Goal: Information Seeking & Learning: Learn about a topic

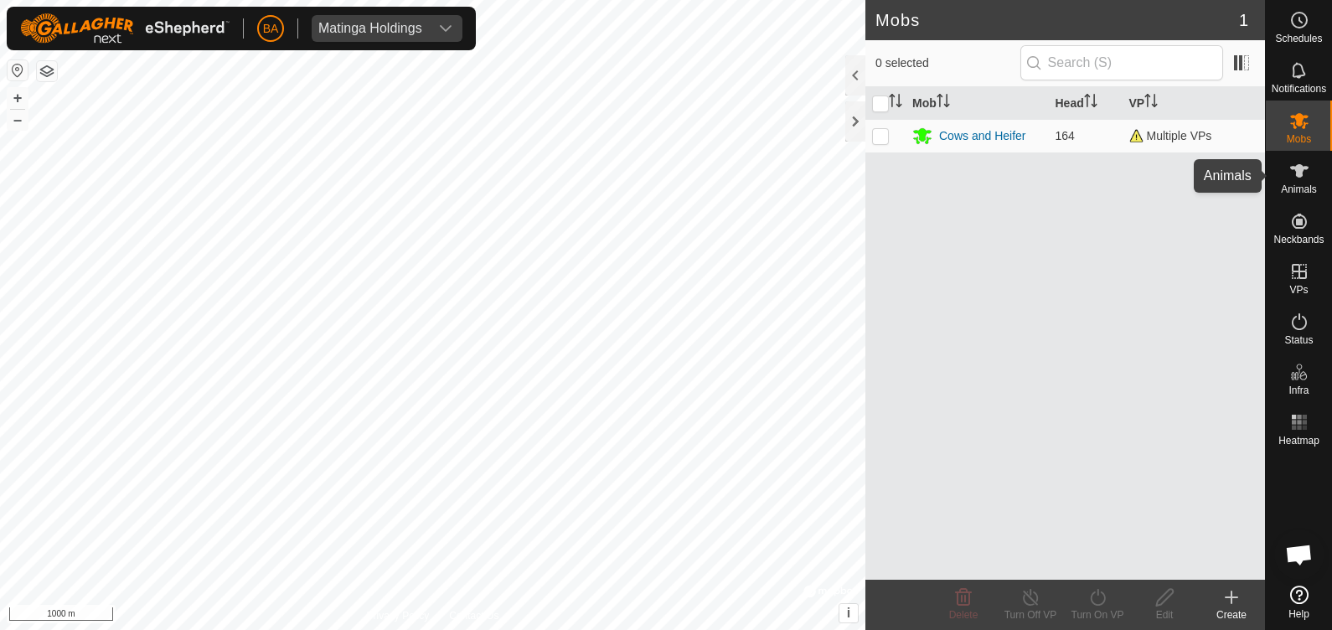
click at [1293, 184] on span "Animals" at bounding box center [1299, 189] width 36 height 10
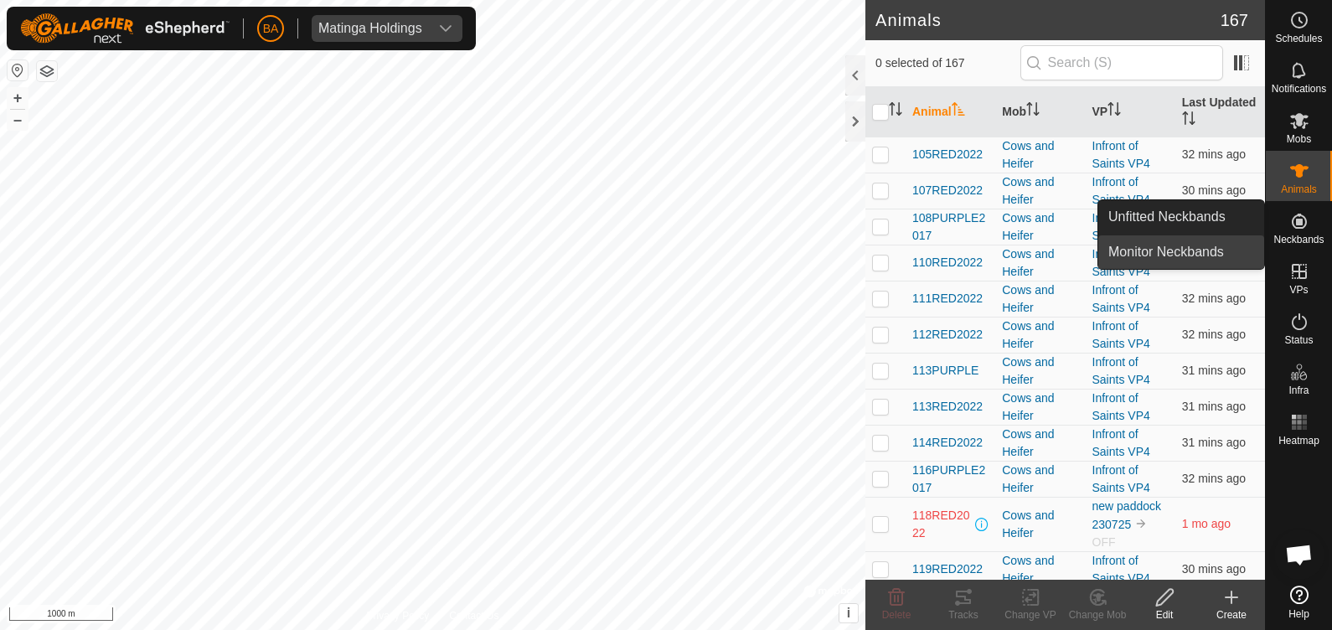
click at [1194, 239] on link "Monitor Neckbands" at bounding box center [1181, 252] width 166 height 34
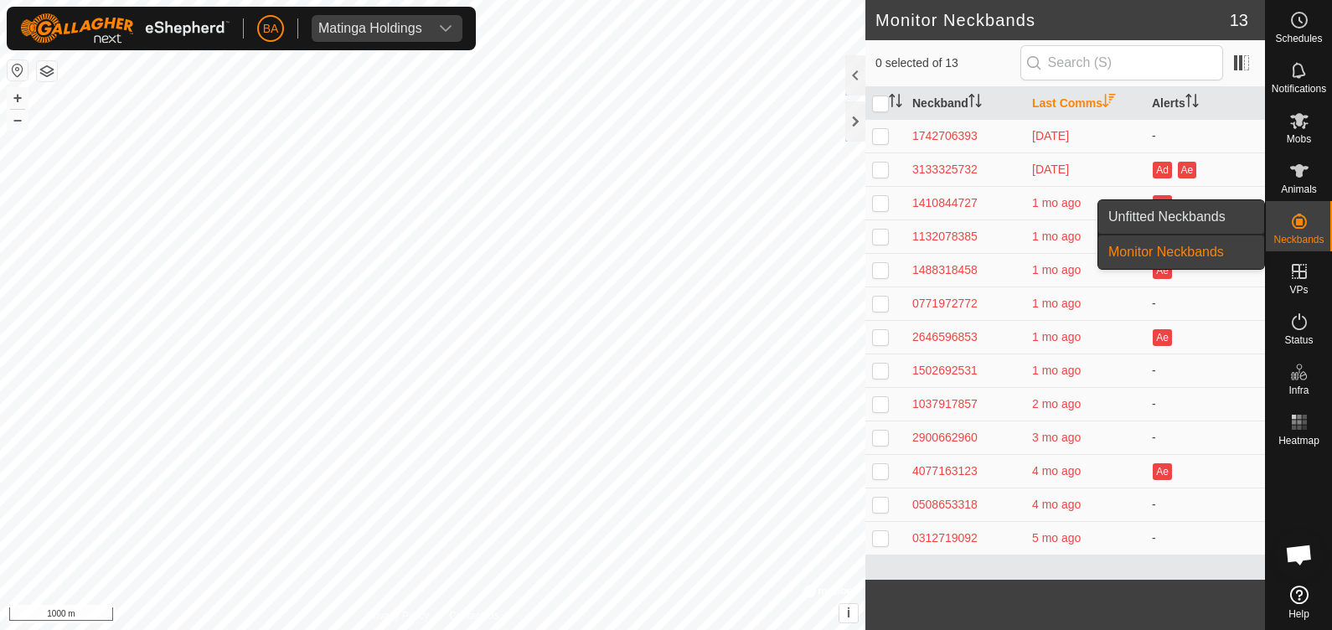
click at [1237, 216] on link "Unfitted Neckbands" at bounding box center [1181, 217] width 166 height 34
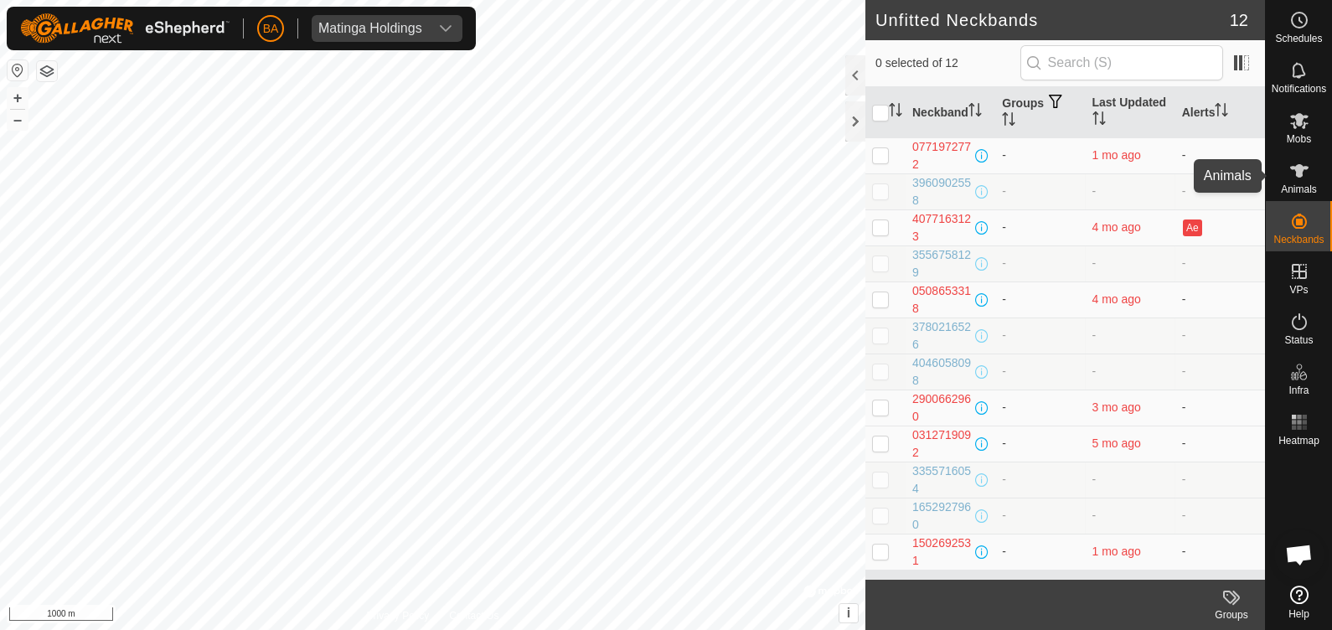
click at [1304, 168] on icon at bounding box center [1299, 170] width 18 height 13
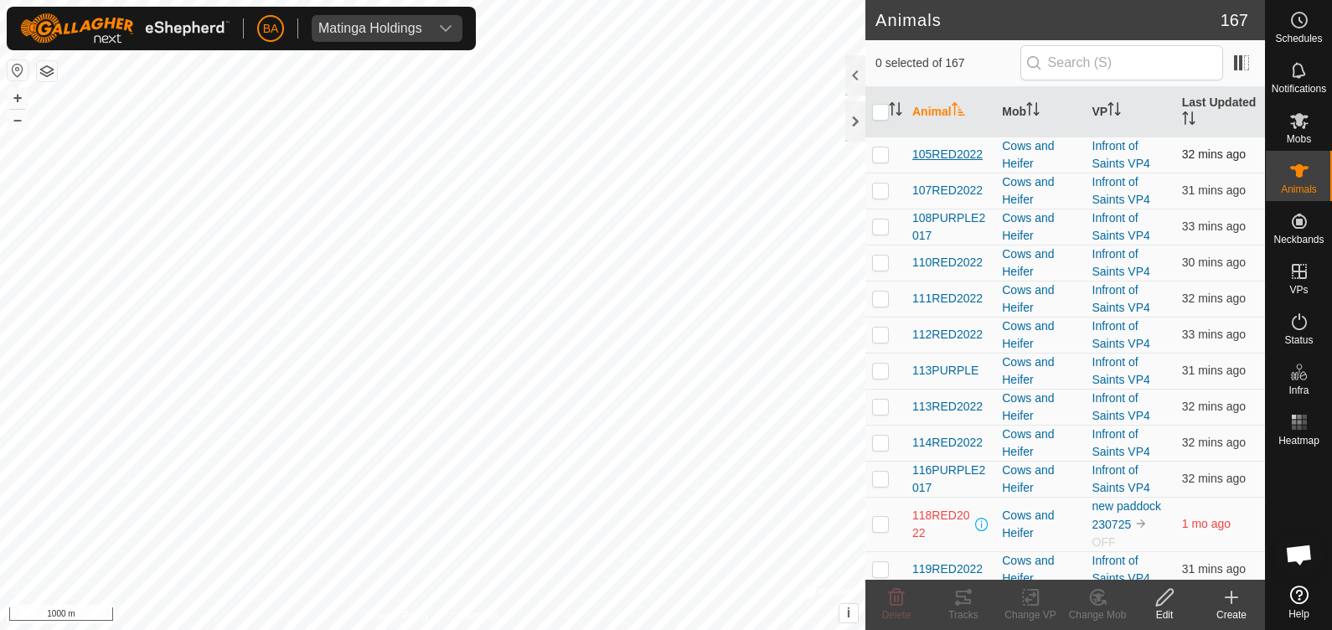
click at [948, 153] on span "105RED2022" at bounding box center [947, 155] width 70 height 18
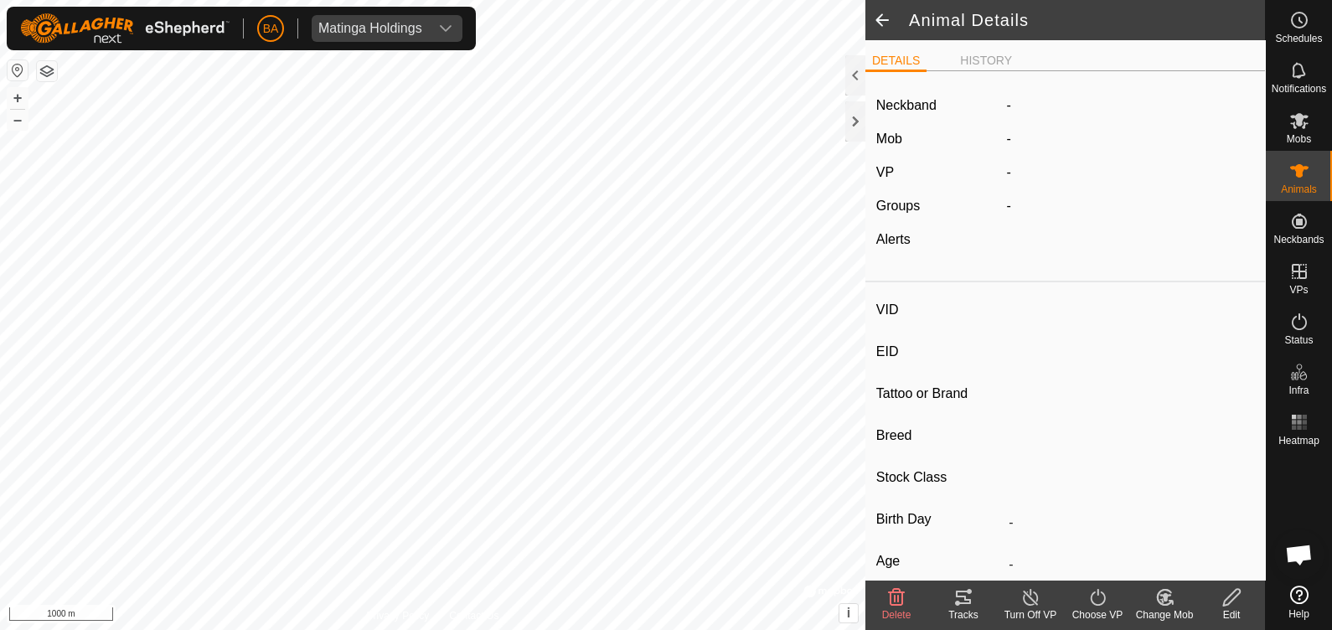
type input "105RED2022"
type input "-"
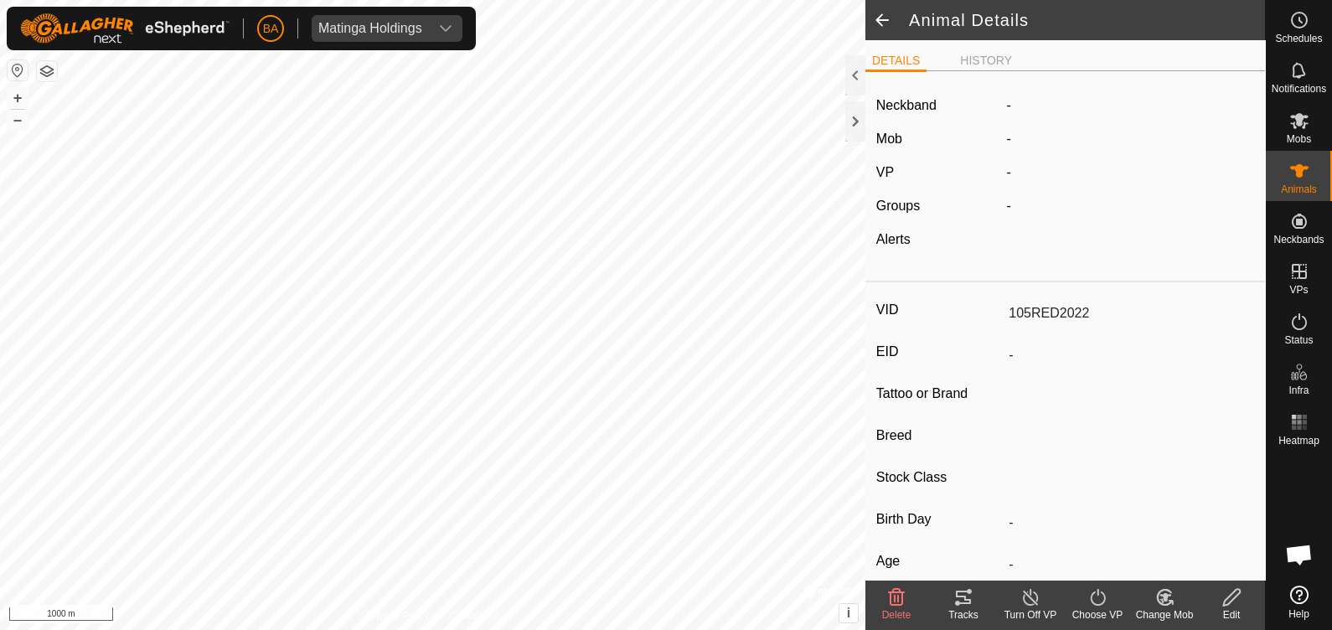
type input "0 kg"
type input "-"
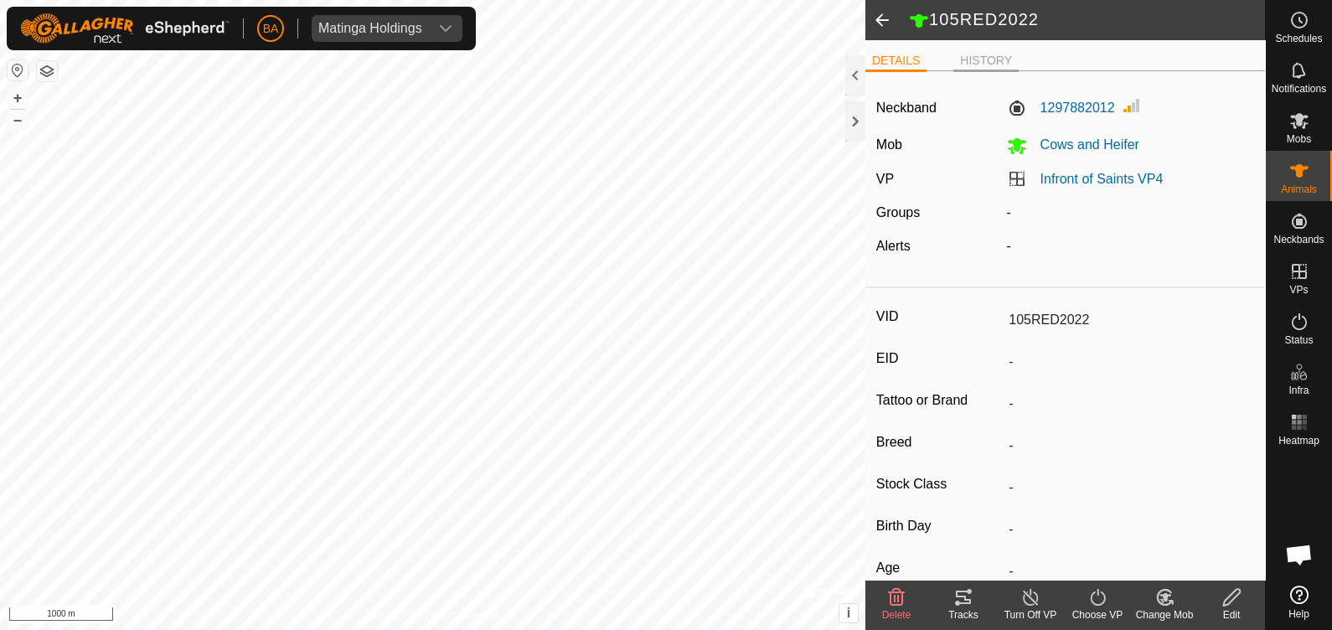
click at [953, 59] on li "HISTORY" at bounding box center [985, 62] width 65 height 20
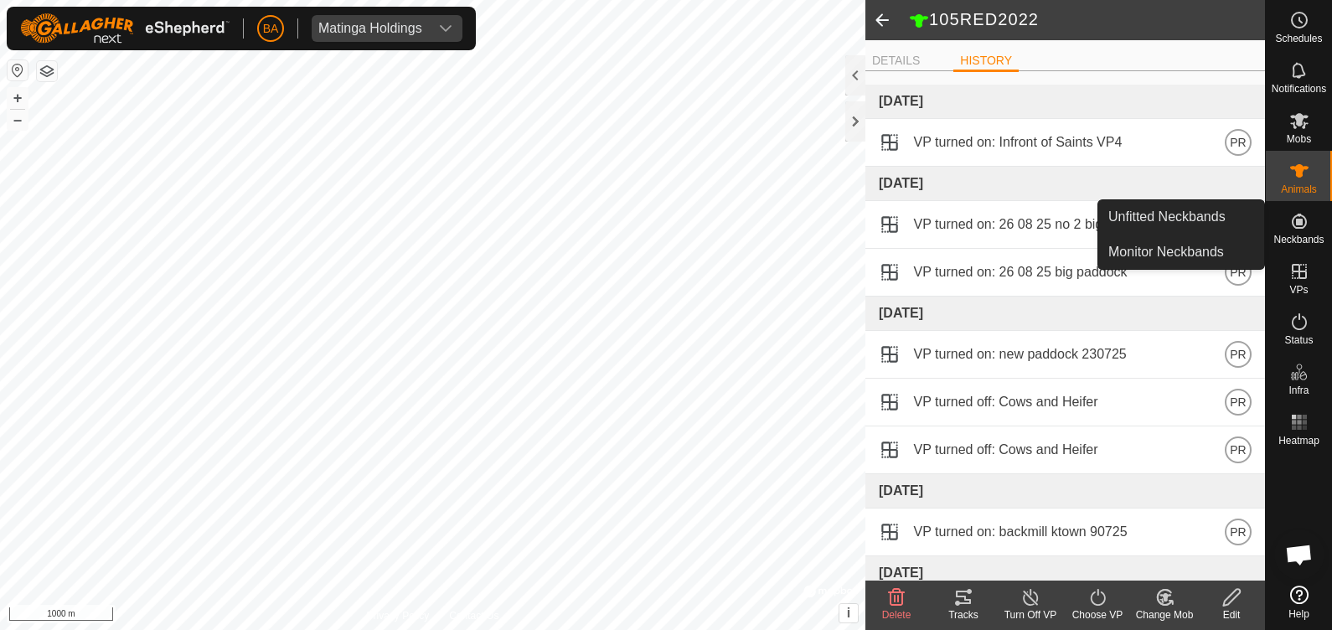
click at [1288, 216] on es-neckbands-svg-icon at bounding box center [1299, 221] width 30 height 27
click at [1196, 245] on link "Monitor Neckbands" at bounding box center [1181, 252] width 166 height 34
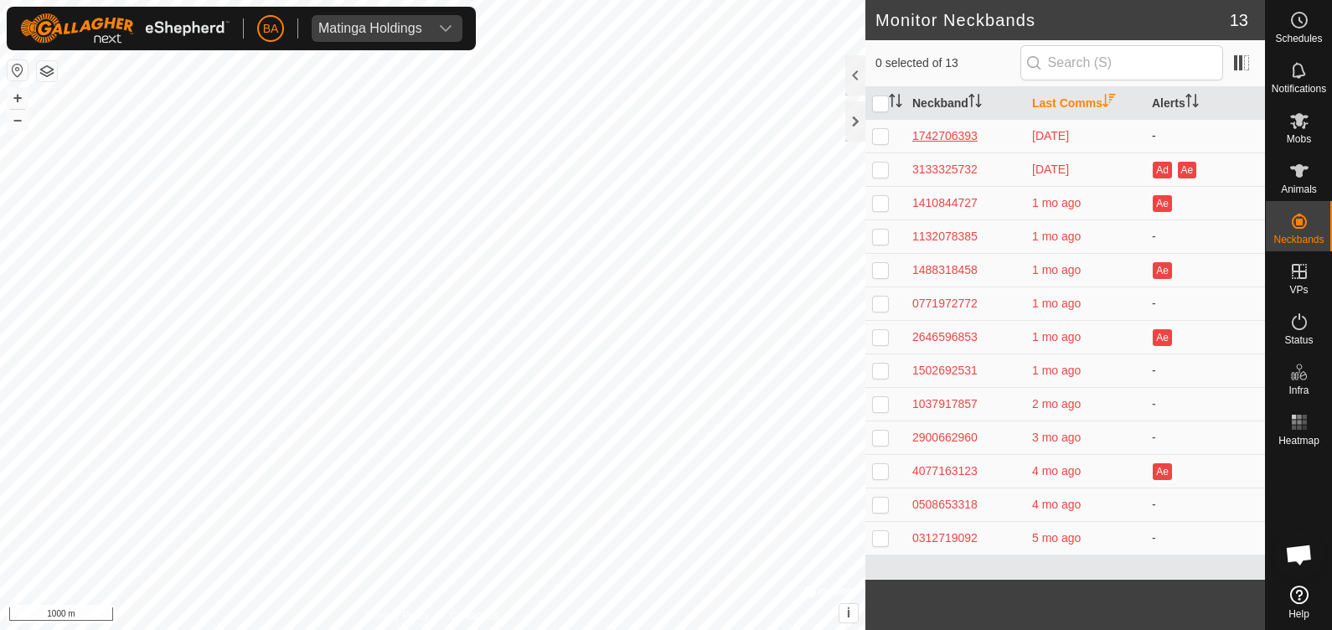
click at [982, 137] on div "1742706393" at bounding box center [965, 136] width 106 height 18
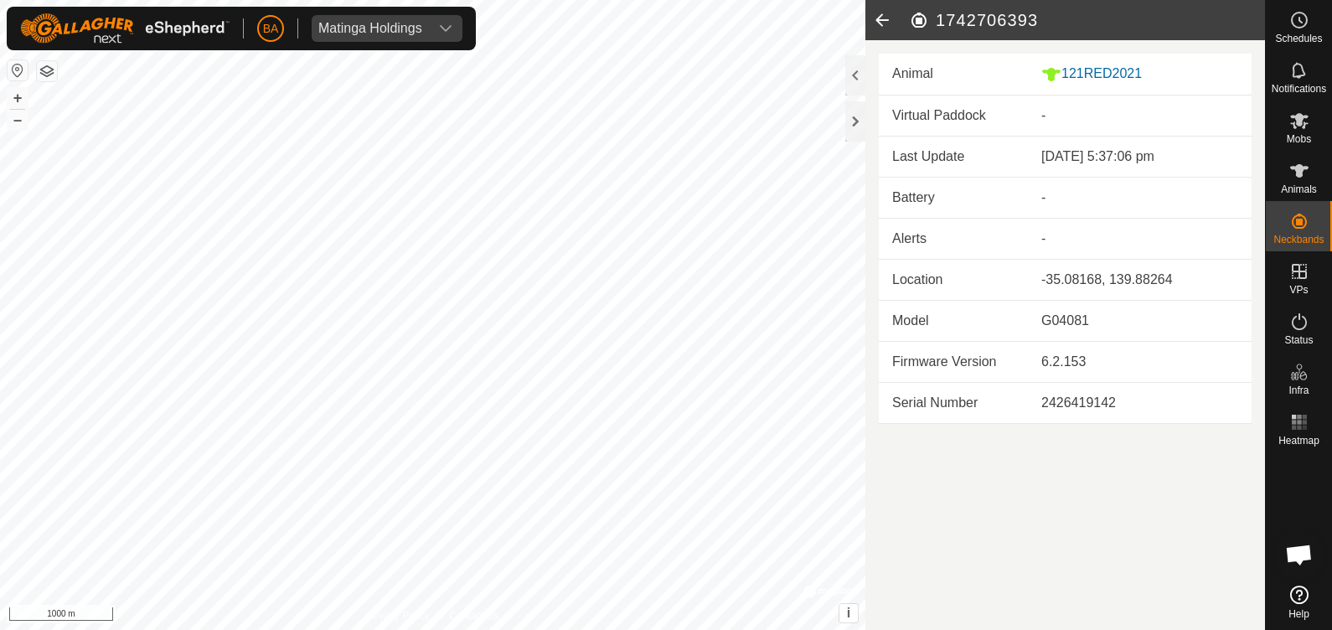
click at [879, 18] on icon at bounding box center [882, 20] width 34 height 40
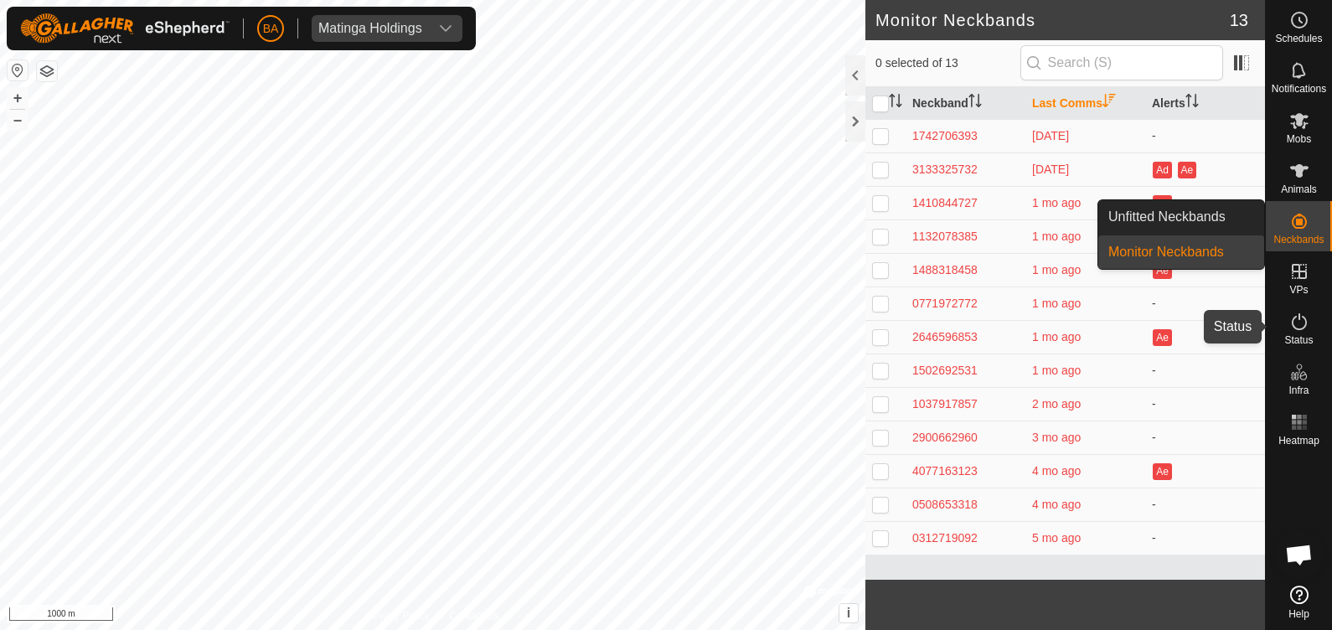
drag, startPoint x: 1293, startPoint y: 324, endPoint x: 1291, endPoint y: 369, distance: 44.4
click at [1293, 324] on icon at bounding box center [1299, 321] width 15 height 17
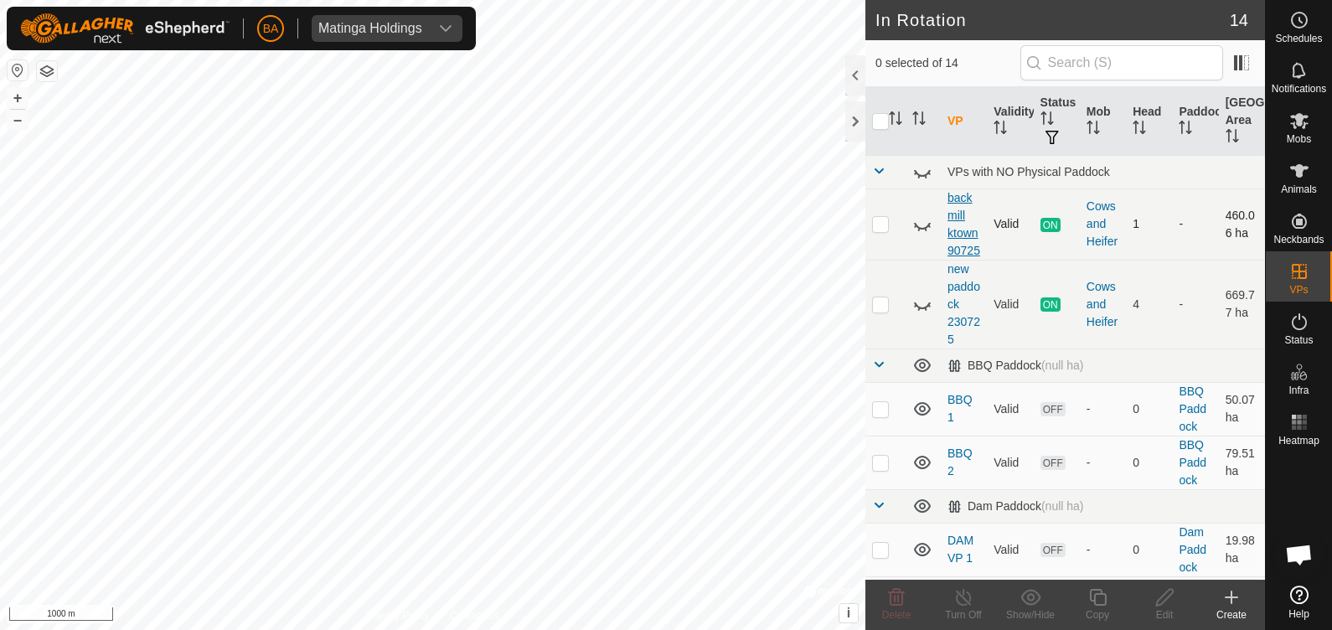
click at [955, 231] on link "backmill ktown 90725" at bounding box center [964, 224] width 33 height 66
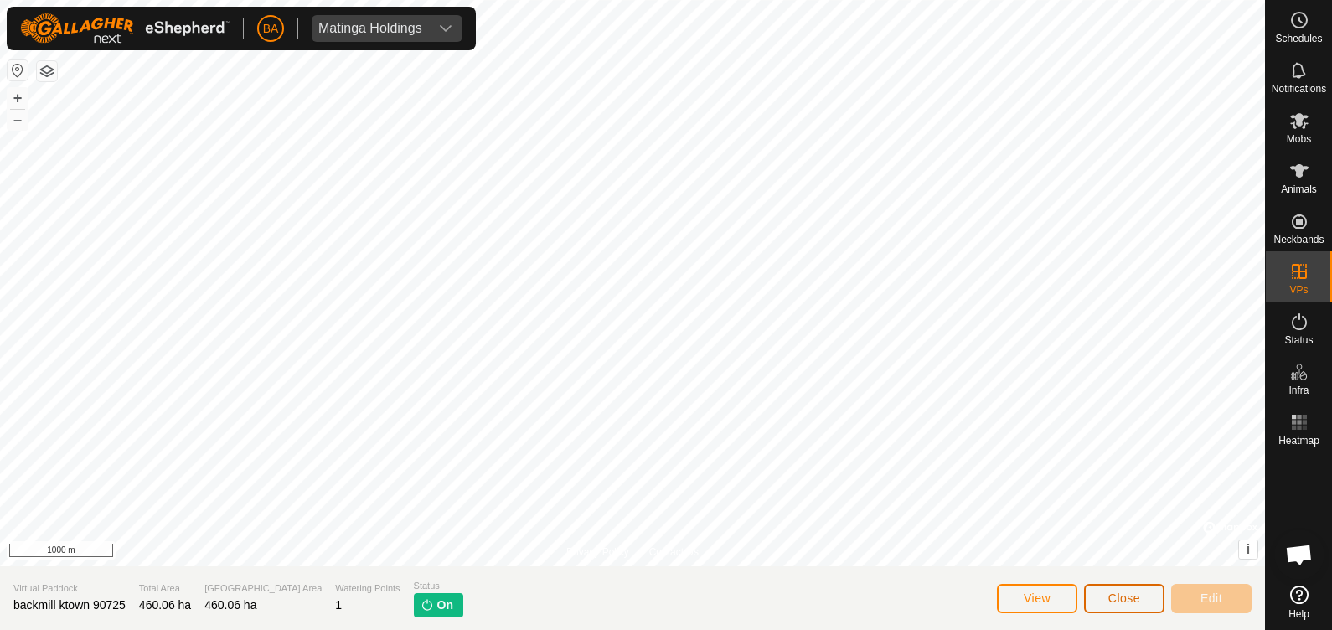
click at [1128, 591] on span "Close" at bounding box center [1124, 597] width 32 height 13
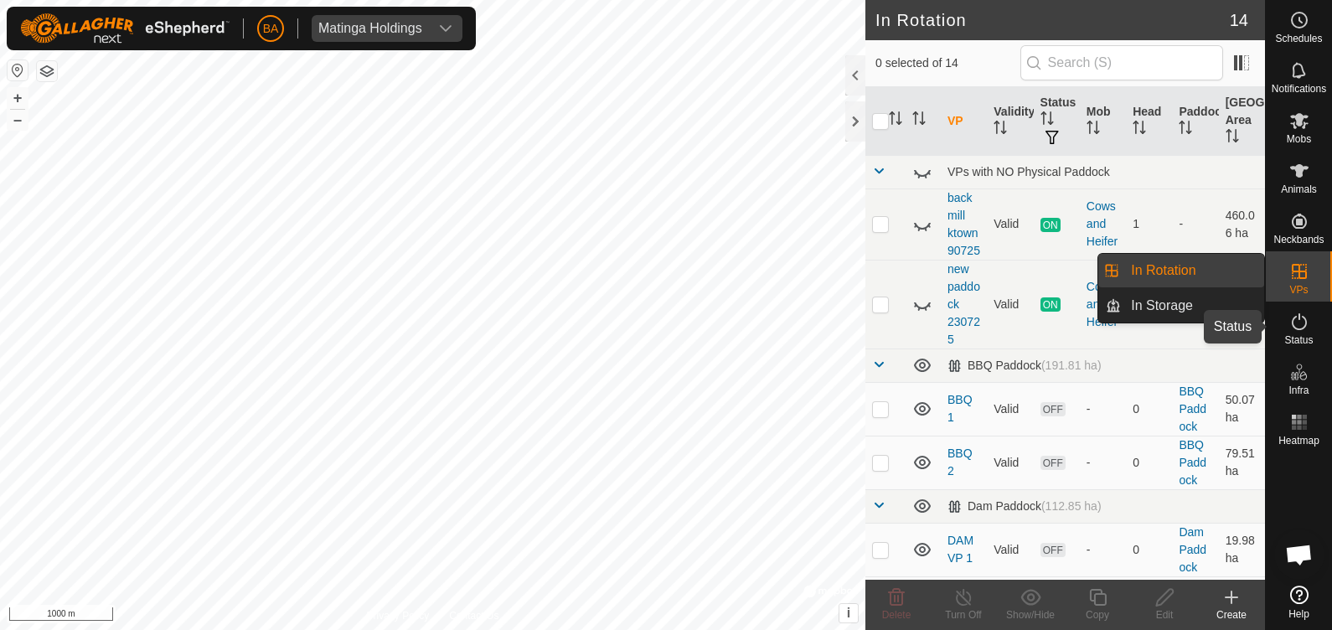
click at [1303, 327] on icon at bounding box center [1299, 321] width 15 height 17
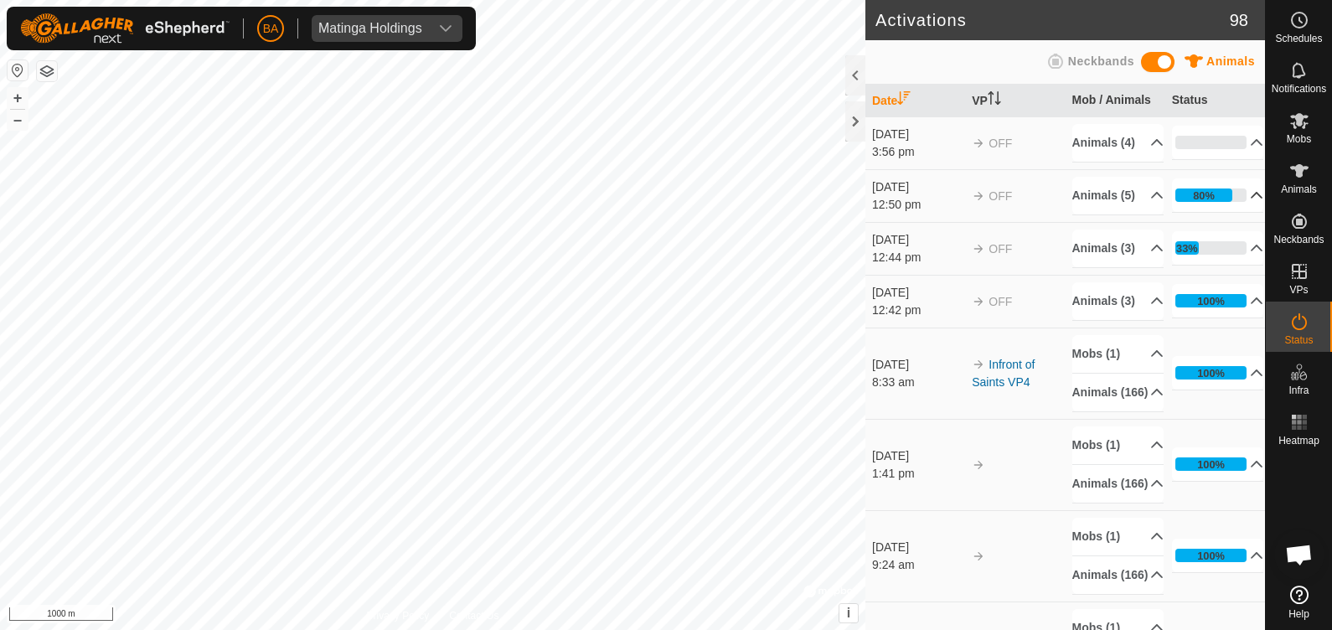
click at [1235, 212] on p-accordion-header "80%" at bounding box center [1218, 195] width 92 height 34
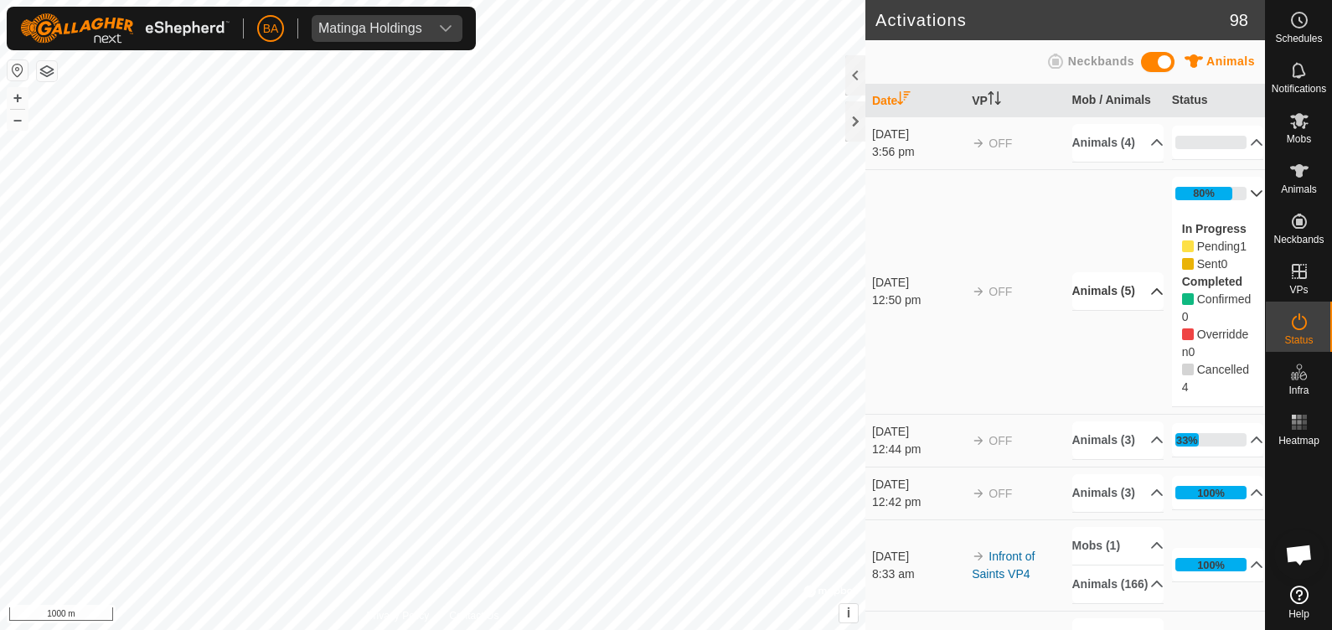
click at [1128, 310] on p-accordion-header "Animals (5)" at bounding box center [1118, 291] width 92 height 38
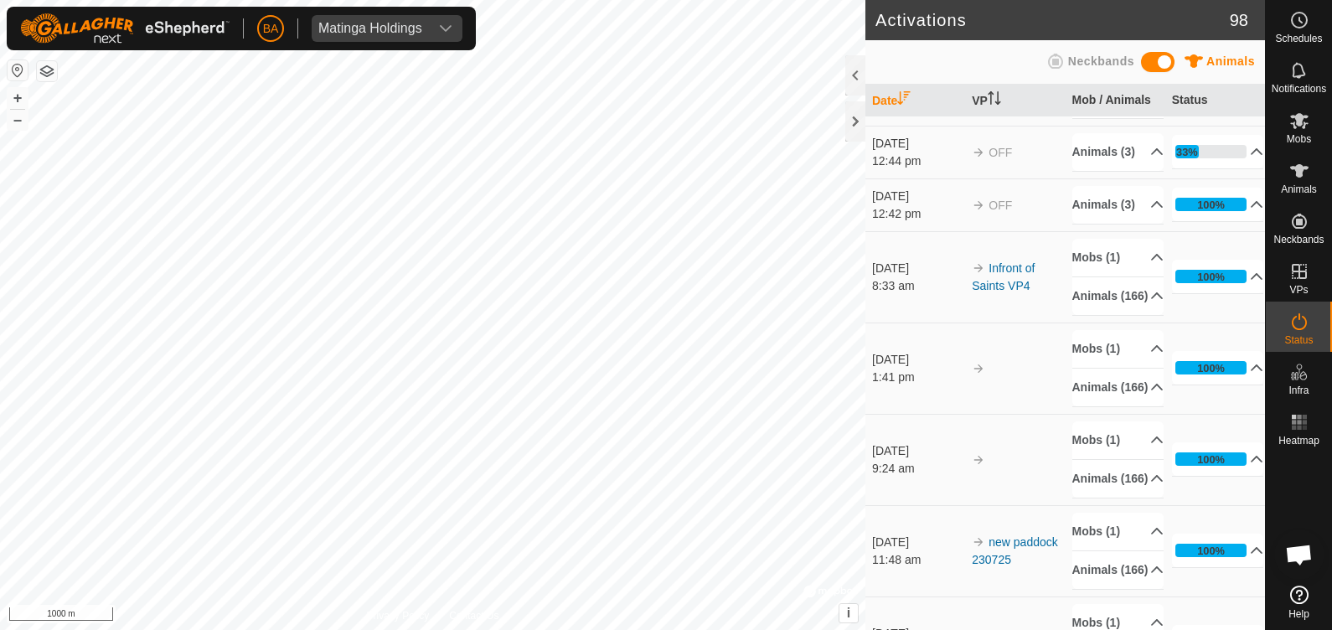
scroll to position [328, 0]
click at [1012, 291] on link "Infront of Saints VP4" at bounding box center [1003, 275] width 63 height 31
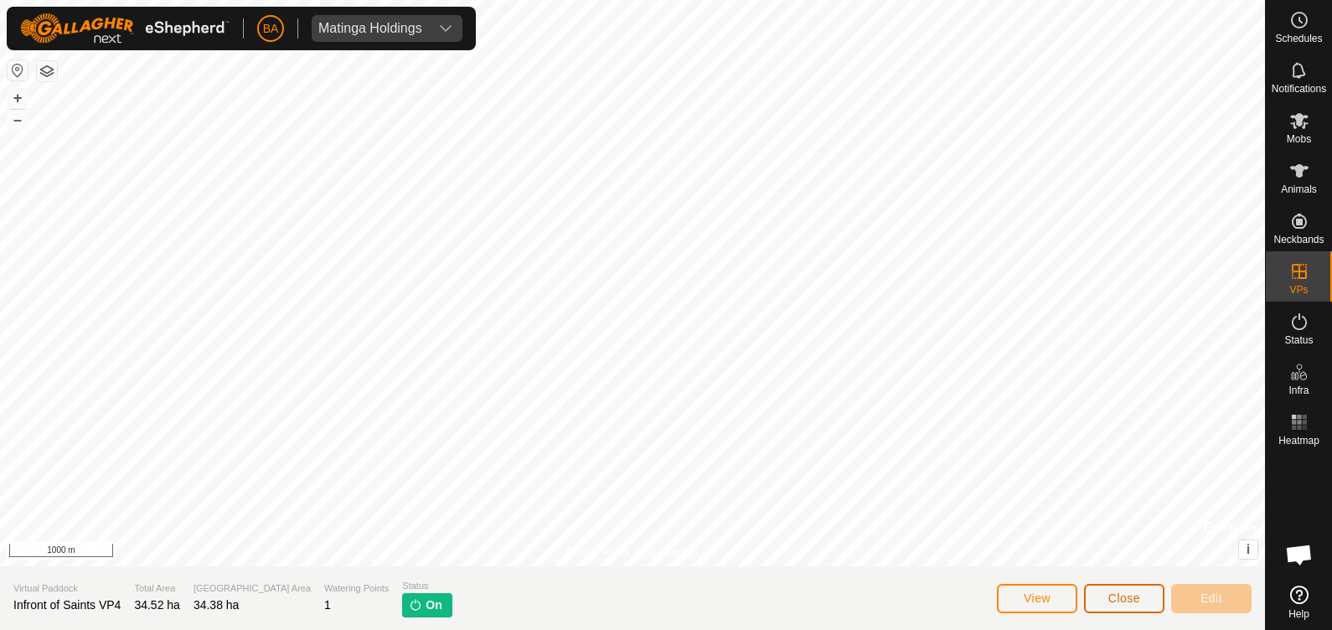
drag, startPoint x: 1118, startPoint y: 593, endPoint x: 1330, endPoint y: 411, distance: 280.4
click at [1118, 593] on span "Close" at bounding box center [1124, 597] width 32 height 13
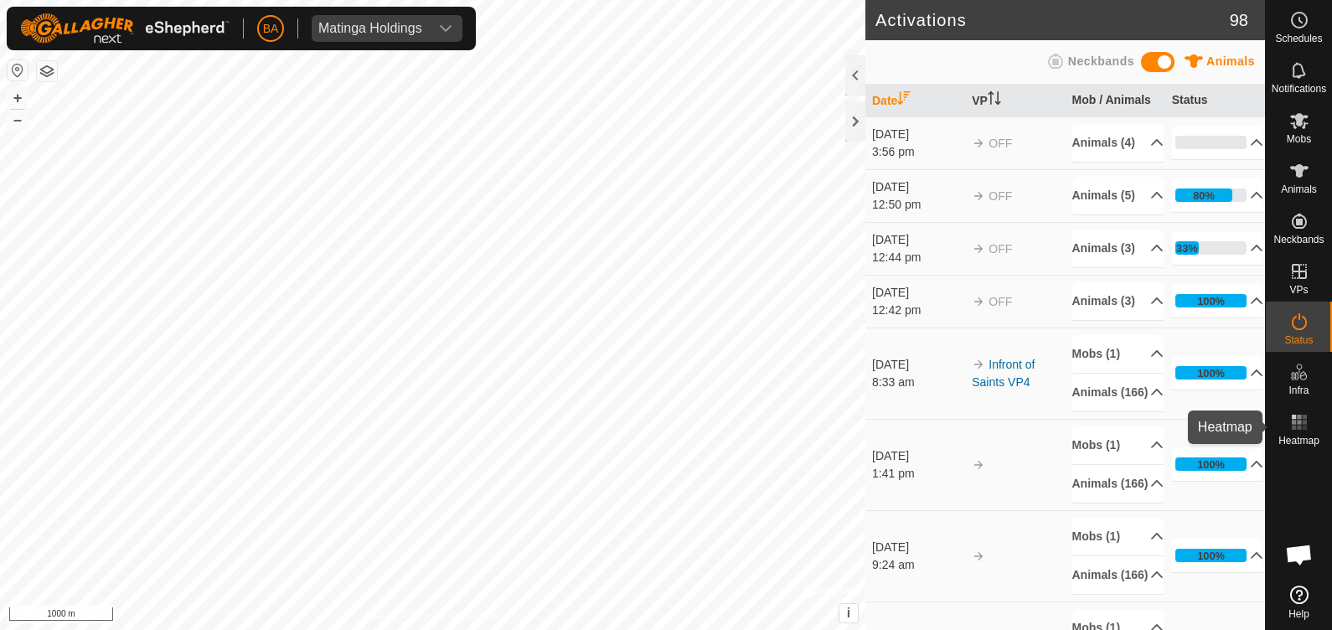
click at [1308, 425] on icon at bounding box center [1299, 422] width 20 height 20
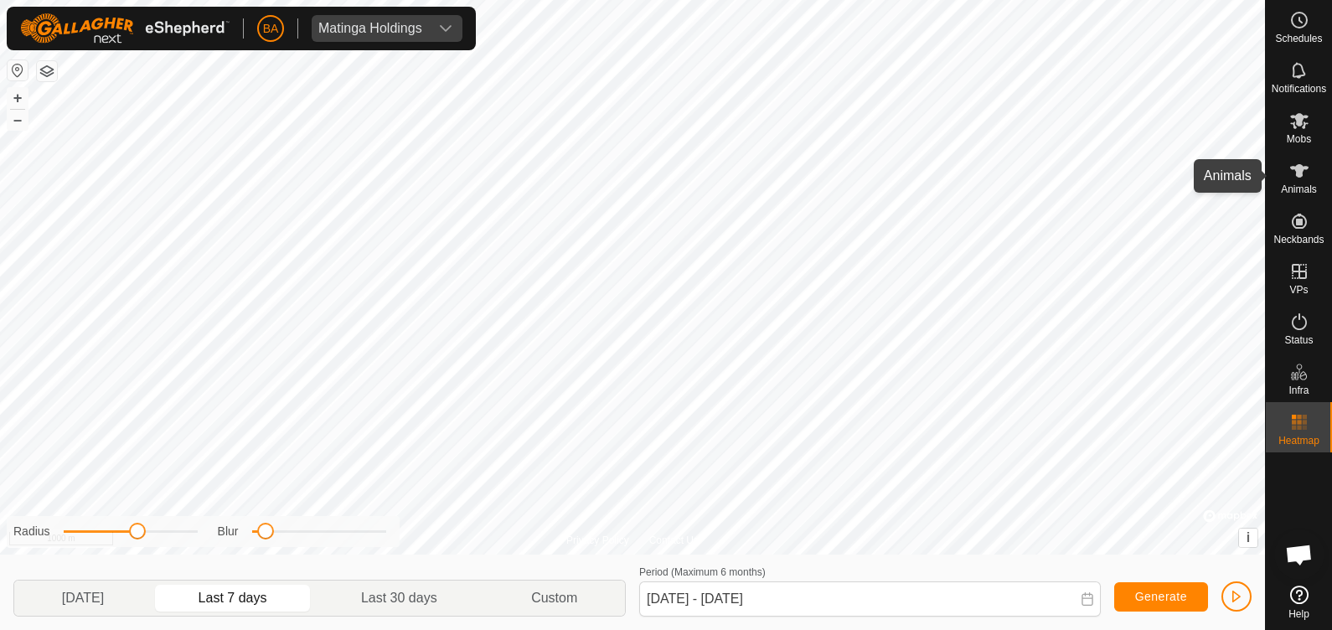
click at [1299, 198] on div "Animals" at bounding box center [1299, 176] width 66 height 50
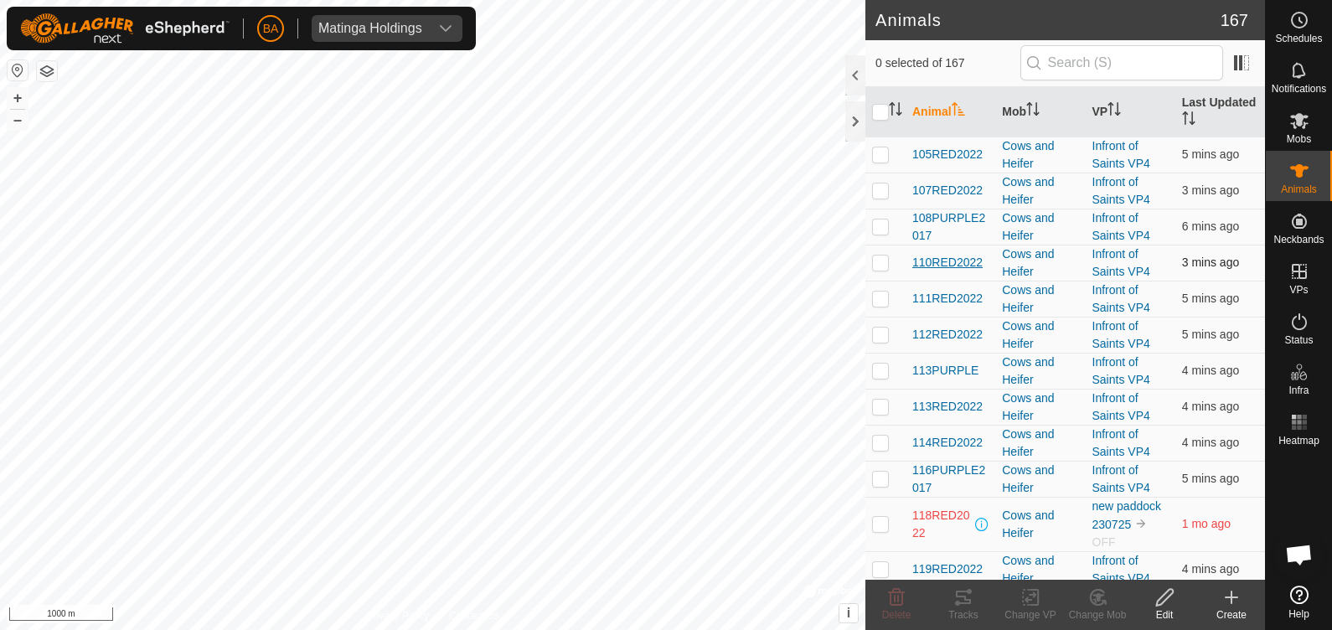
click at [938, 259] on span "110RED2022" at bounding box center [947, 263] width 70 height 18
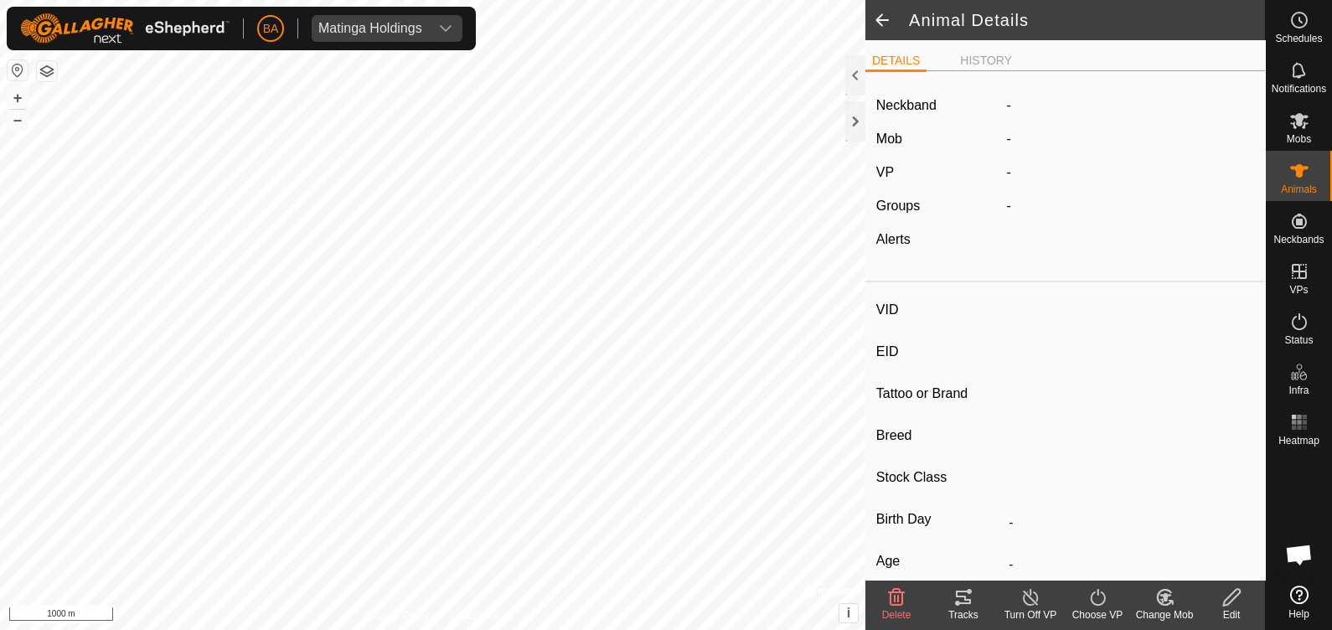
type input "110RED2022"
type input "-"
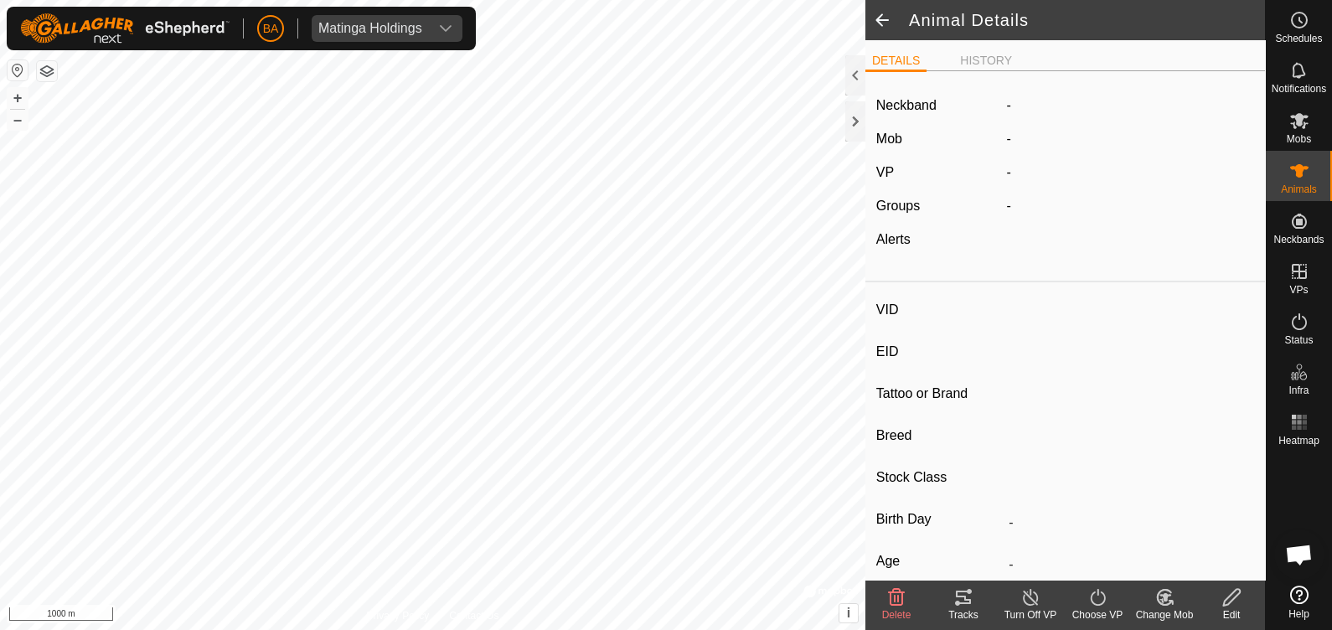
type input "0 kg"
type input "-"
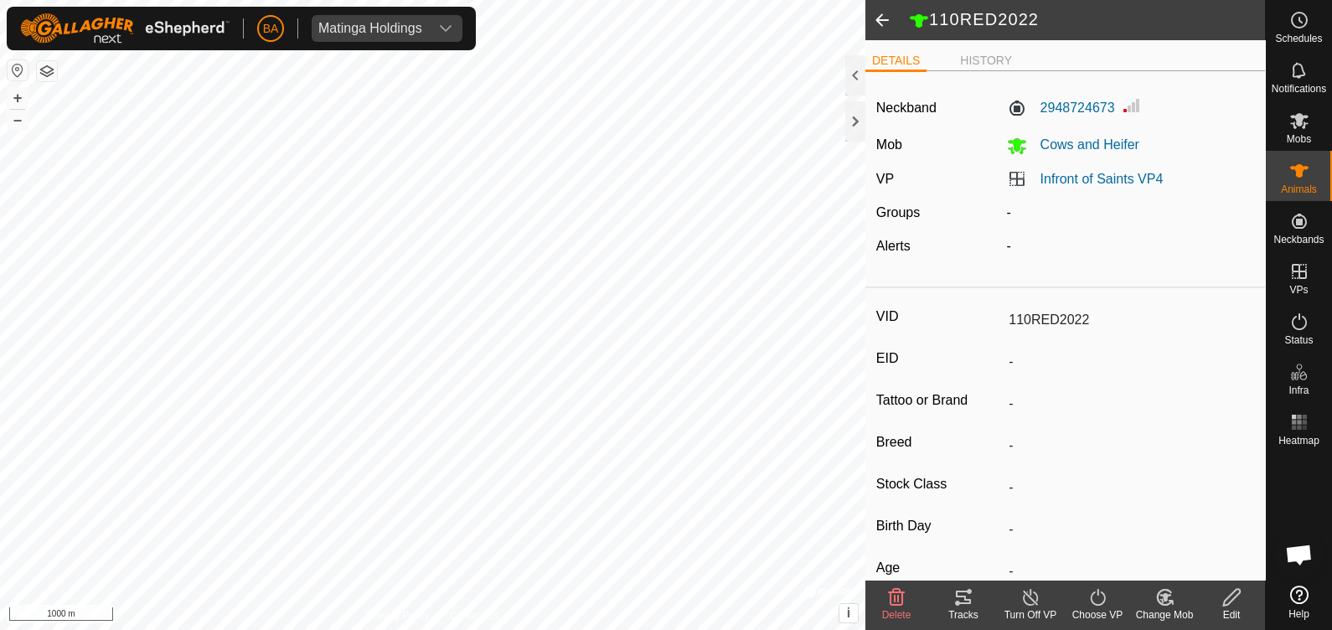
click at [963, 608] on div "Tracks" at bounding box center [963, 614] width 67 height 15
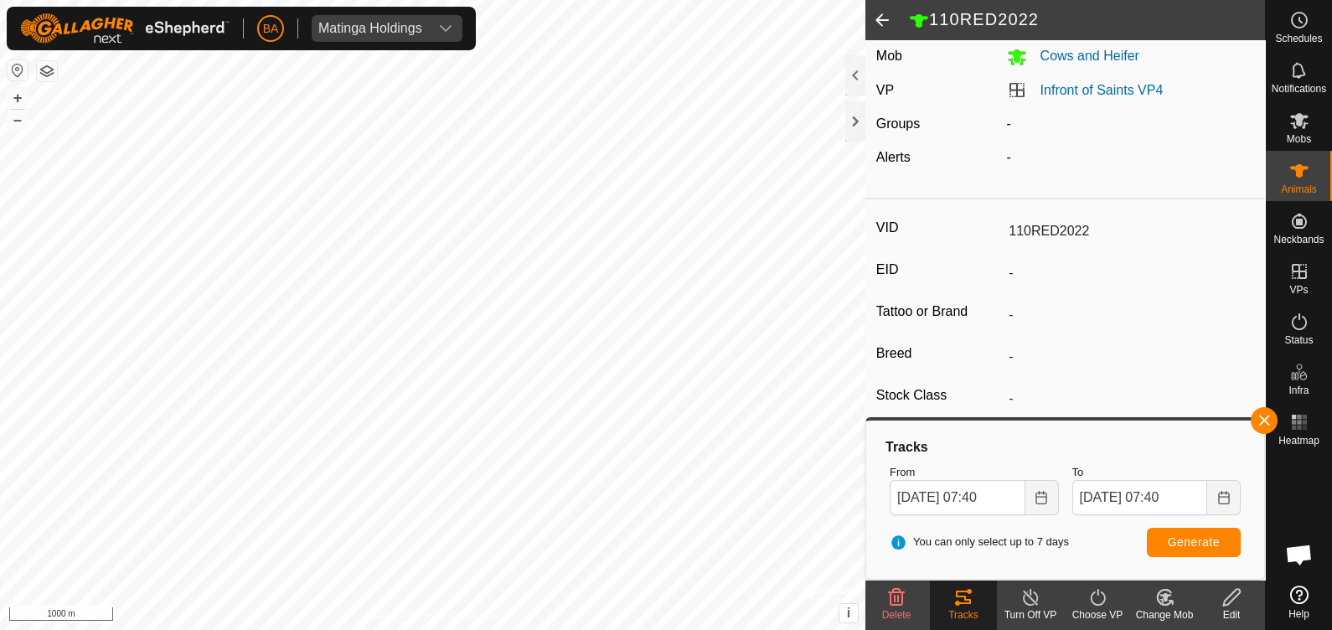
scroll to position [189, 0]
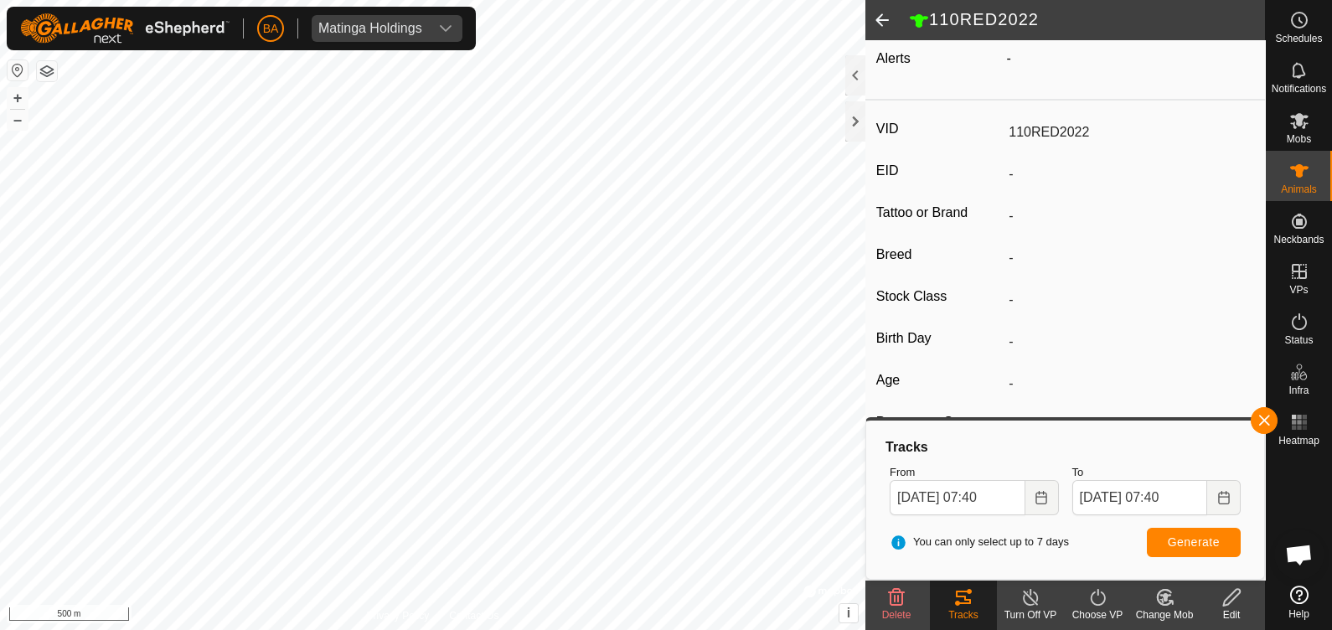
click at [893, 20] on span at bounding box center [882, 20] width 34 height 40
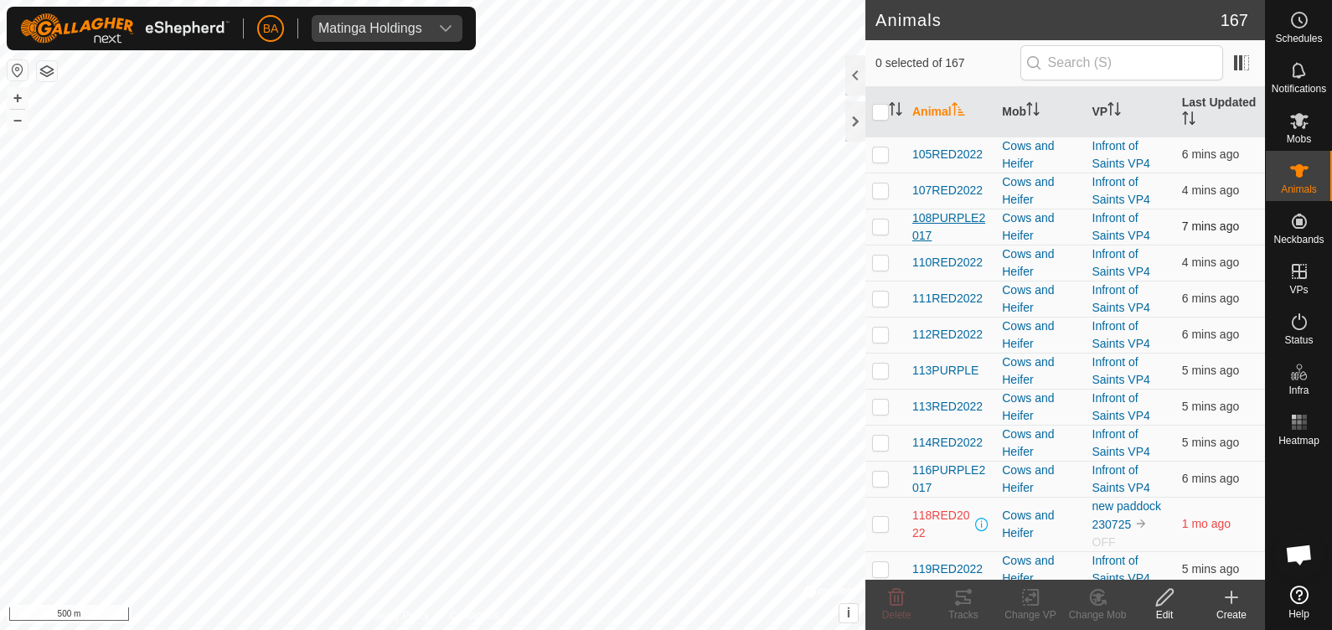
click at [935, 215] on span "108PURPLE2017" at bounding box center [950, 226] width 76 height 35
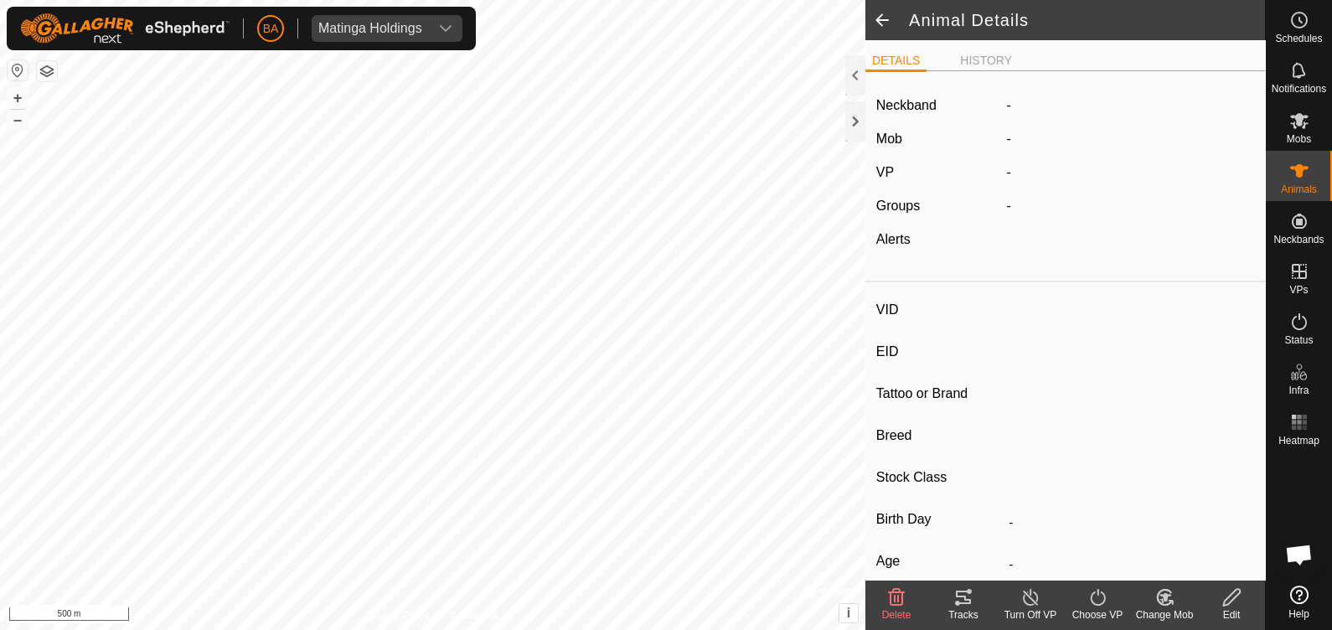
type input "108PURPLE2017"
type input "-"
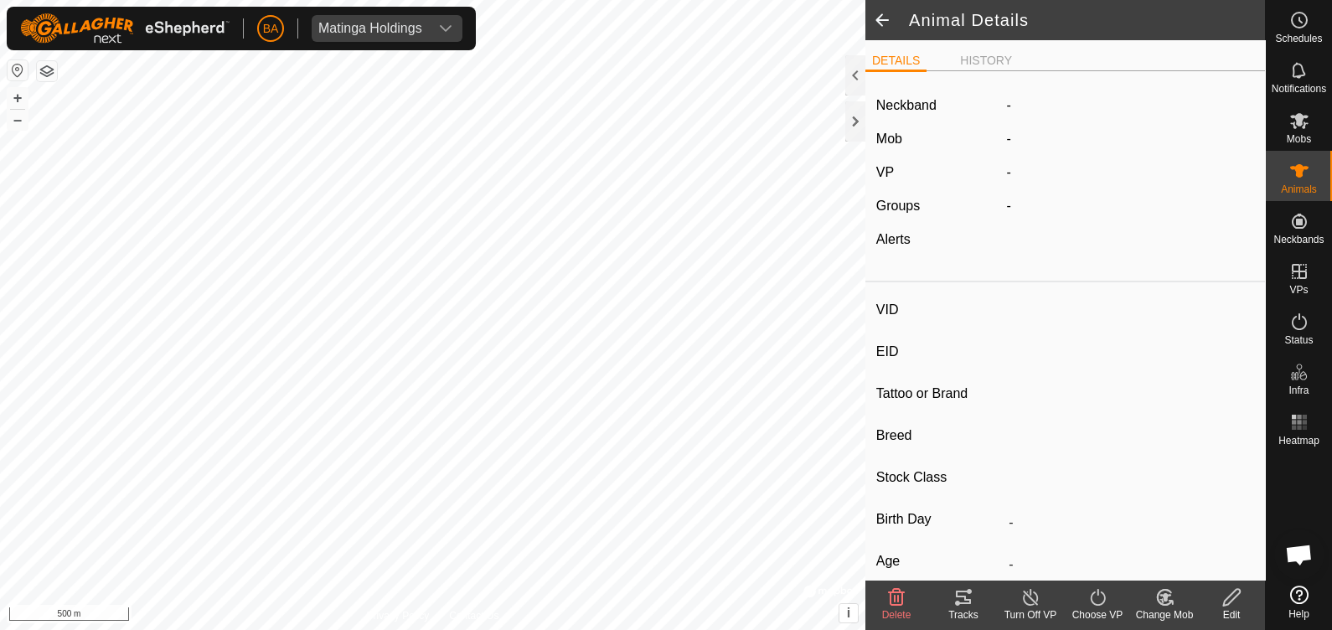
type input "0 kg"
type input "-"
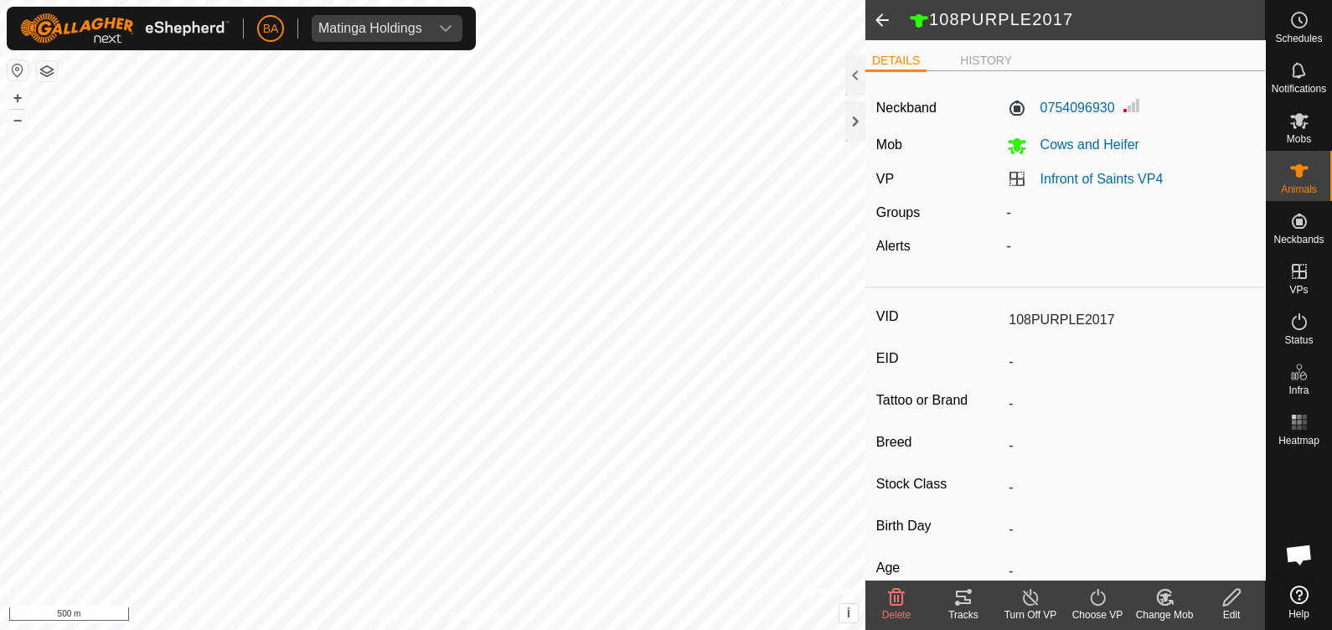
click at [967, 607] on div "Tracks" at bounding box center [963, 614] width 67 height 15
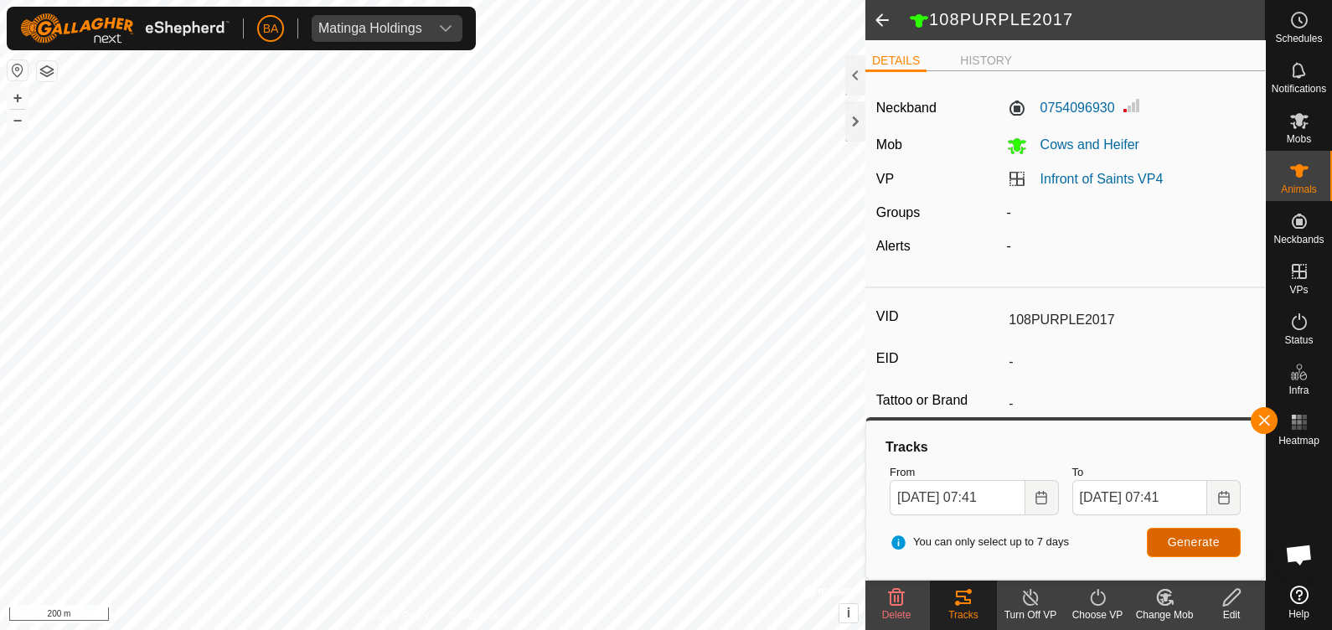
click at [1172, 536] on span "Generate" at bounding box center [1194, 541] width 52 height 13
click at [977, 48] on div "DETAILS HISTORY Neckband 0754096930 Mob Cows and Heifer VP Infront of Saints VP…" at bounding box center [1065, 310] width 400 height 540
click at [969, 62] on li "HISTORY" at bounding box center [985, 62] width 65 height 20
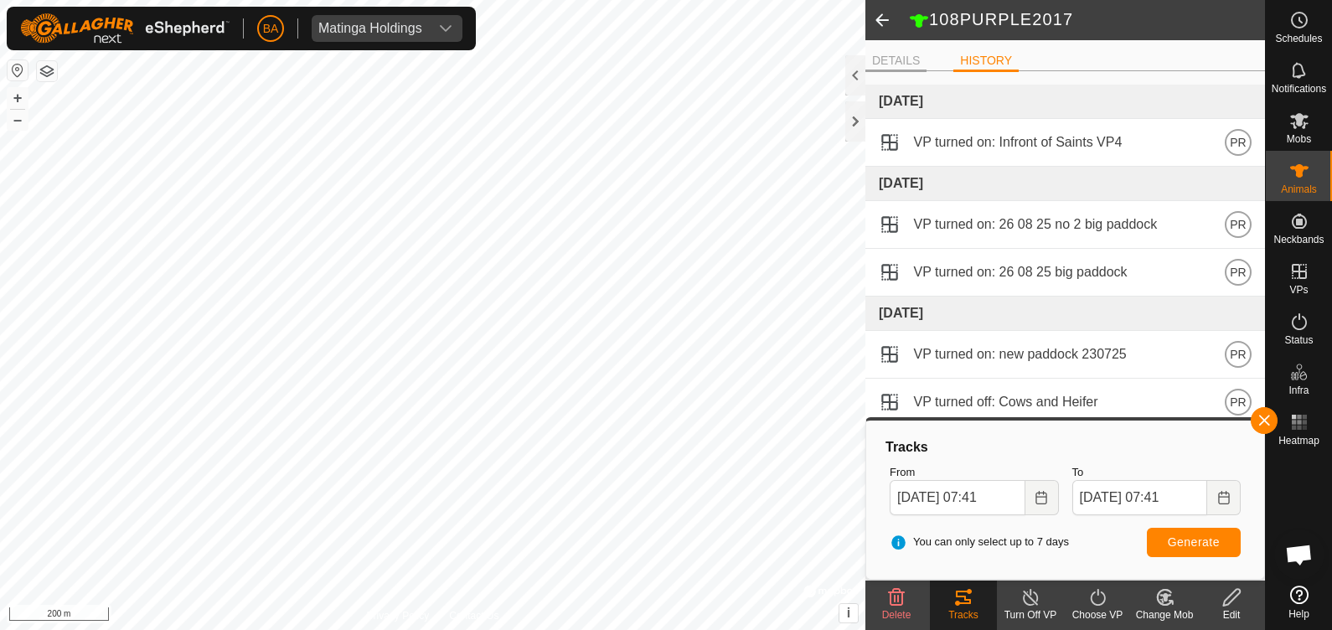
click at [909, 52] on li "DETAILS" at bounding box center [895, 62] width 61 height 20
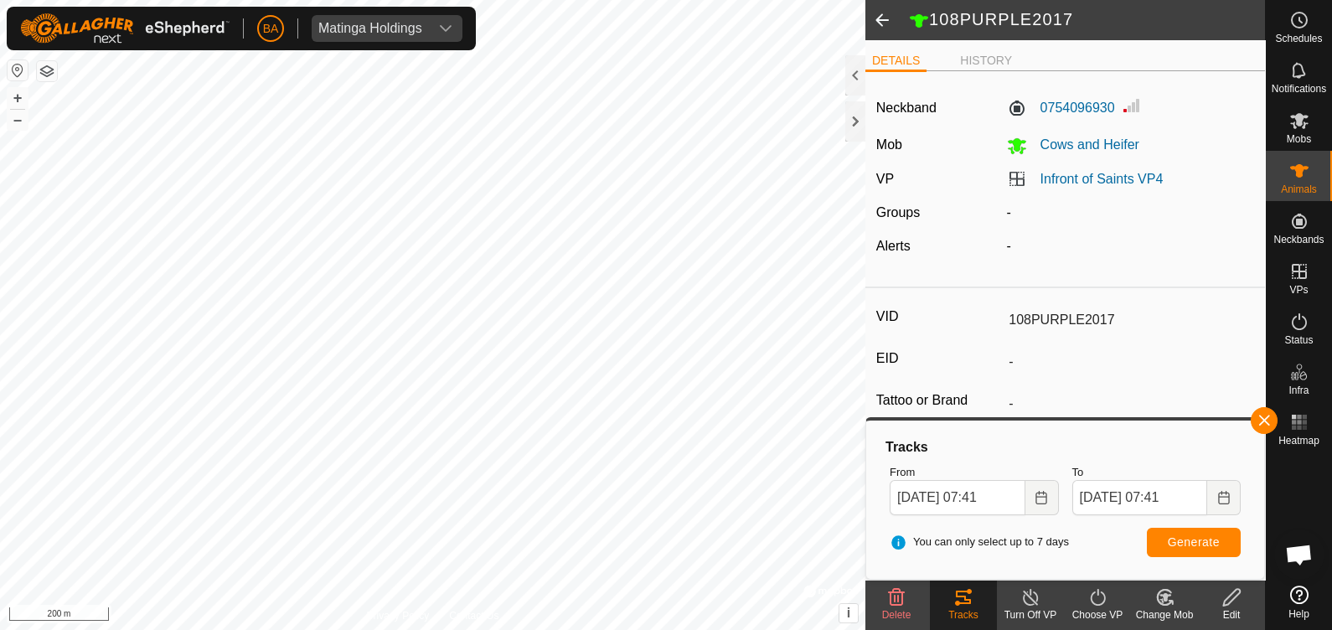
click at [882, 17] on span at bounding box center [882, 20] width 34 height 40
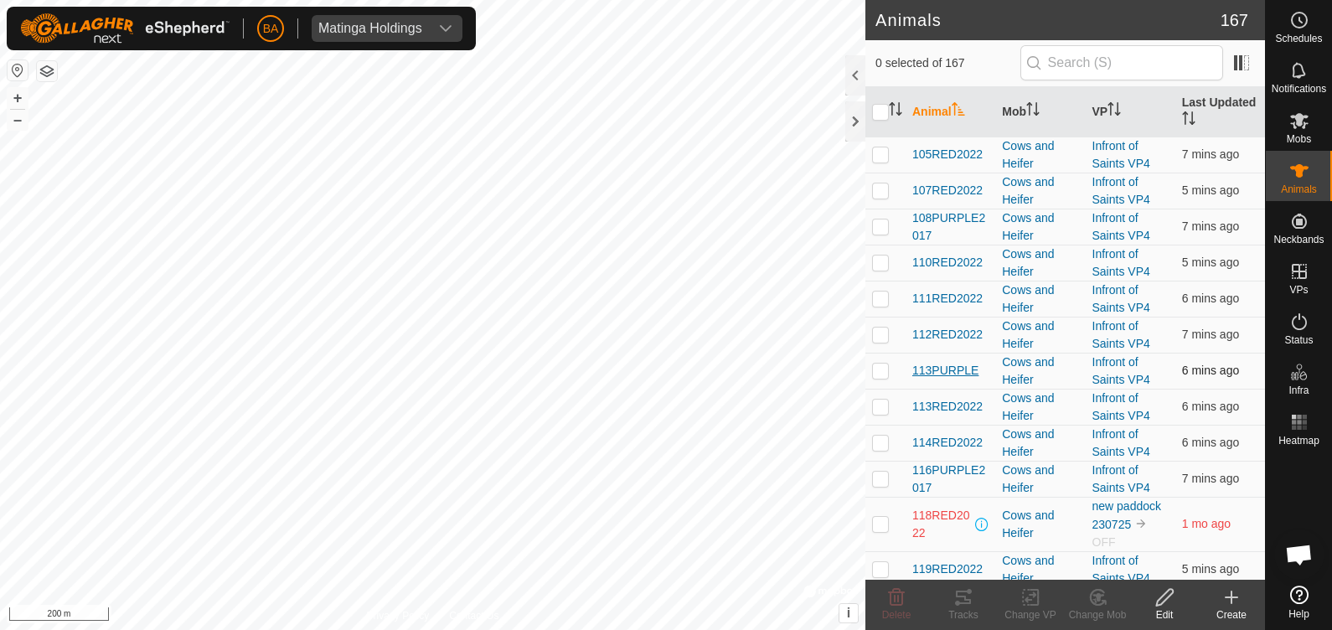
click at [953, 375] on span "113PURPLE" at bounding box center [945, 371] width 66 height 18
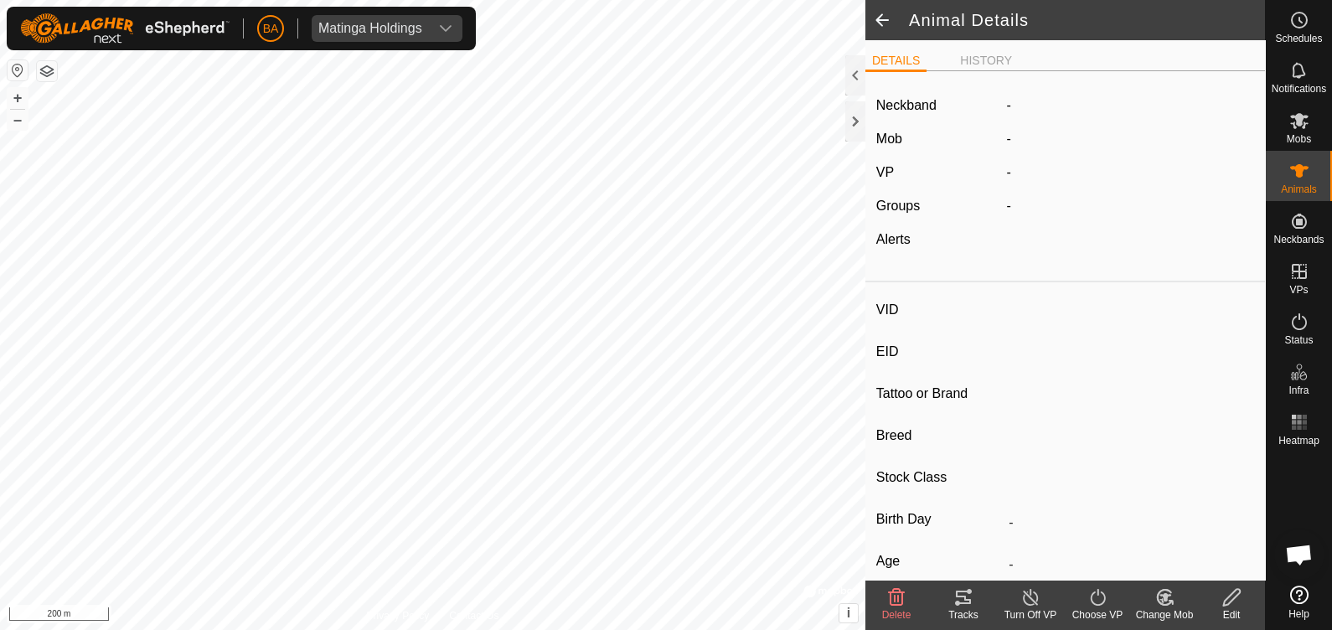
type input "113PURPLE"
type input "-"
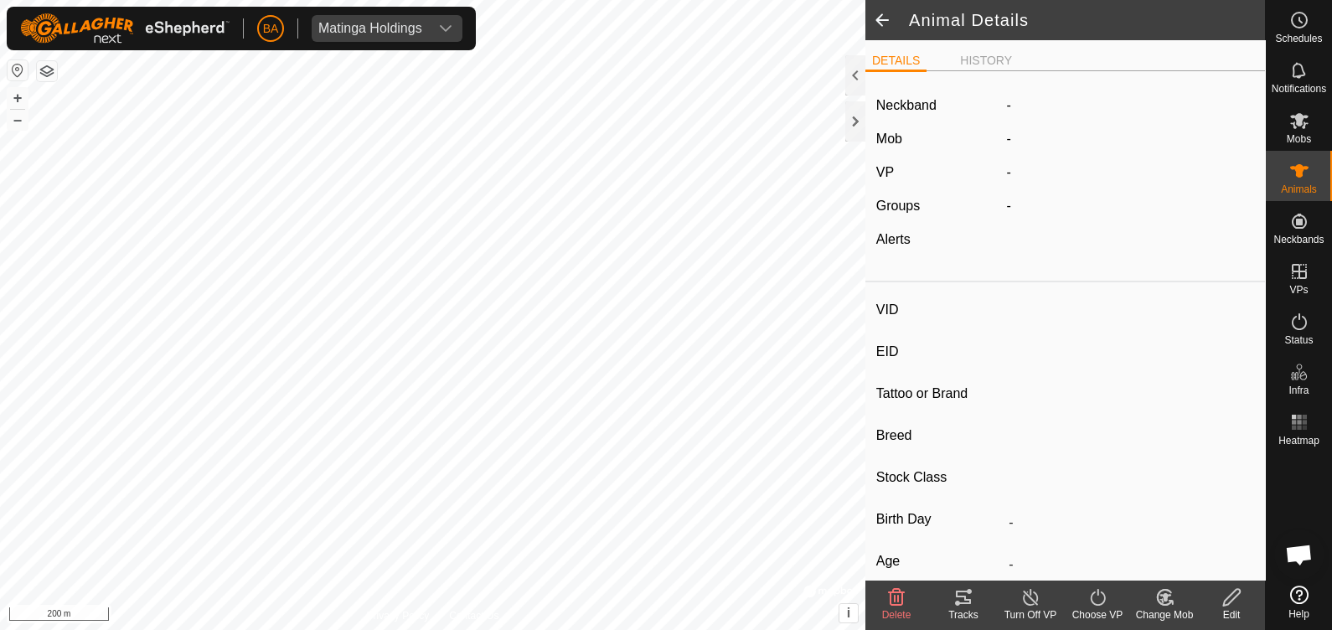
type input "0 kg"
type input "-"
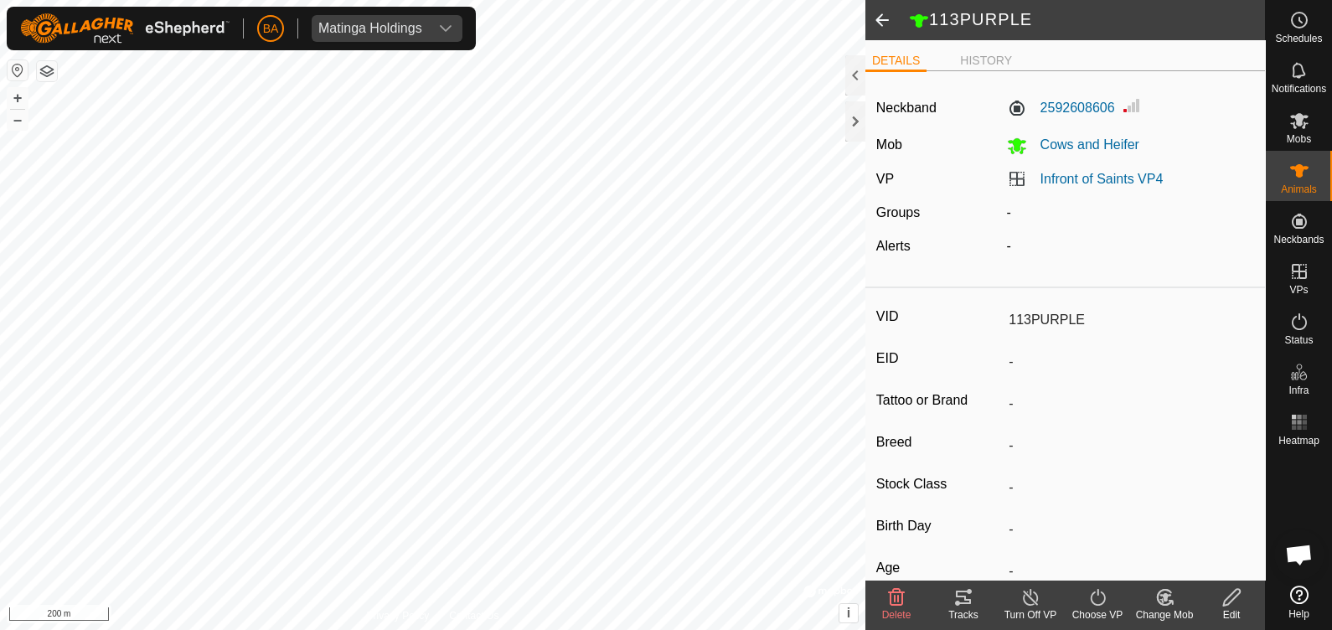
click at [955, 599] on icon at bounding box center [963, 597] width 20 height 20
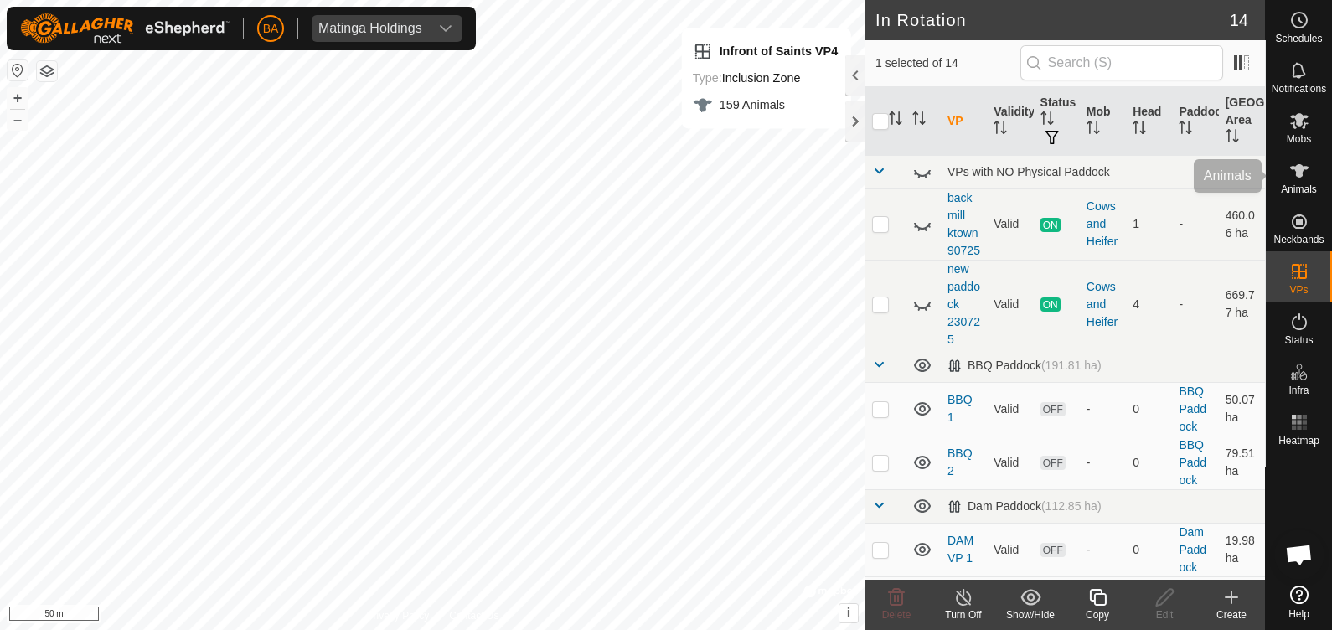
click at [1299, 171] on icon at bounding box center [1299, 170] width 18 height 13
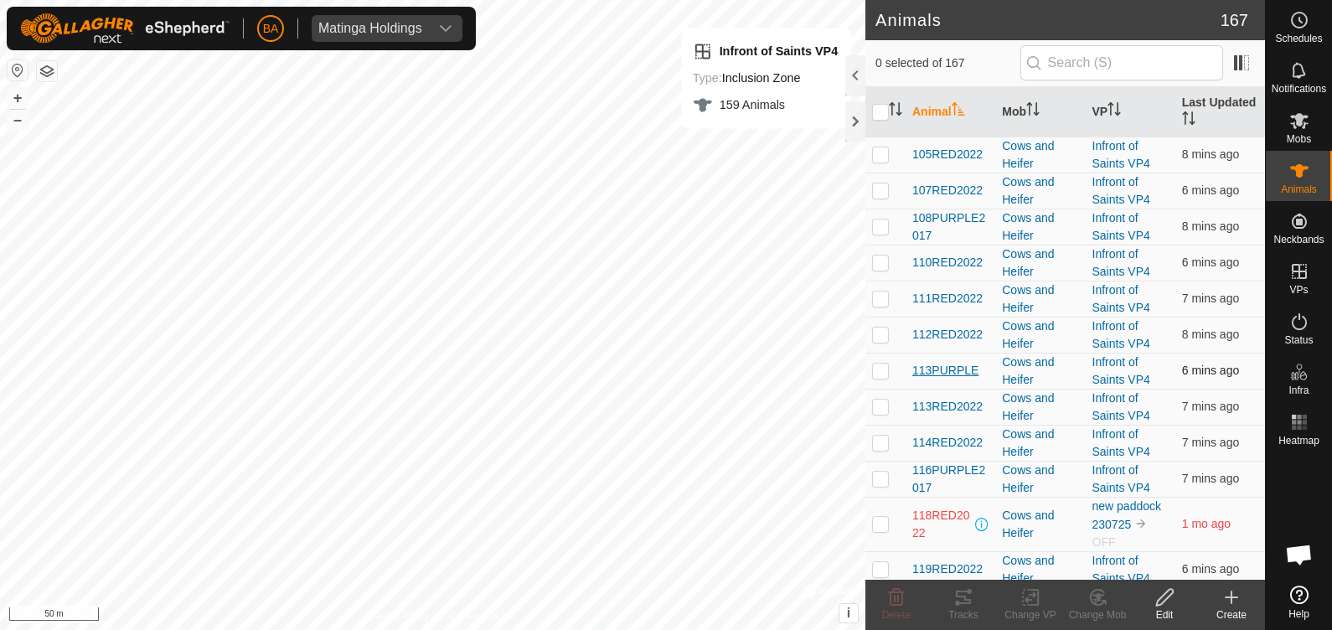
click at [919, 369] on span "113PURPLE" at bounding box center [945, 371] width 66 height 18
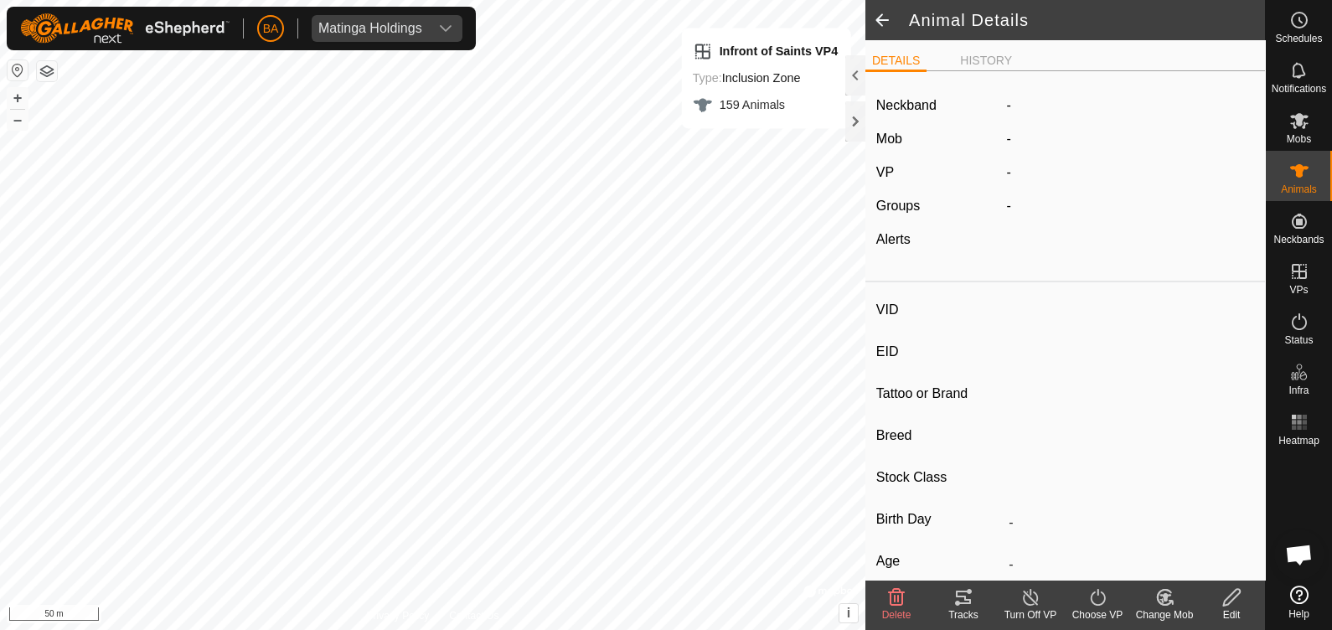
type input "113PURPLE"
type input "-"
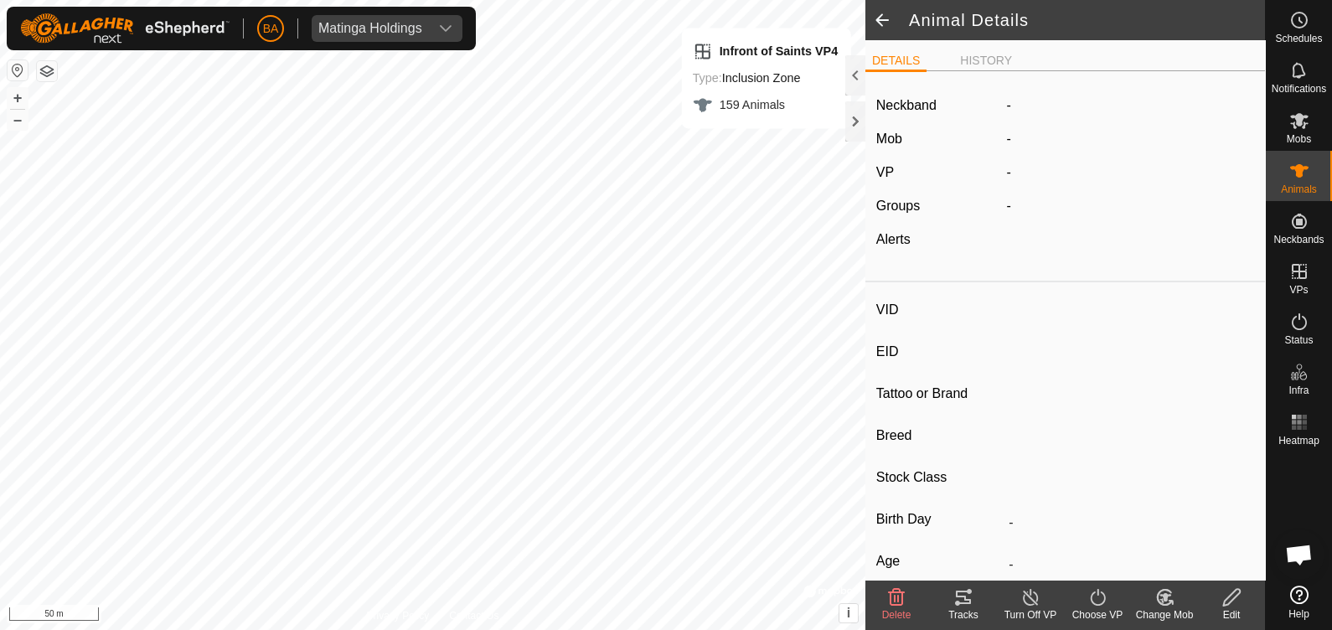
type input "0 kg"
type input "-"
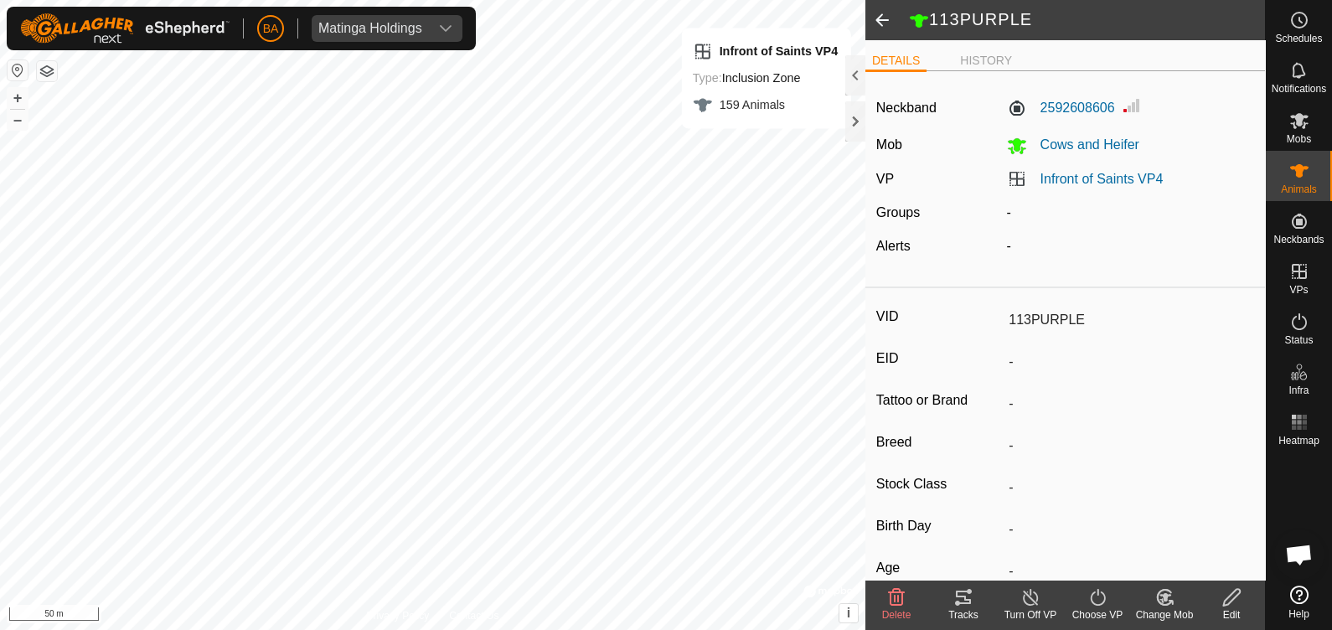
click at [955, 607] on icon at bounding box center [963, 597] width 20 height 20
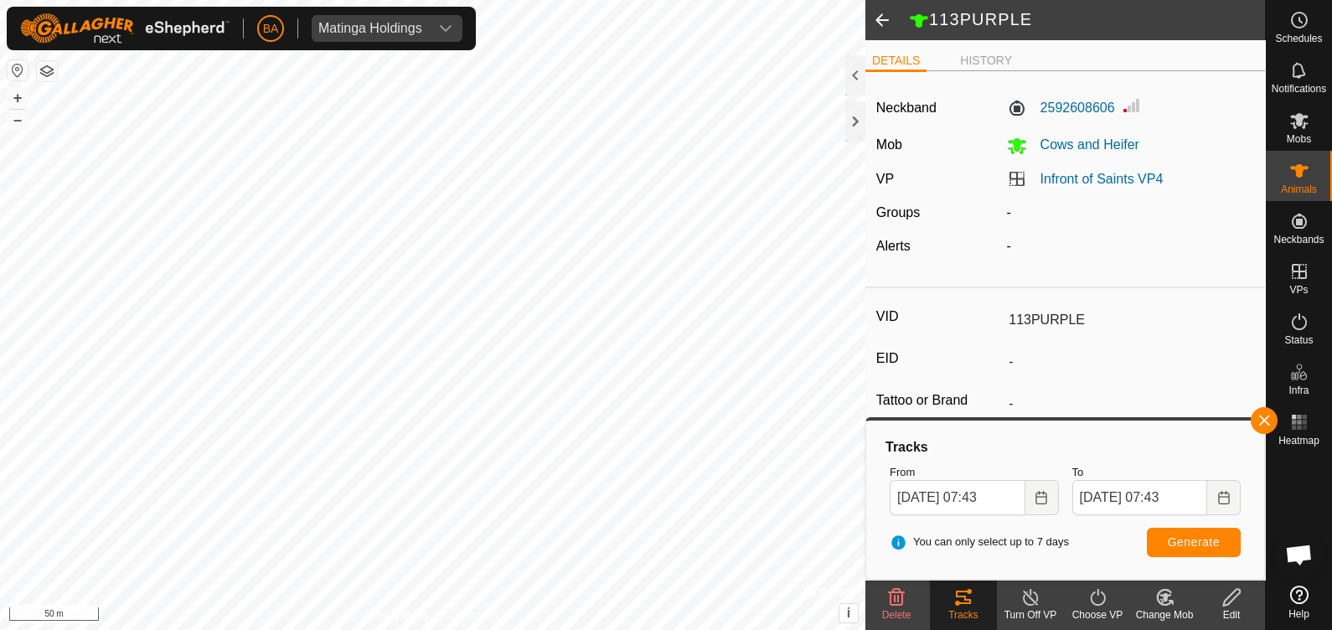
click at [876, 27] on span at bounding box center [882, 20] width 34 height 40
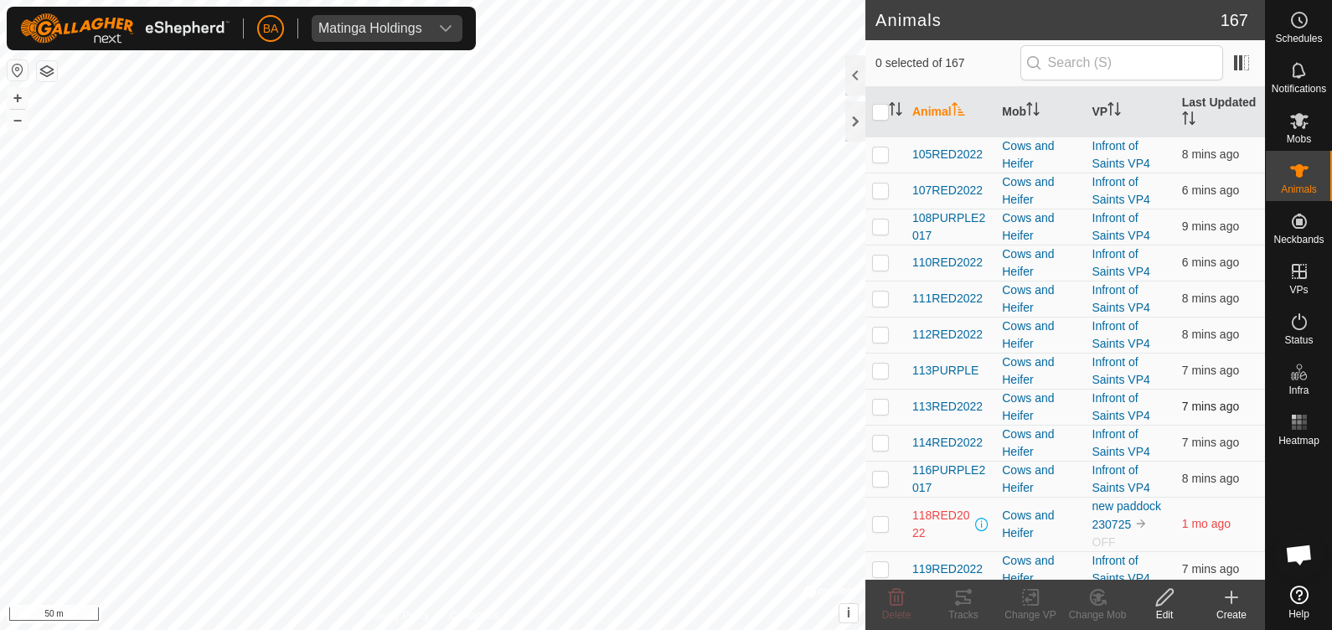
click at [880, 400] on p-checkbox at bounding box center [880, 406] width 17 height 13
checkbox input "true"
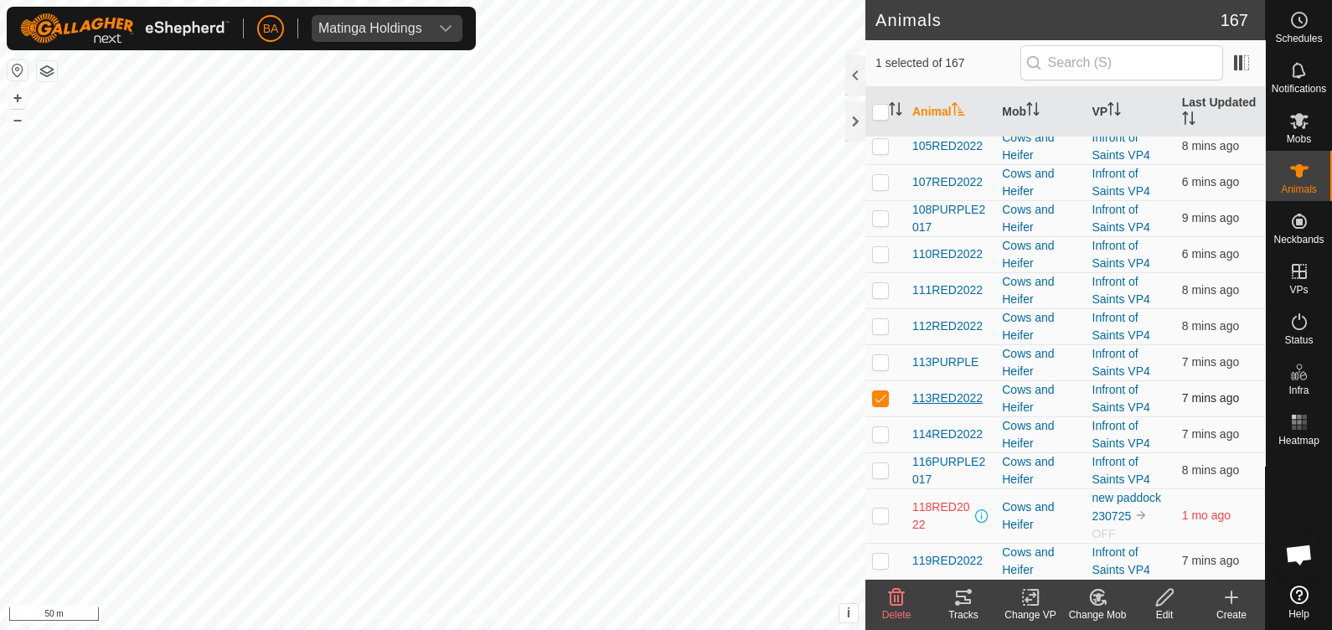
scroll to position [9, 0]
click at [954, 390] on span "113RED2022" at bounding box center [947, 398] width 70 height 18
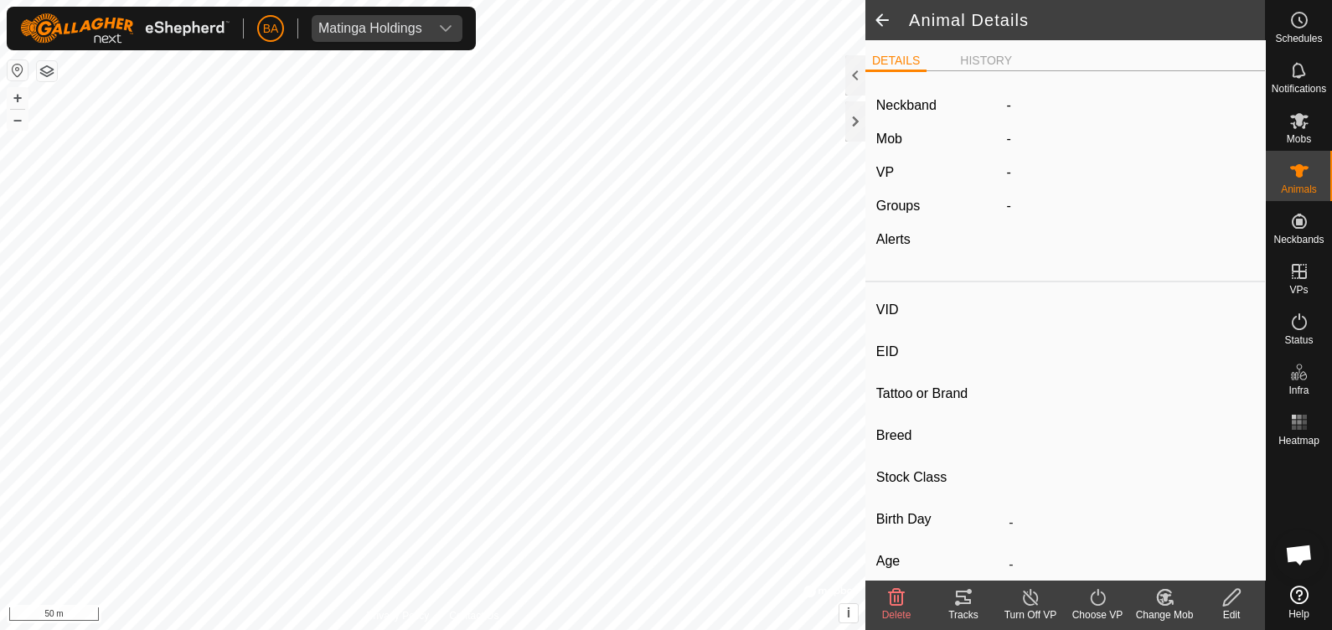
type input "113RED2022"
type input "-"
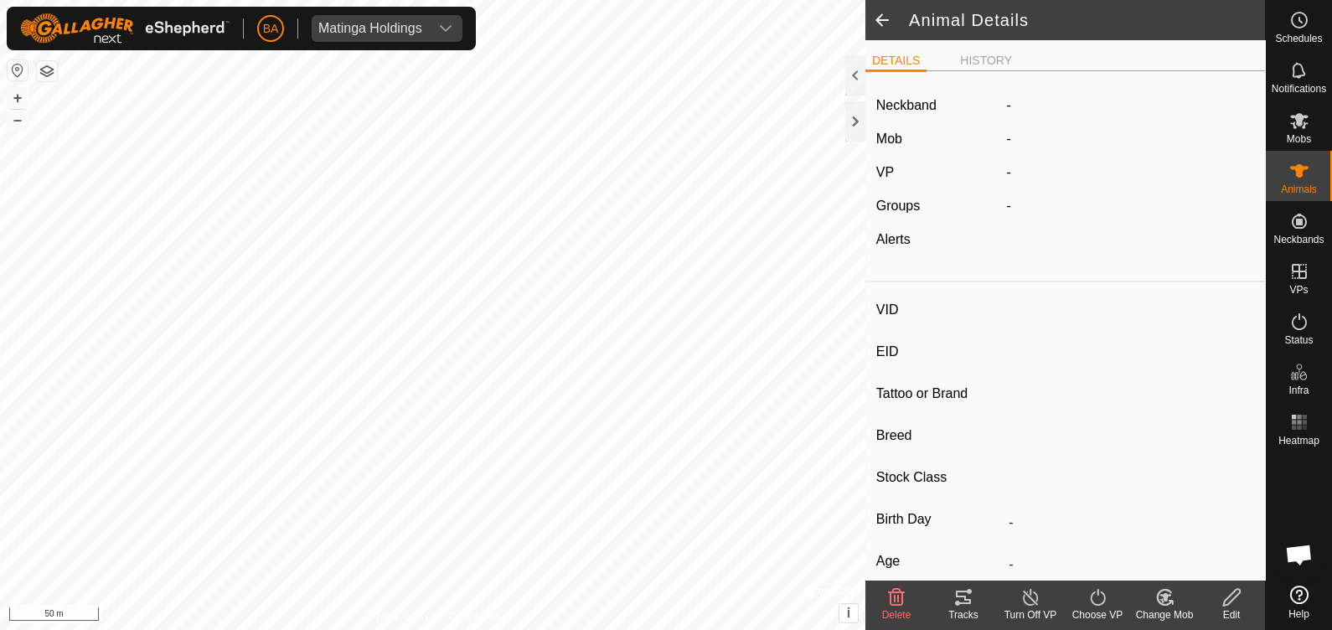
type input "0 kg"
type input "-"
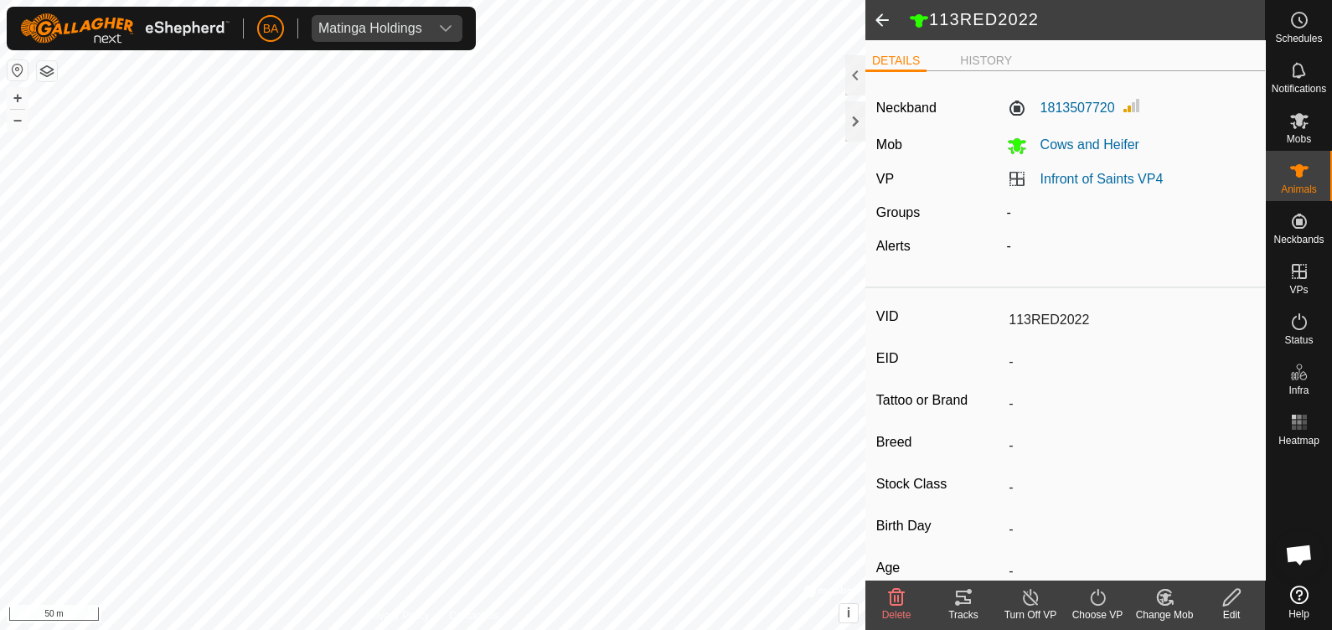
click at [985, 70] on ul "DETAILS HISTORY" at bounding box center [1065, 60] width 400 height 21
click at [984, 65] on li "HISTORY" at bounding box center [985, 62] width 65 height 20
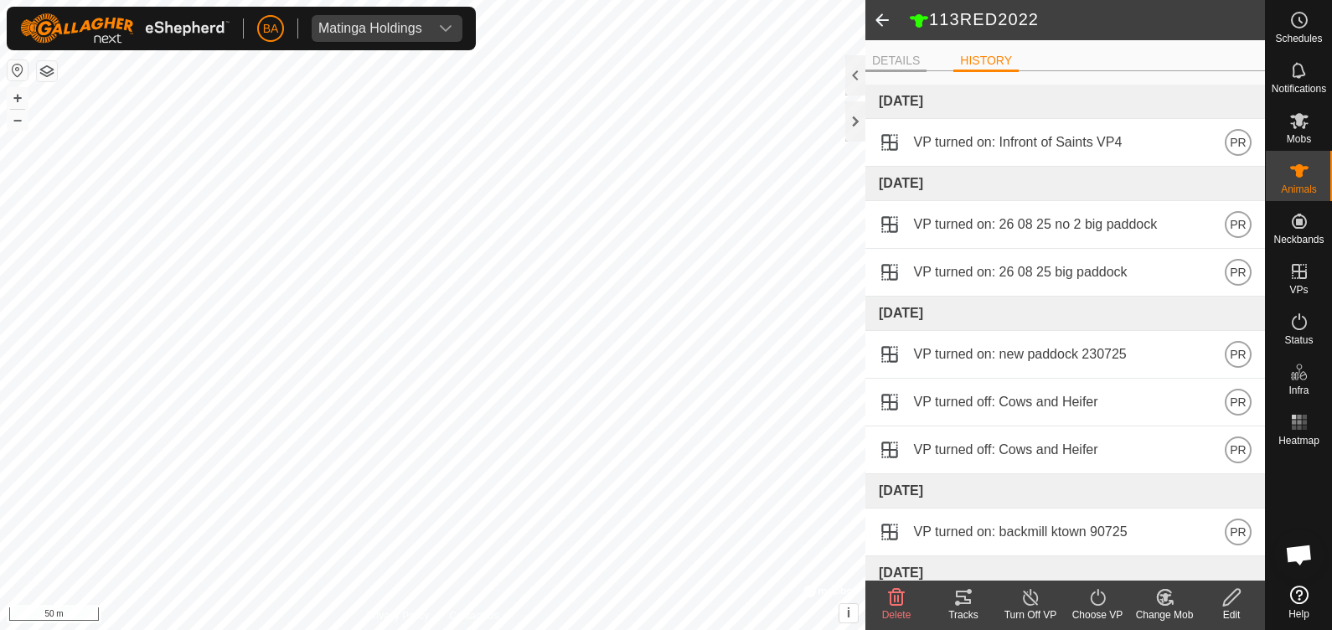
click at [912, 66] on li "DETAILS" at bounding box center [895, 62] width 61 height 20
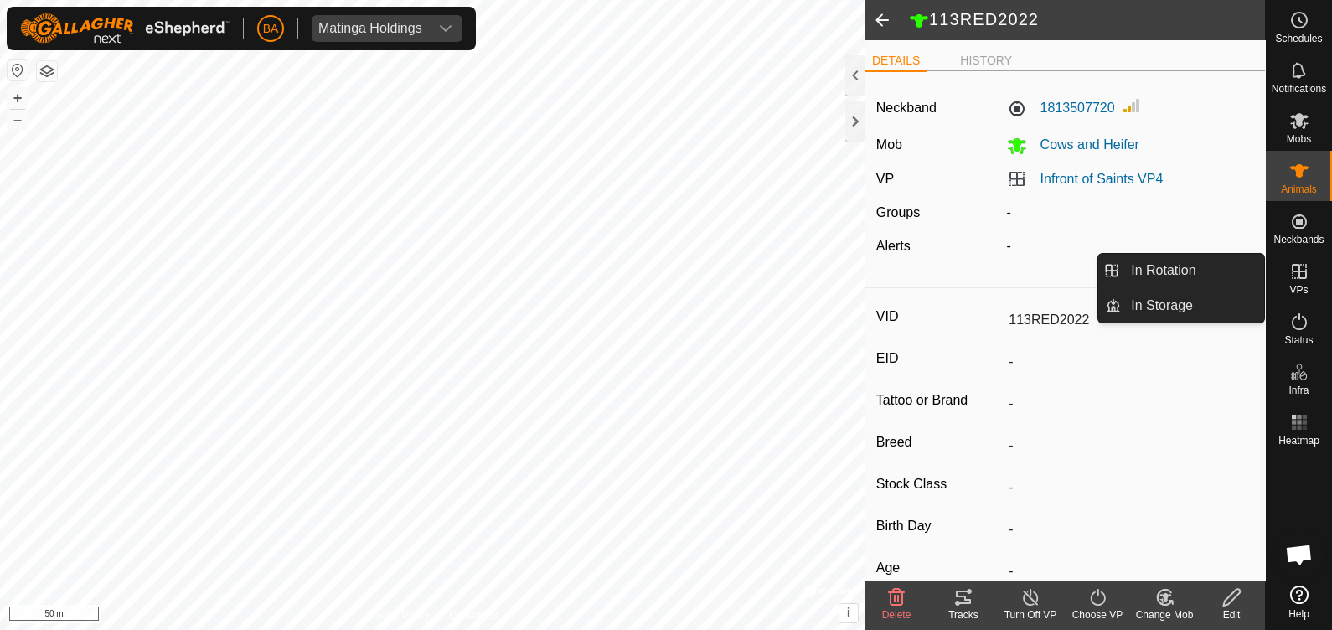
drag, startPoint x: 881, startPoint y: 17, endPoint x: 1330, endPoint y: 182, distance: 478.4
click at [881, 17] on span at bounding box center [882, 20] width 34 height 40
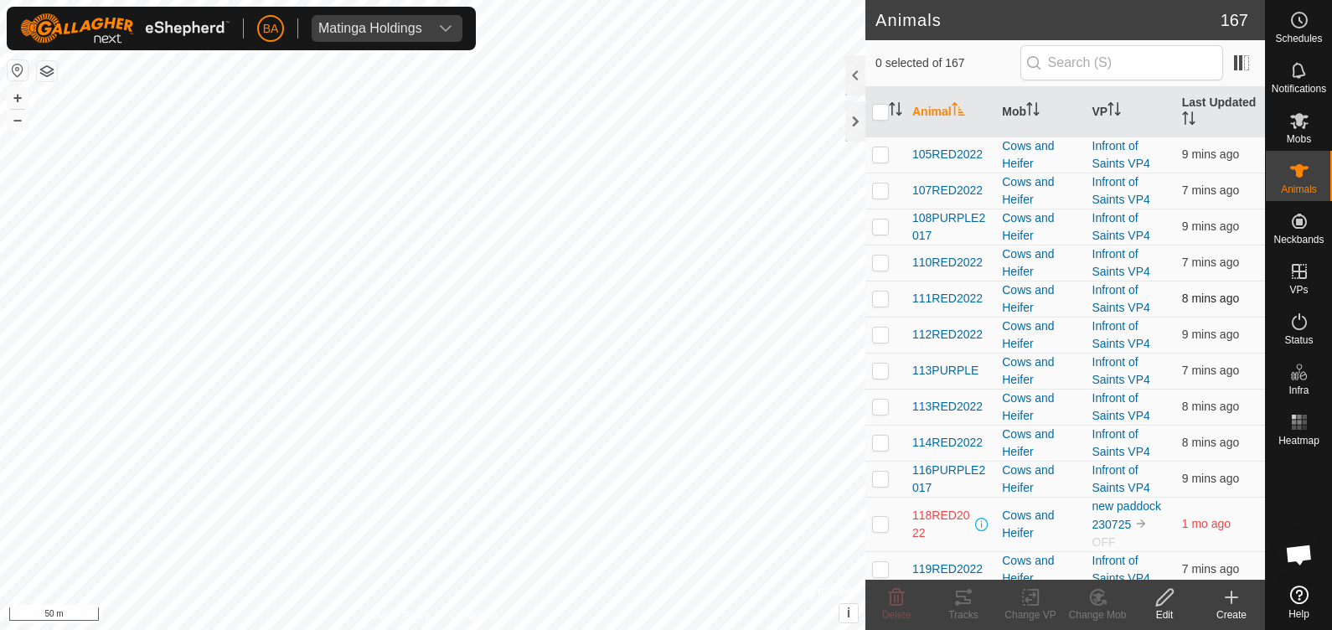
click at [879, 293] on p-checkbox at bounding box center [880, 298] width 17 height 13
checkbox input "true"
drag, startPoint x: 921, startPoint y: 295, endPoint x: 907, endPoint y: 296, distance: 13.4
click at [907, 296] on td "111RED2022" at bounding box center [951, 299] width 90 height 36
click at [923, 296] on span "111RED2022" at bounding box center [947, 299] width 70 height 18
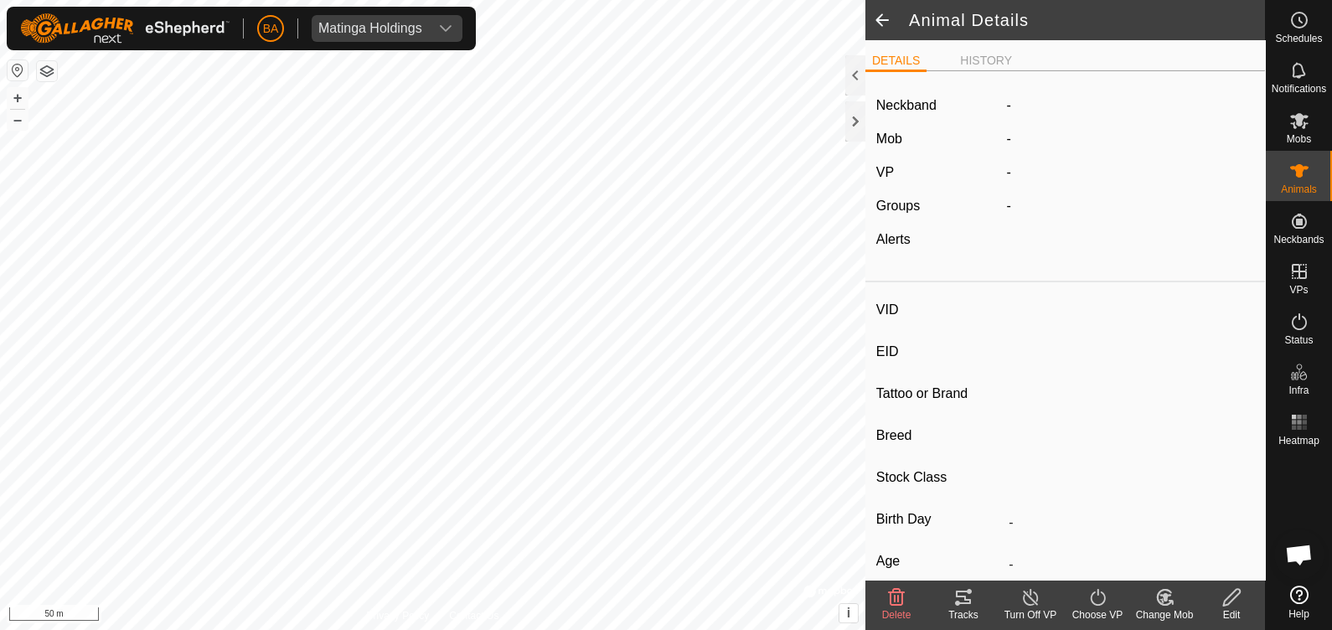
type input "111RED2022"
type input "-"
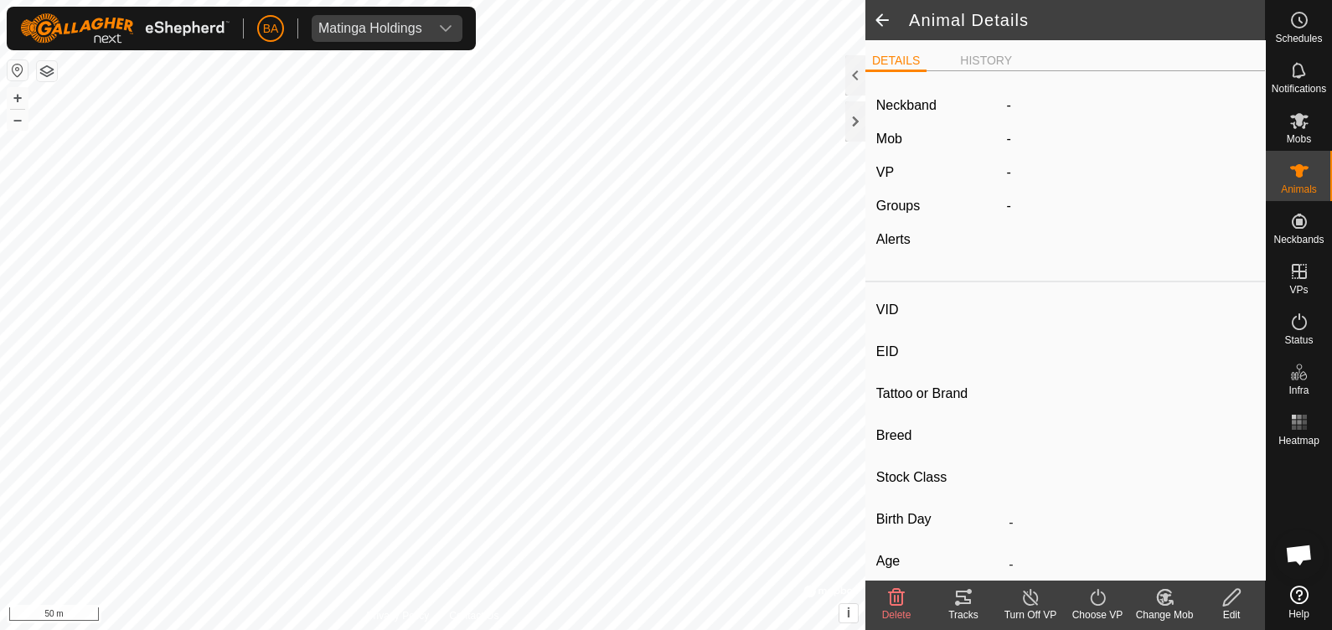
type input "0 kg"
type input "-"
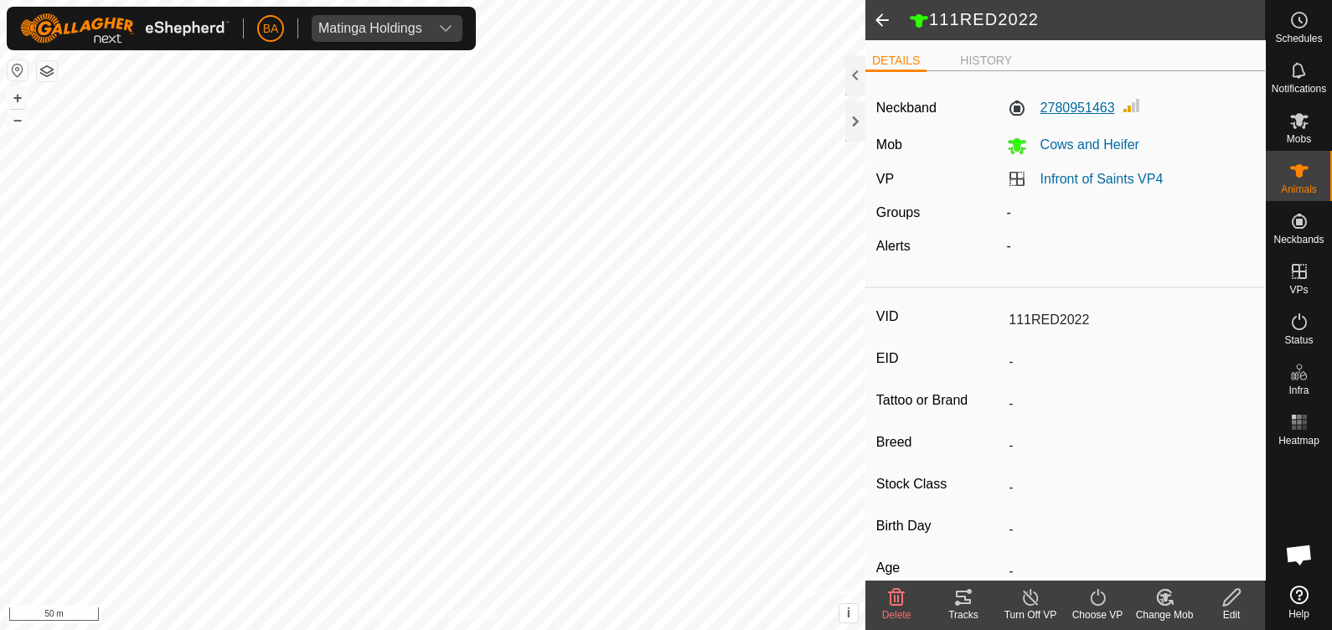
click at [1039, 110] on label "2780951463" at bounding box center [1061, 108] width 108 height 20
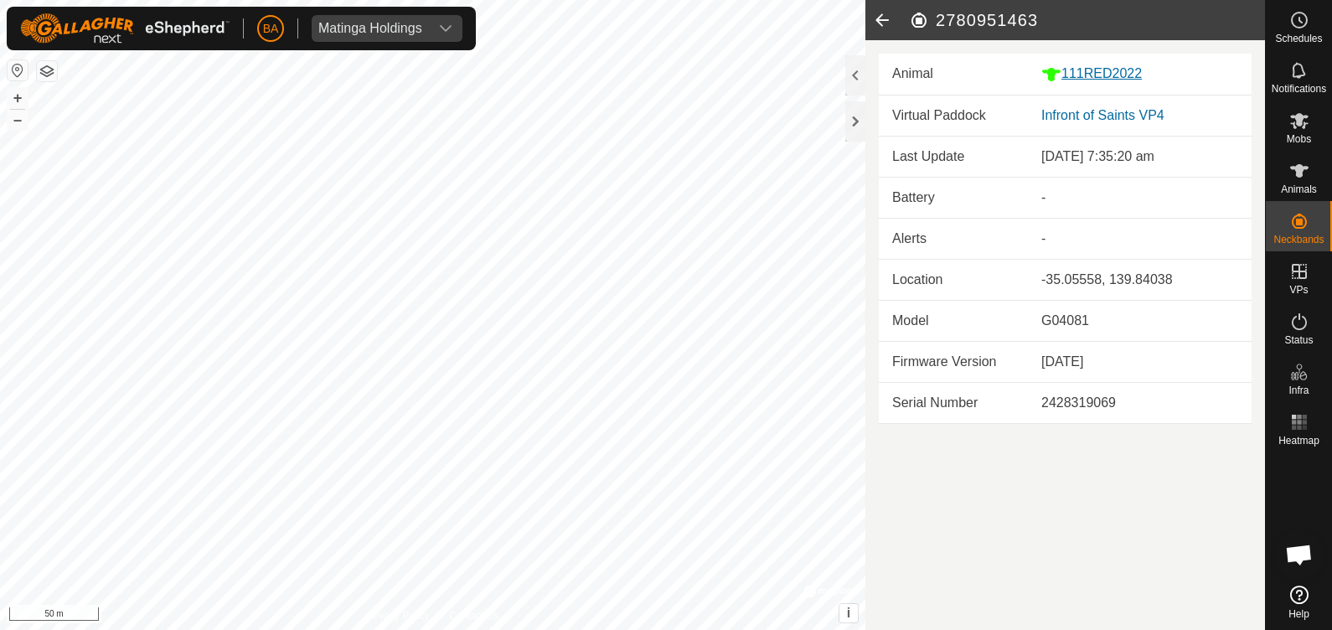
click at [1089, 75] on div "111RED2022" at bounding box center [1139, 74] width 197 height 21
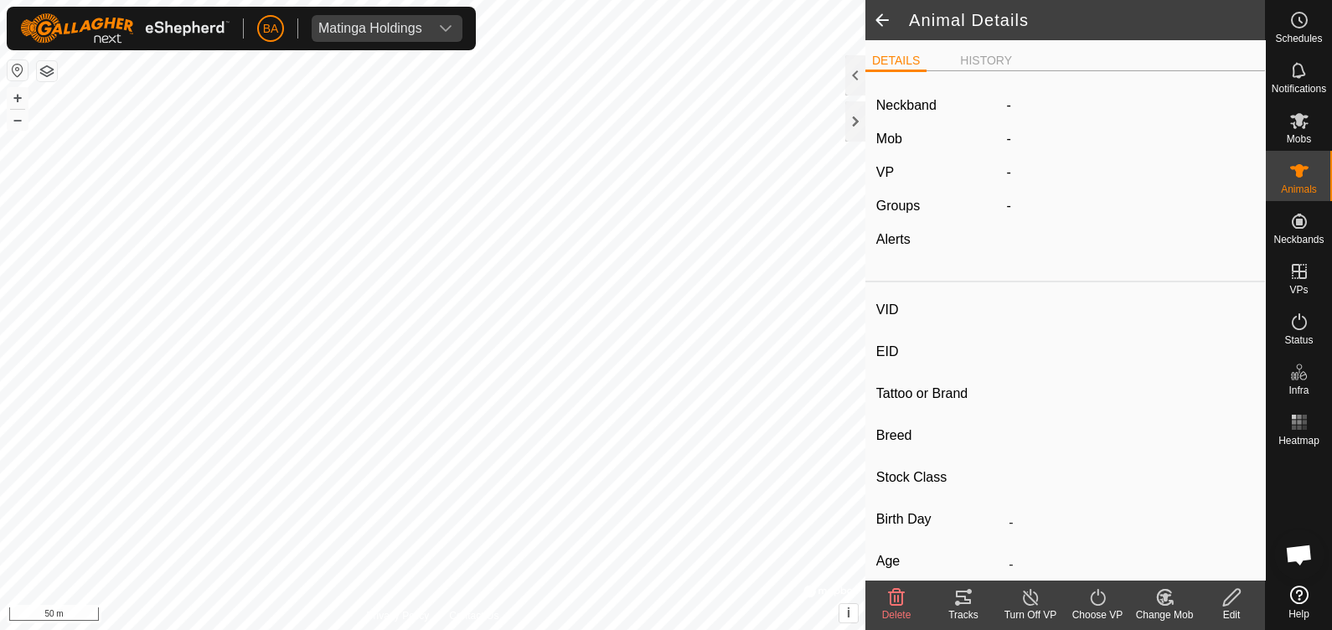
type input "111RED2022"
type input "-"
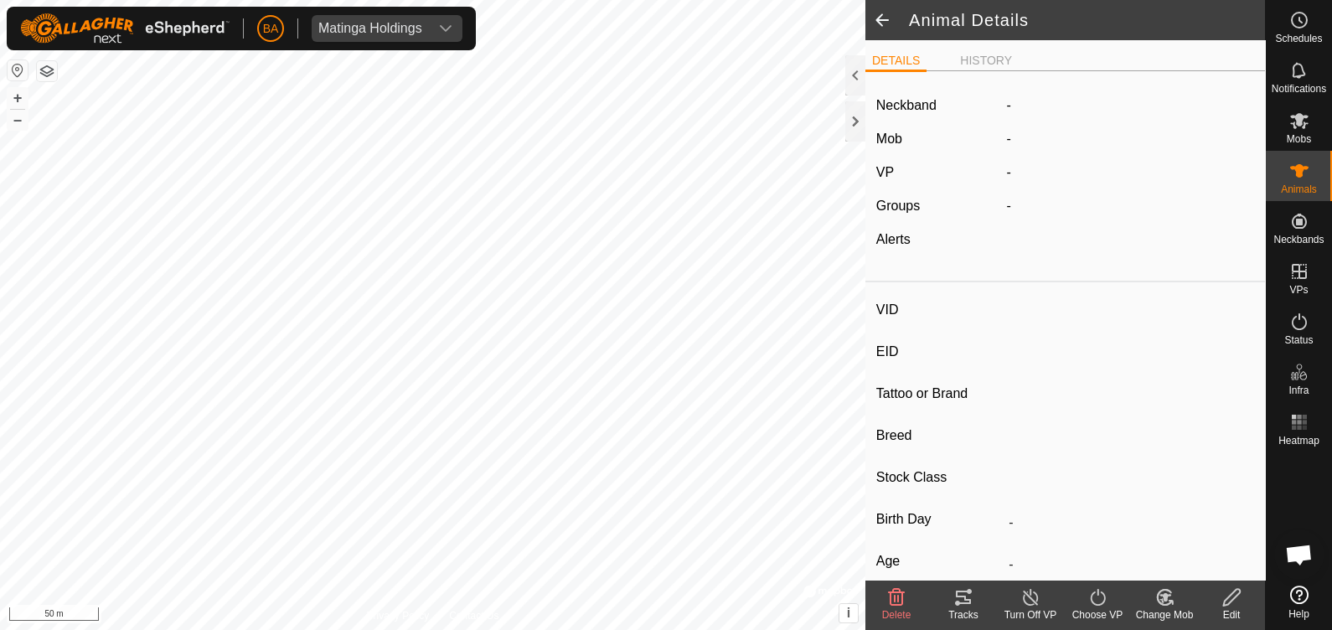
type input "0 kg"
type input "-"
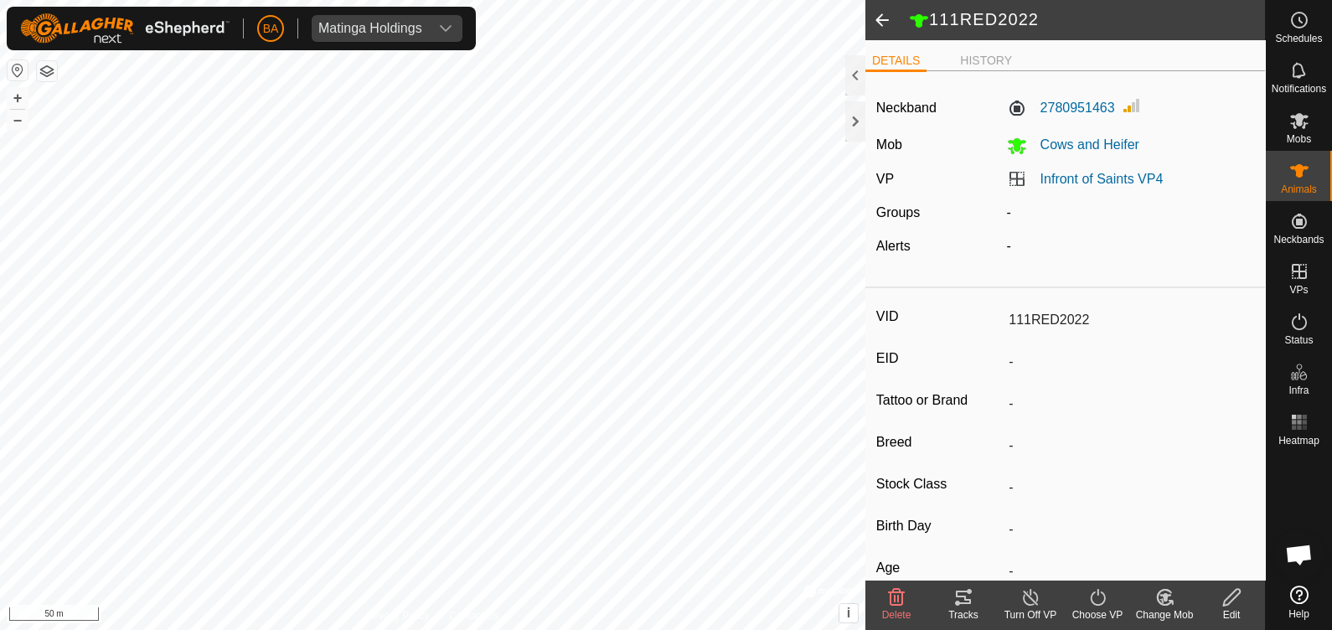
click at [891, 21] on span at bounding box center [882, 20] width 34 height 40
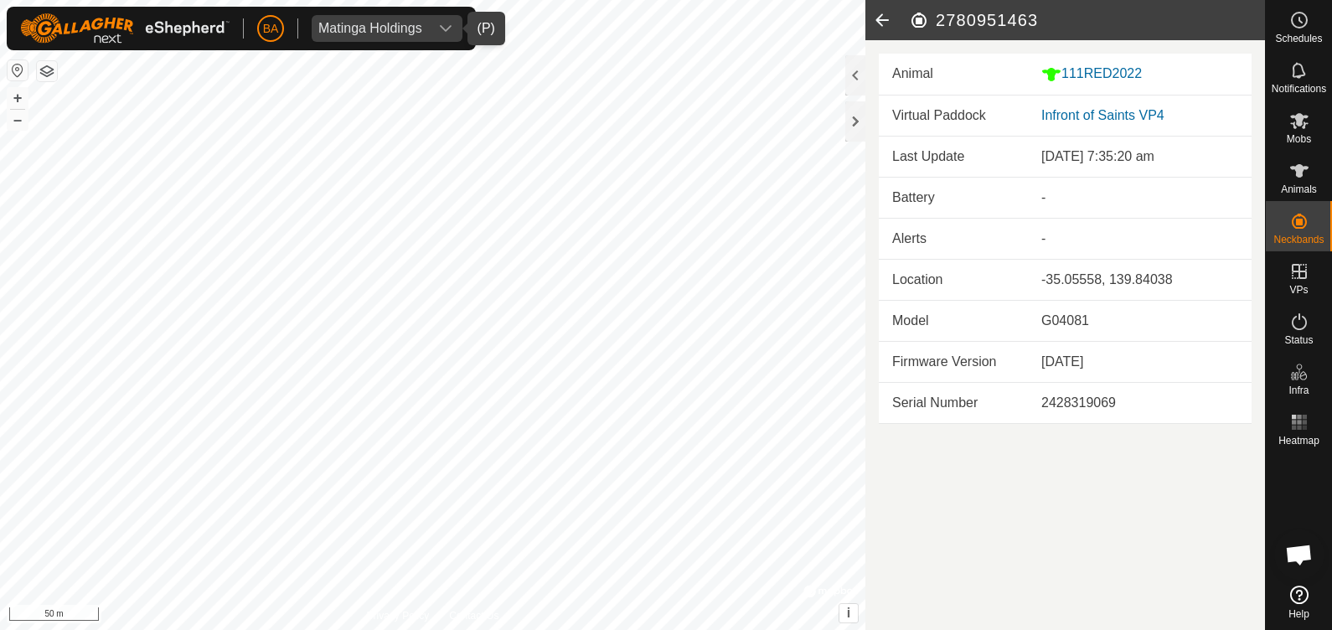
click at [358, 17] on span "Matinga Holdings" at bounding box center [370, 28] width 117 height 27
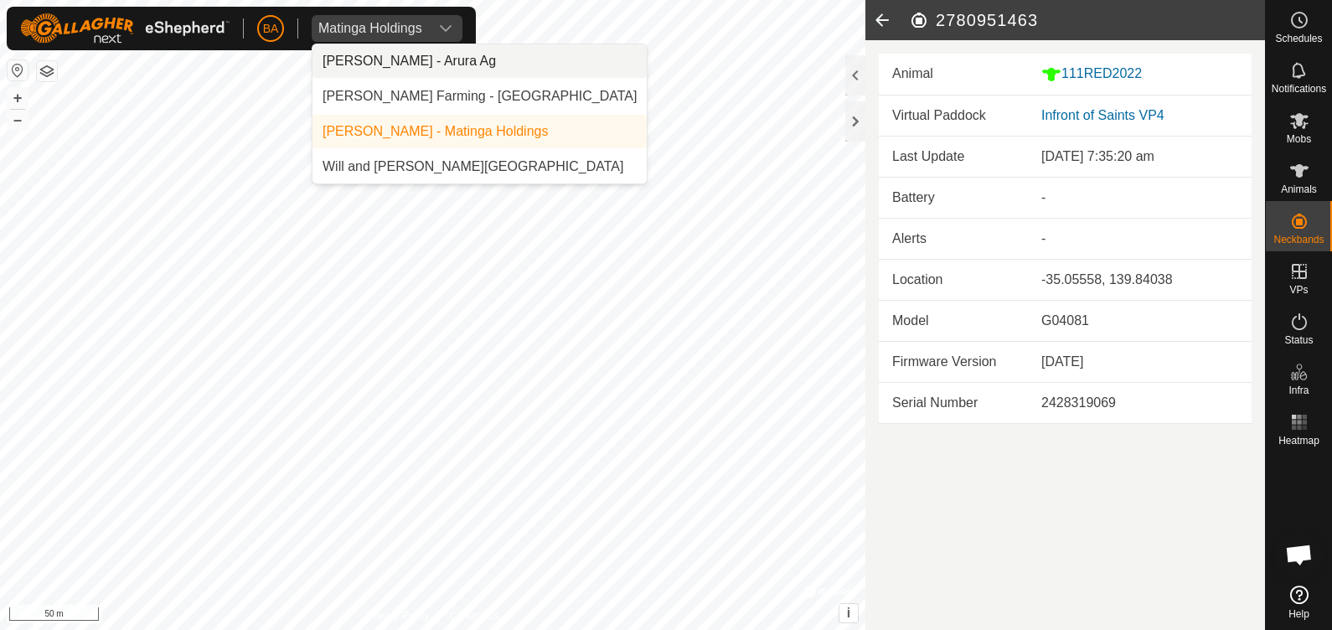
click at [369, 63] on li "[PERSON_NAME] - Arura Ag" at bounding box center [480, 61] width 334 height 34
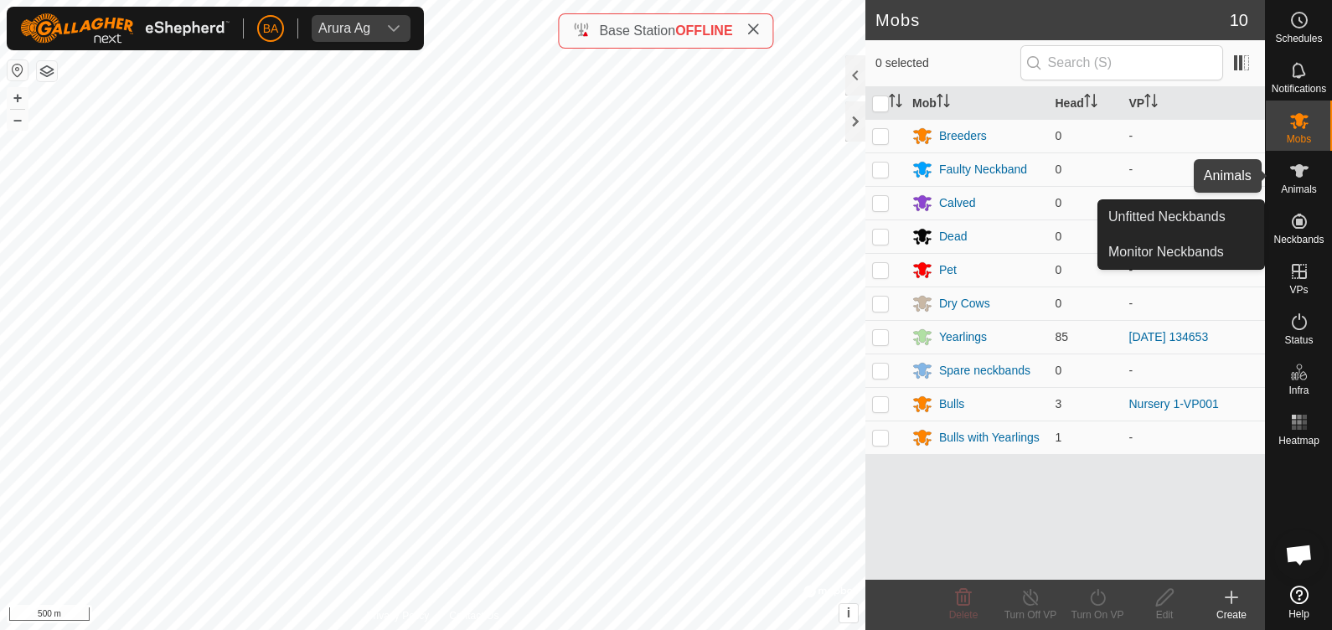
click at [1289, 173] on icon at bounding box center [1299, 171] width 20 height 20
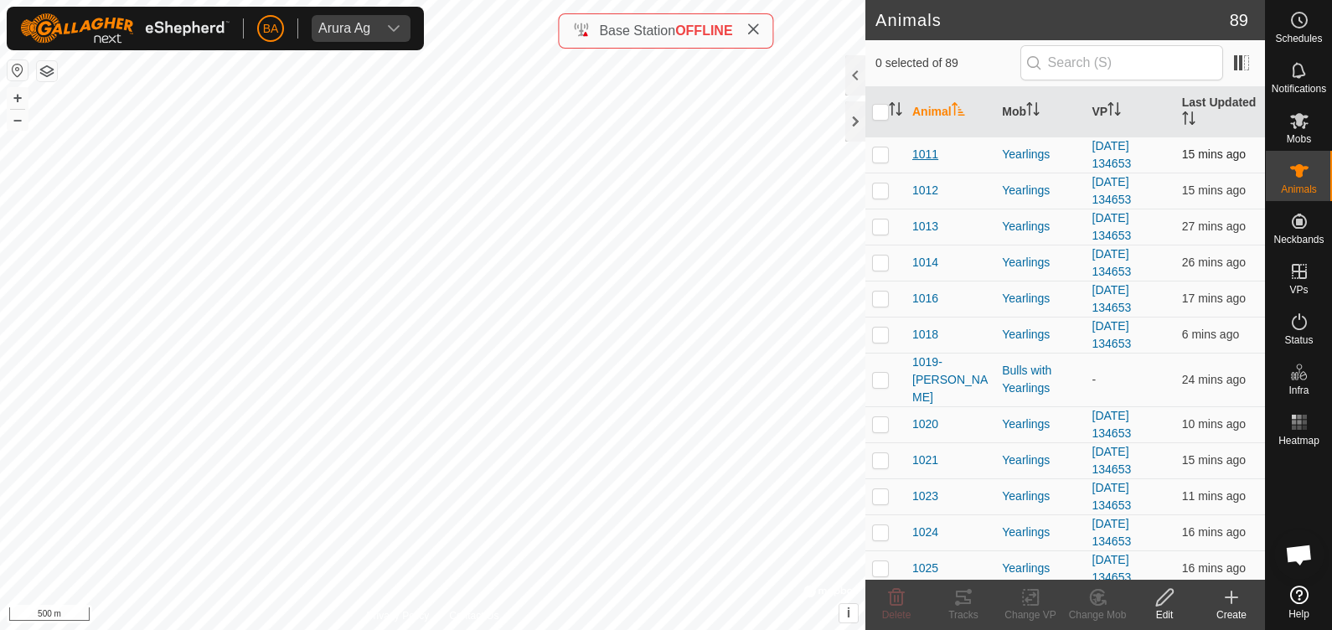
click at [913, 152] on span "1011" at bounding box center [925, 155] width 26 height 18
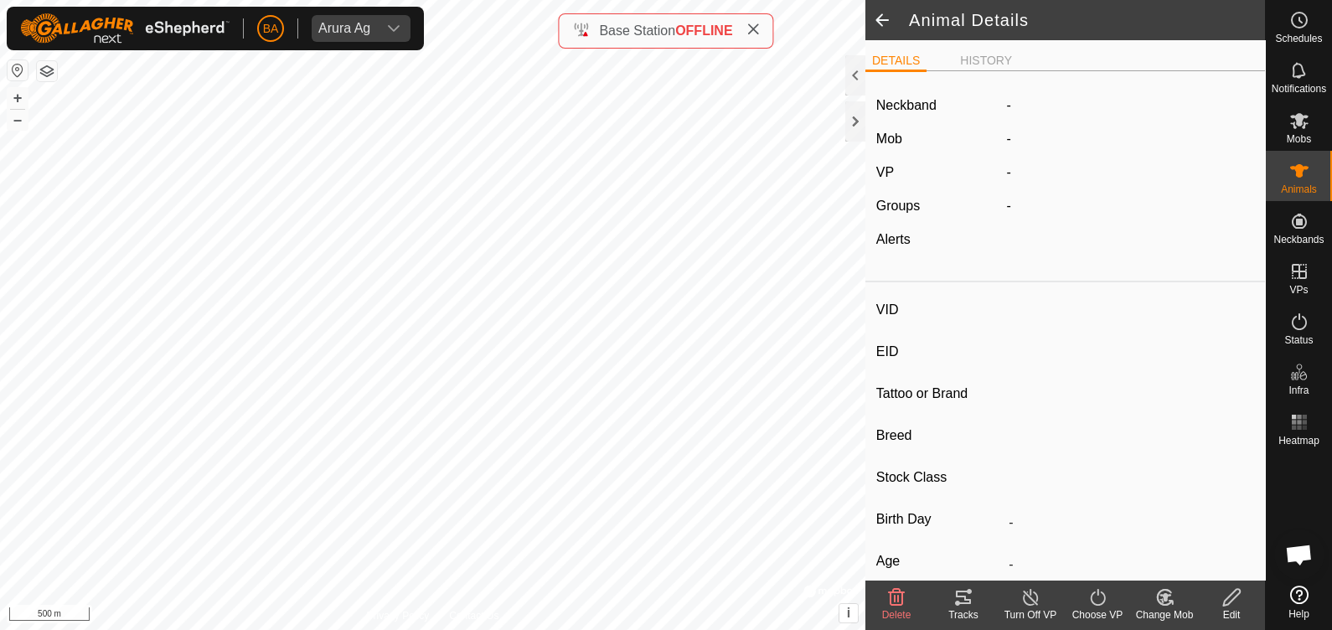
type input "1011"
type input "-"
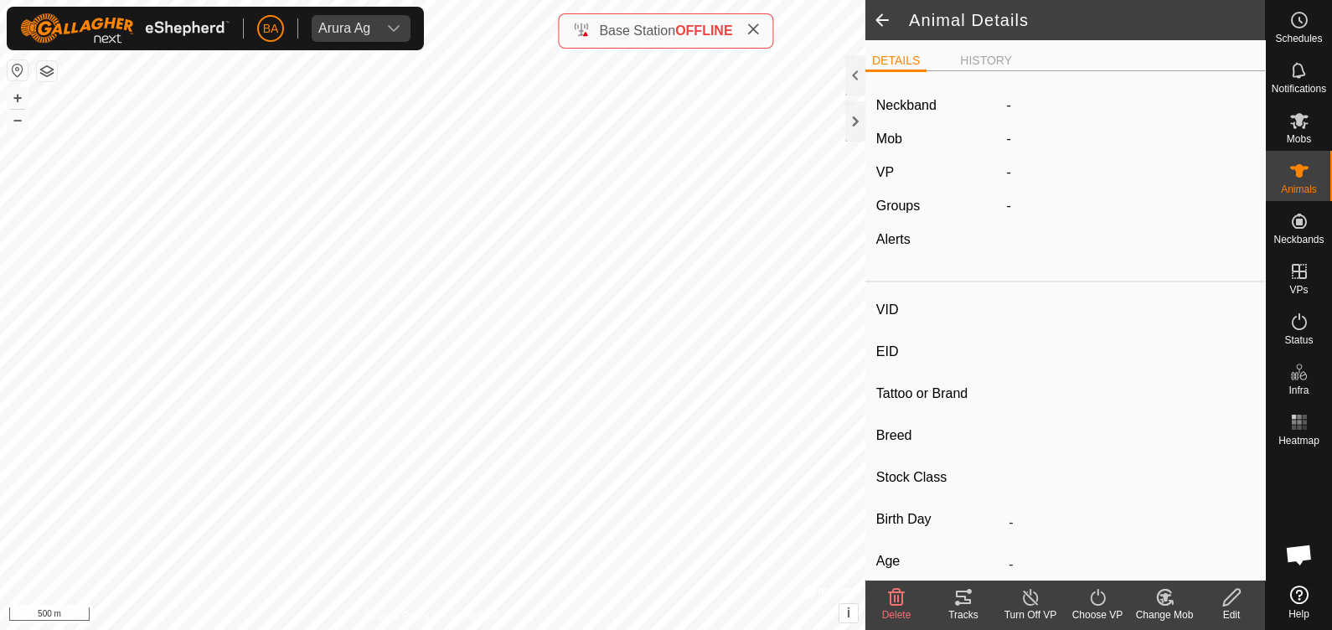
type input "-"
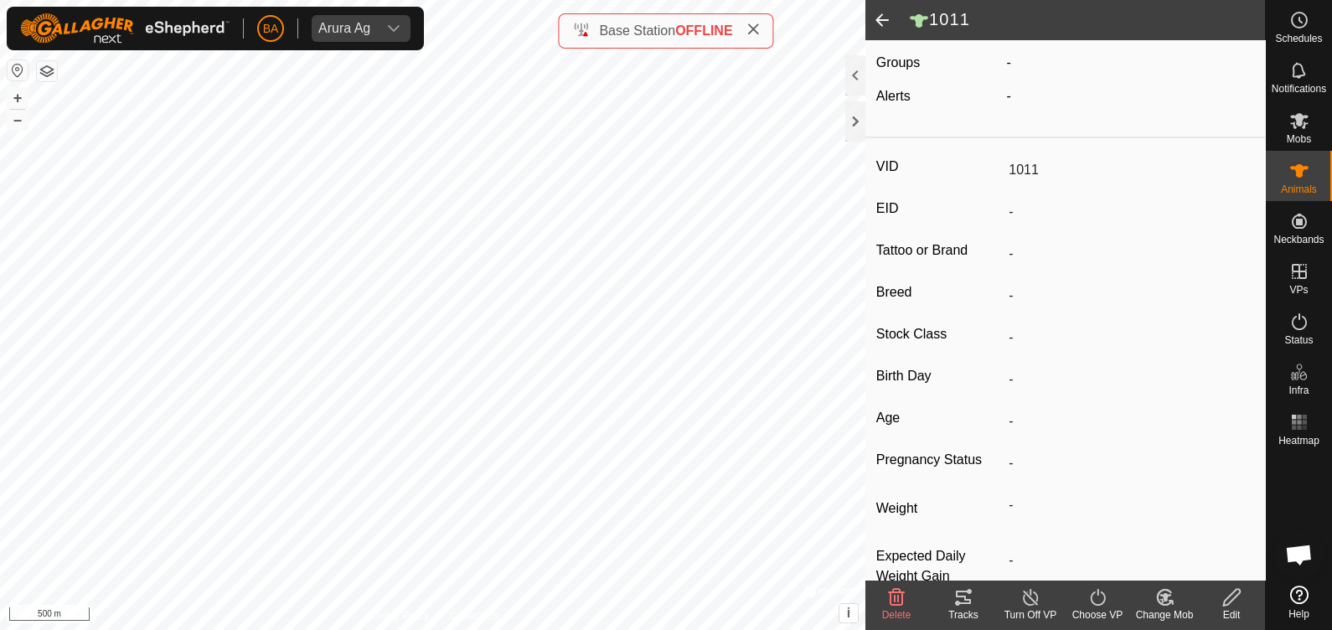
scroll to position [189, 0]
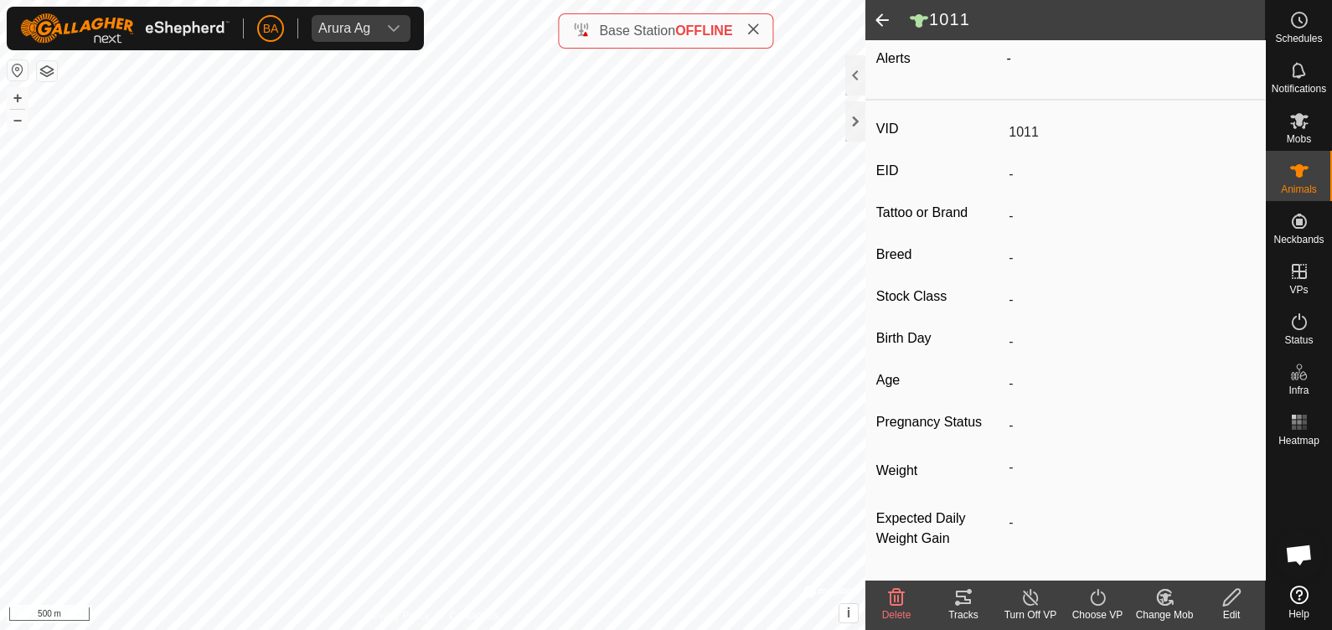
click at [965, 597] on icon at bounding box center [963, 597] width 15 height 13
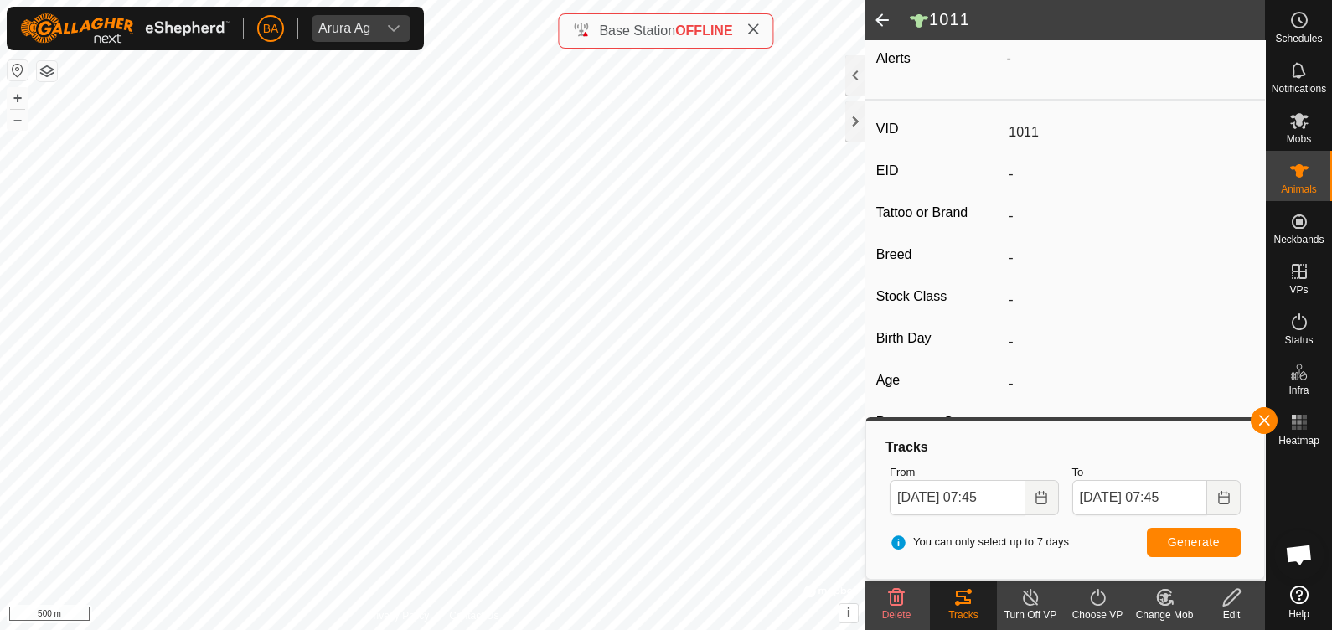
scroll to position [0, 0]
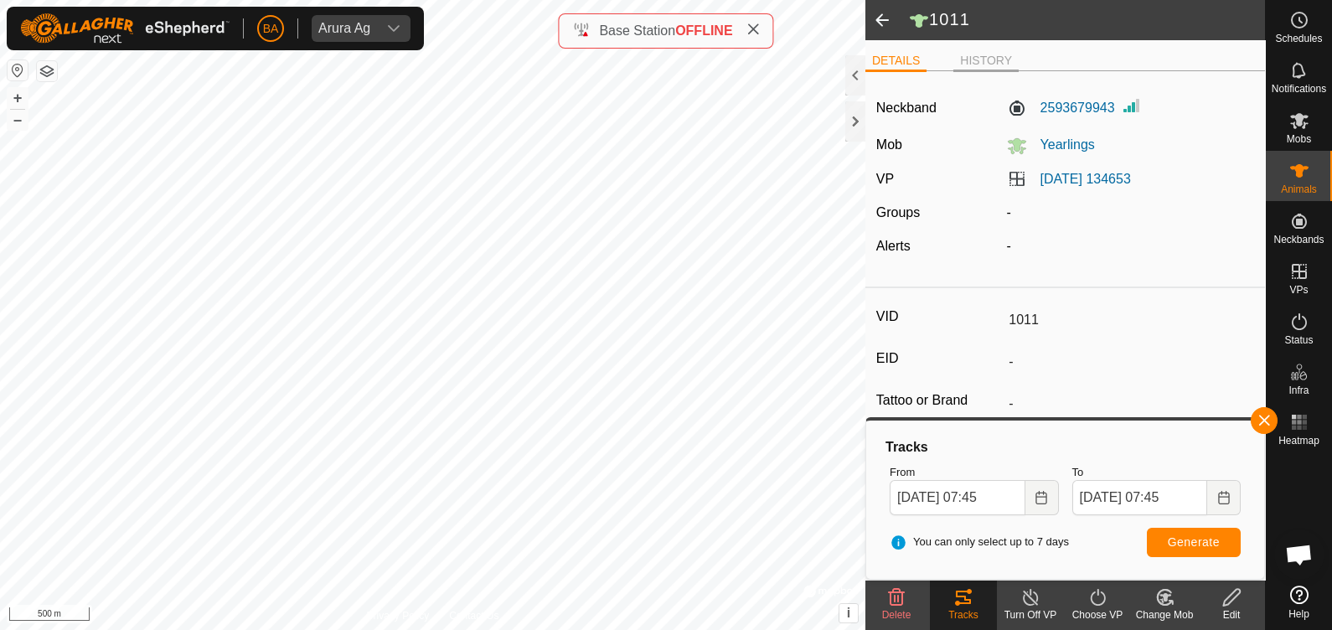
click at [963, 63] on li "HISTORY" at bounding box center [985, 62] width 65 height 20
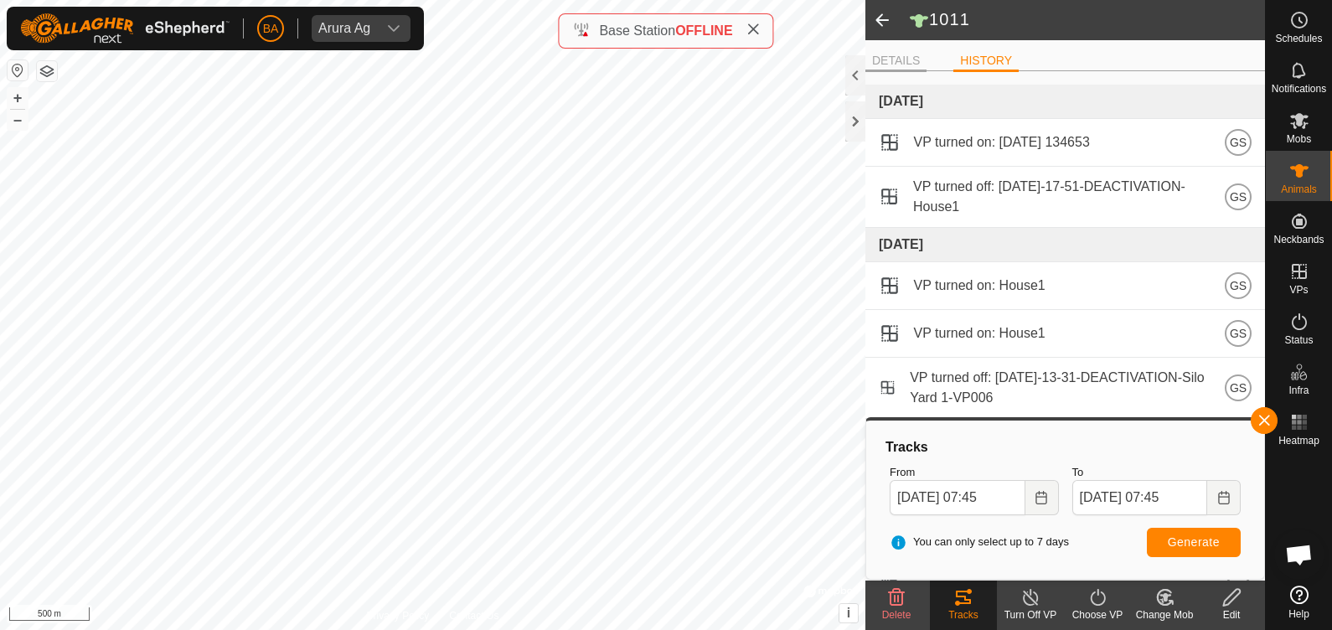
click at [907, 54] on li "DETAILS" at bounding box center [895, 62] width 61 height 20
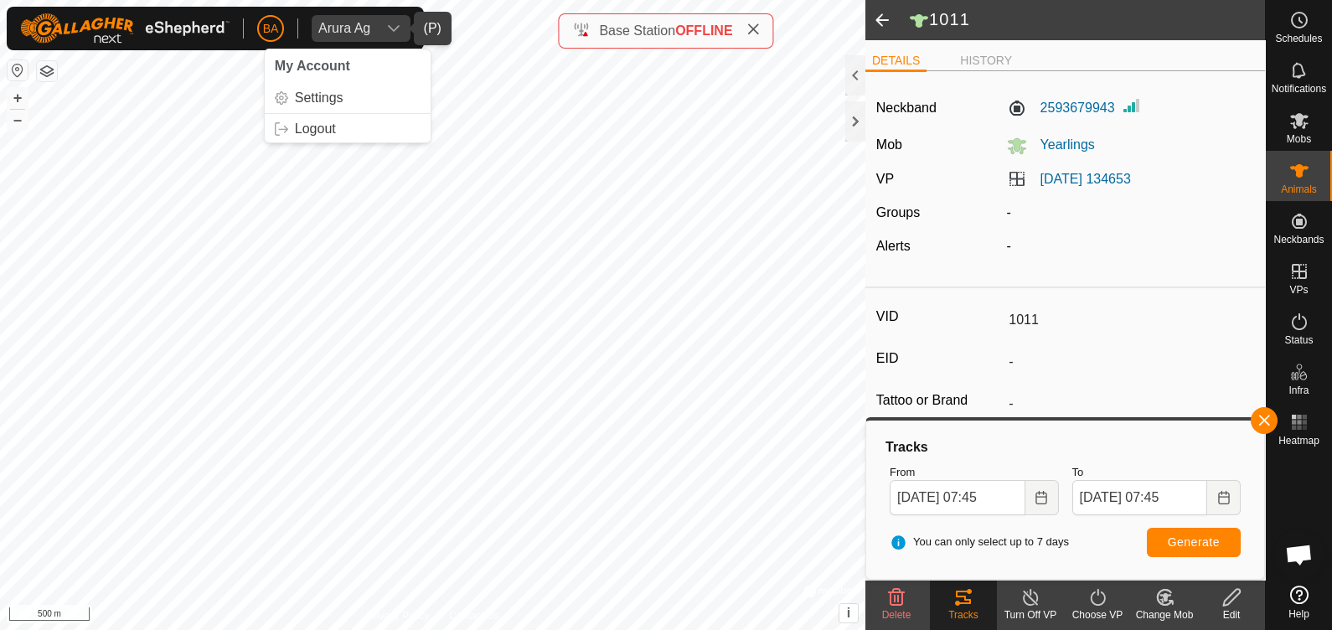
click at [386, 19] on div "dropdown trigger" at bounding box center [394, 28] width 34 height 27
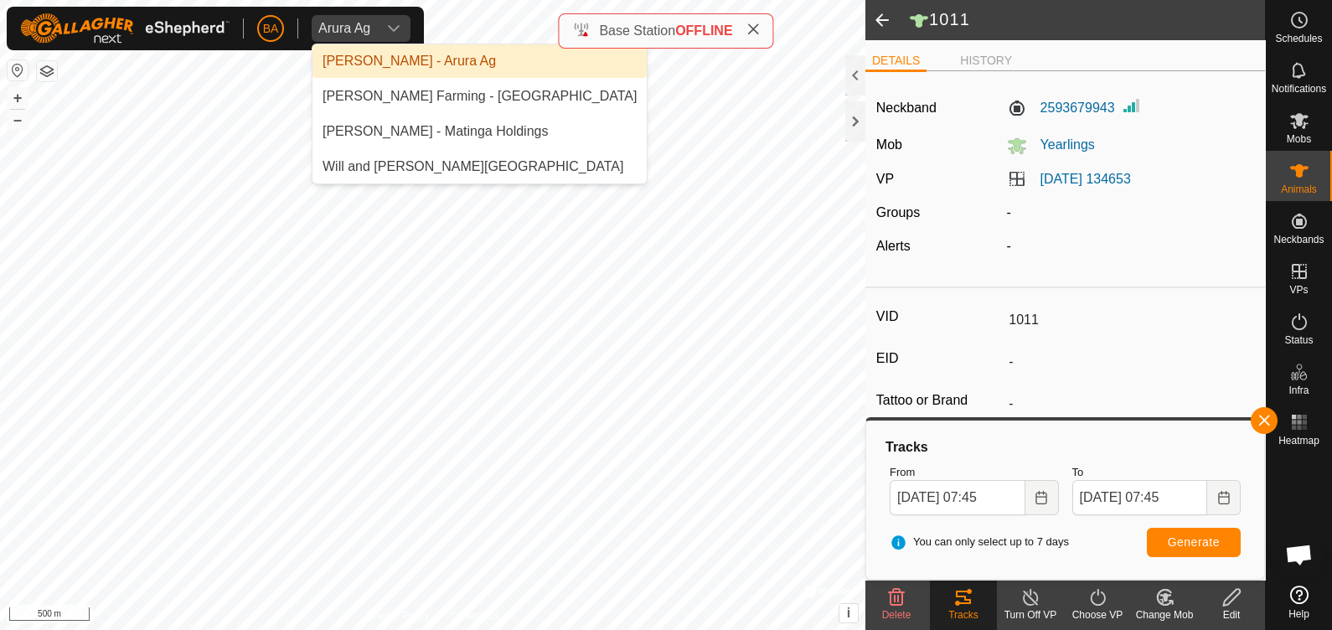
click at [386, 19] on div "dropdown trigger" at bounding box center [394, 28] width 34 height 27
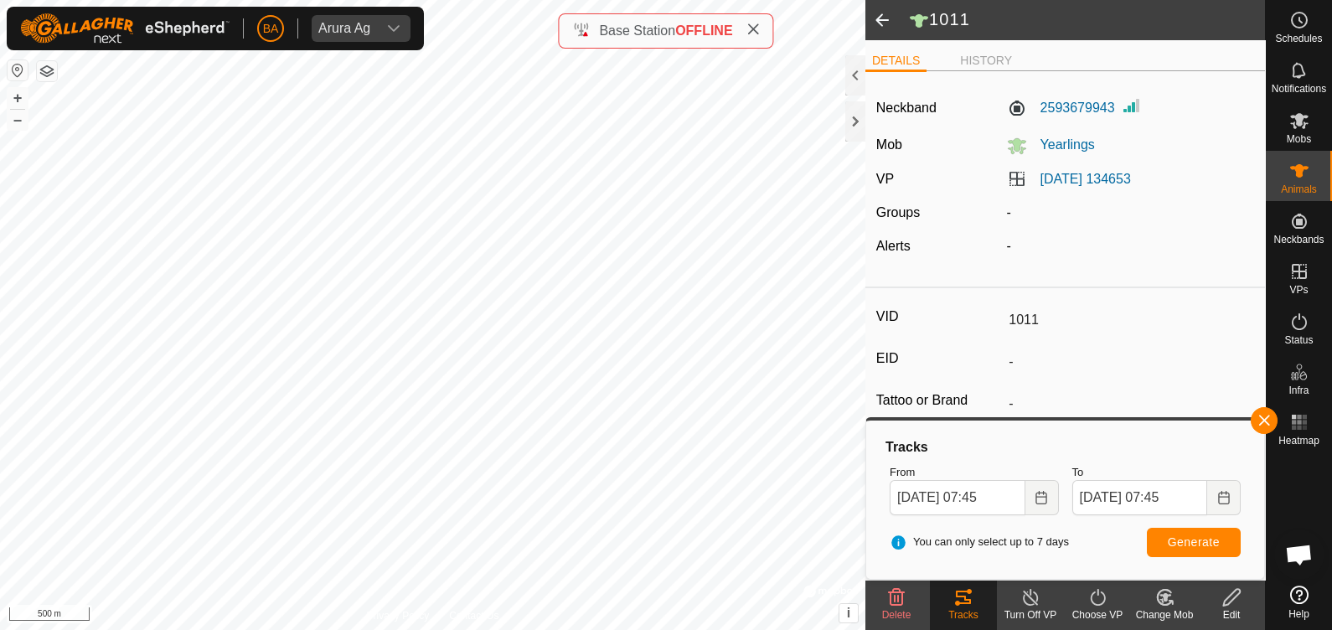
click at [880, 21] on span at bounding box center [882, 20] width 34 height 40
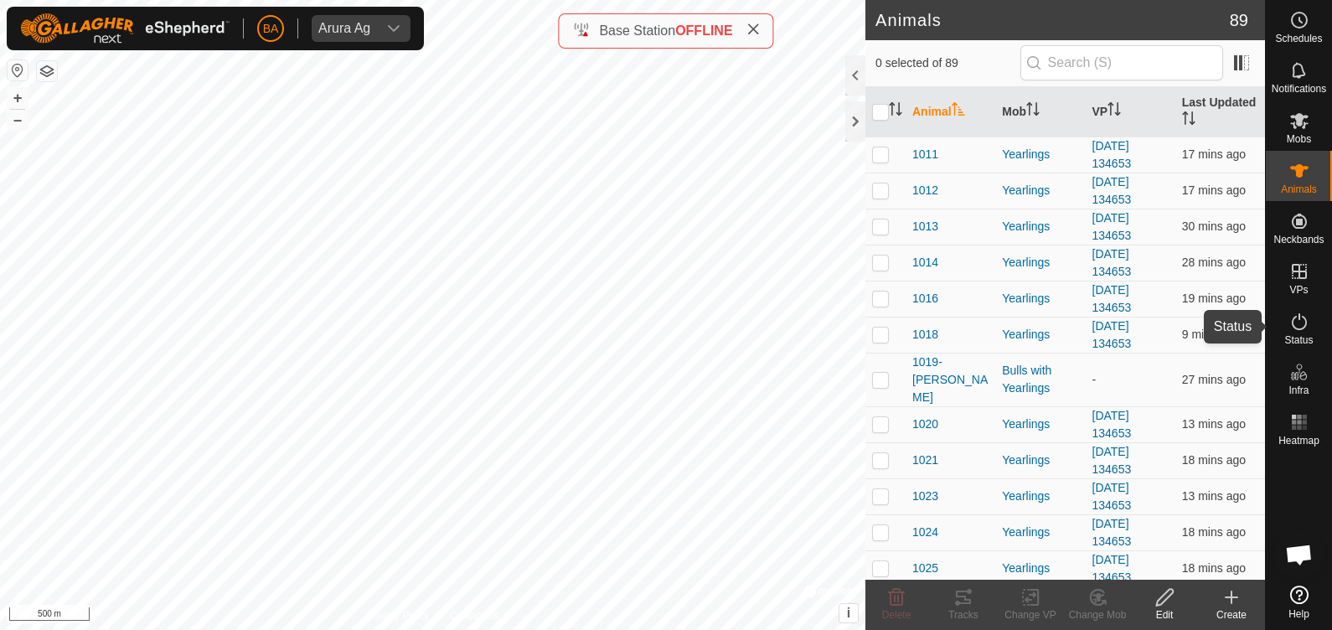
click at [1303, 343] on span "Status" at bounding box center [1298, 340] width 28 height 10
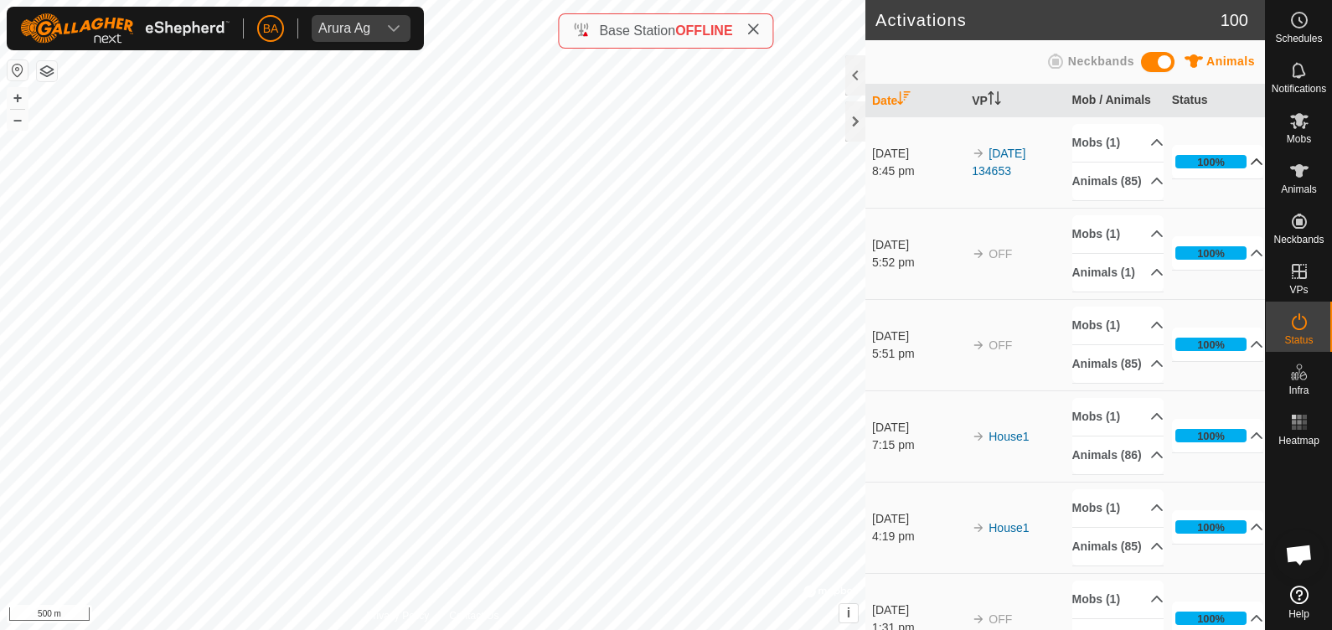
click at [1231, 171] on p-accordion-header "100%" at bounding box center [1218, 162] width 92 height 34
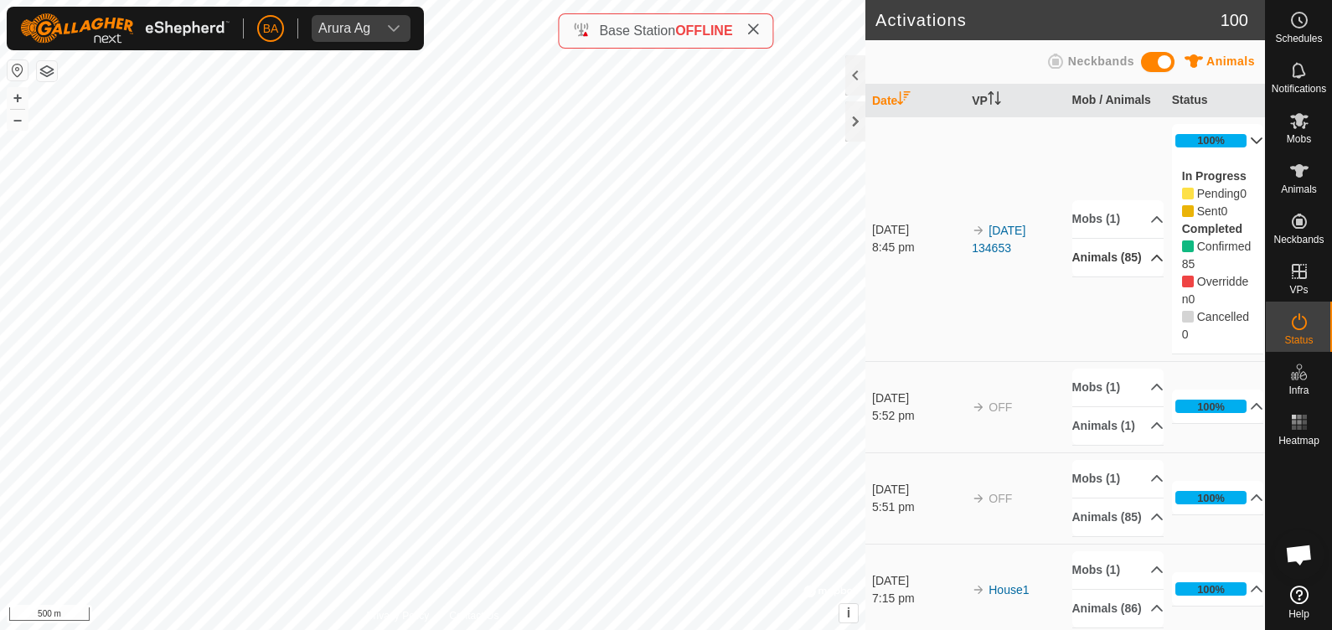
click at [1112, 254] on p-accordion-header "Animals (85)" at bounding box center [1118, 258] width 92 height 38
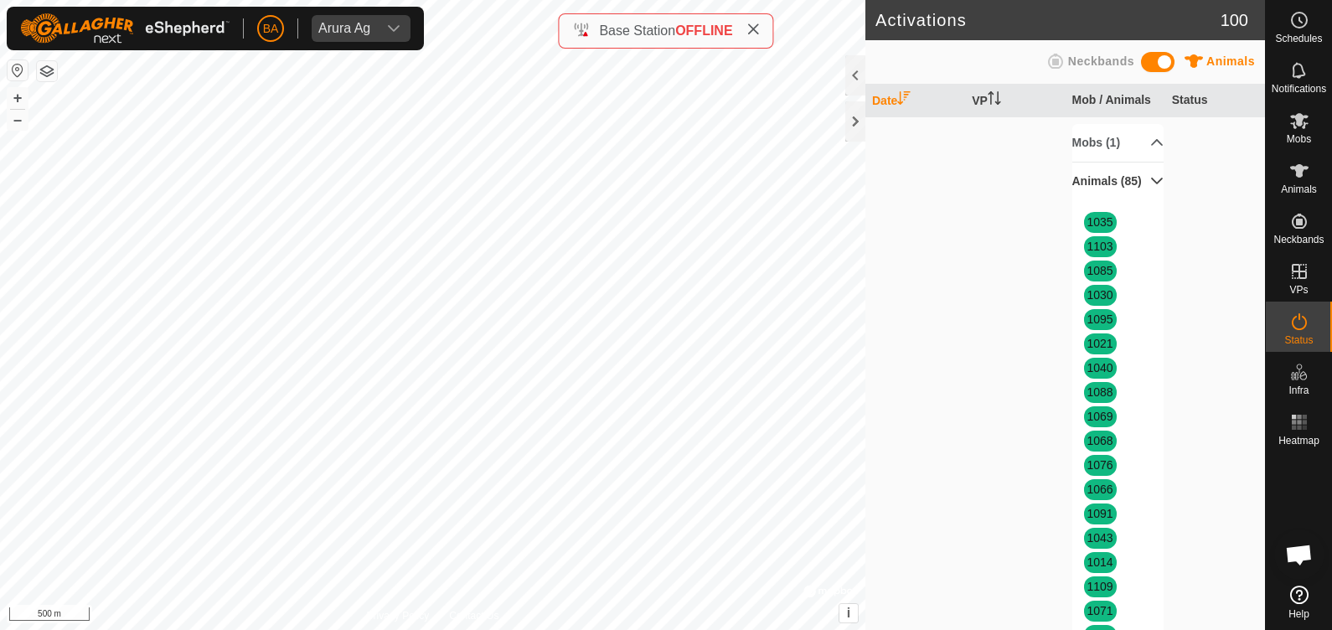
scroll to position [12, 0]
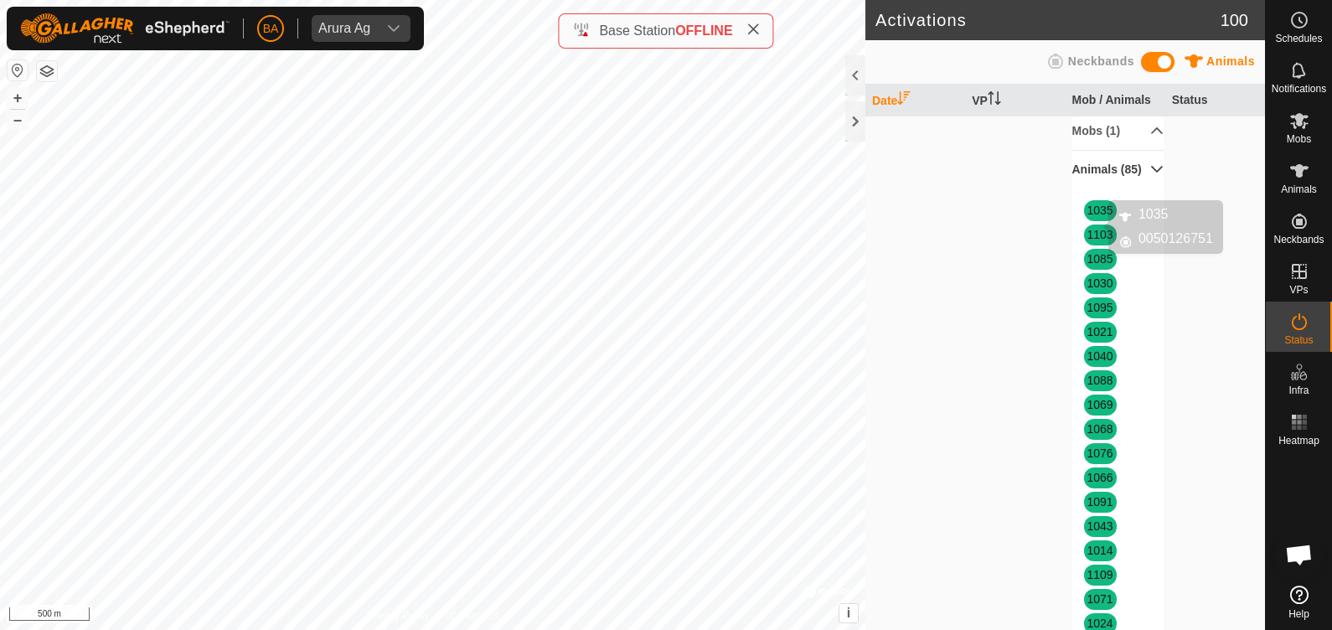
click at [1088, 217] on link "1035" at bounding box center [1100, 210] width 26 height 13
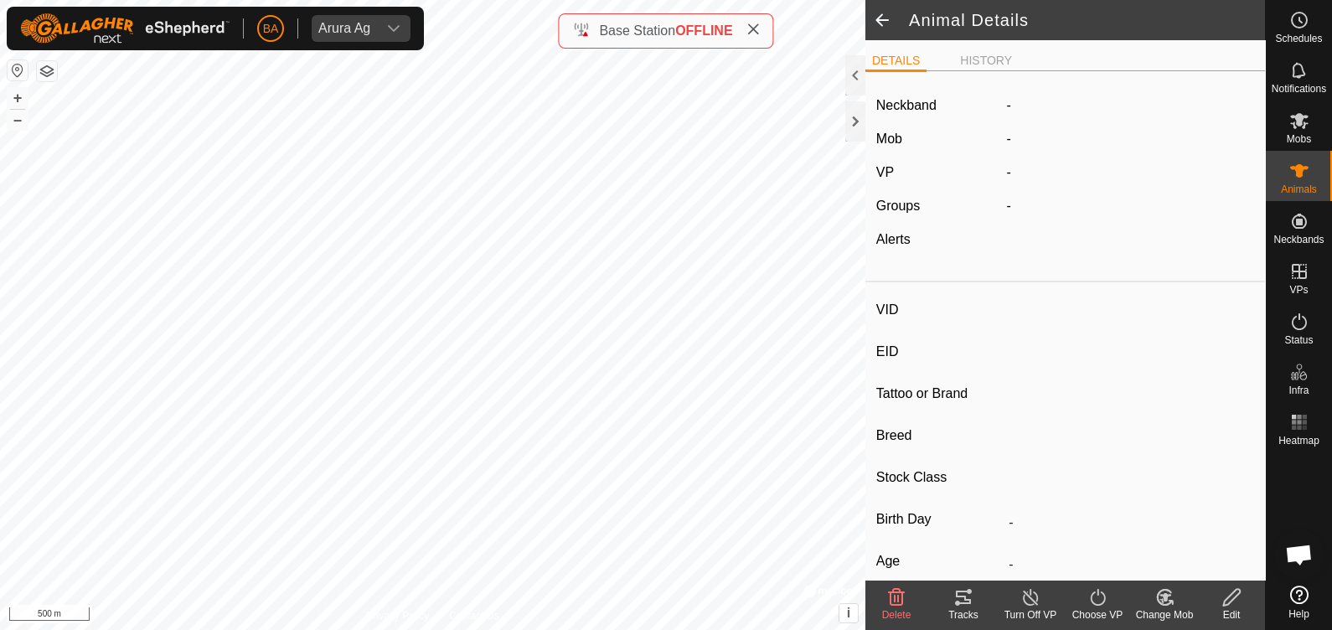
click at [886, 28] on span at bounding box center [882, 20] width 34 height 40
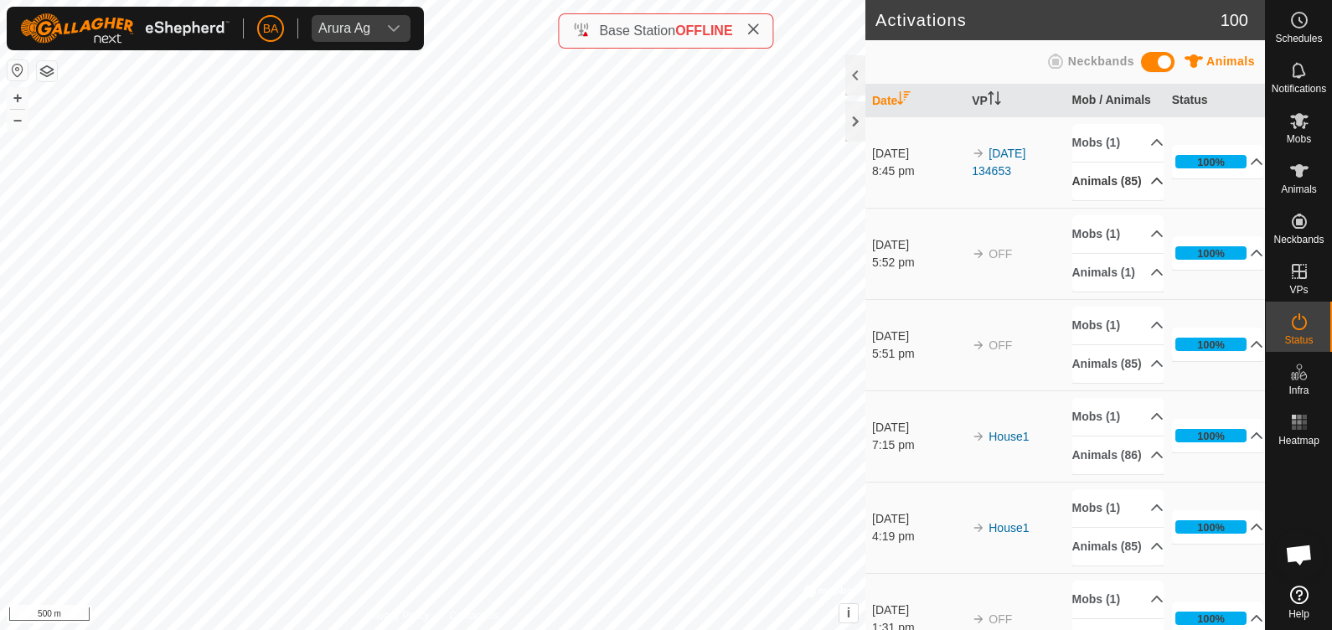
click at [1143, 183] on p-accordion-header "Animals (85)" at bounding box center [1118, 182] width 92 height 38
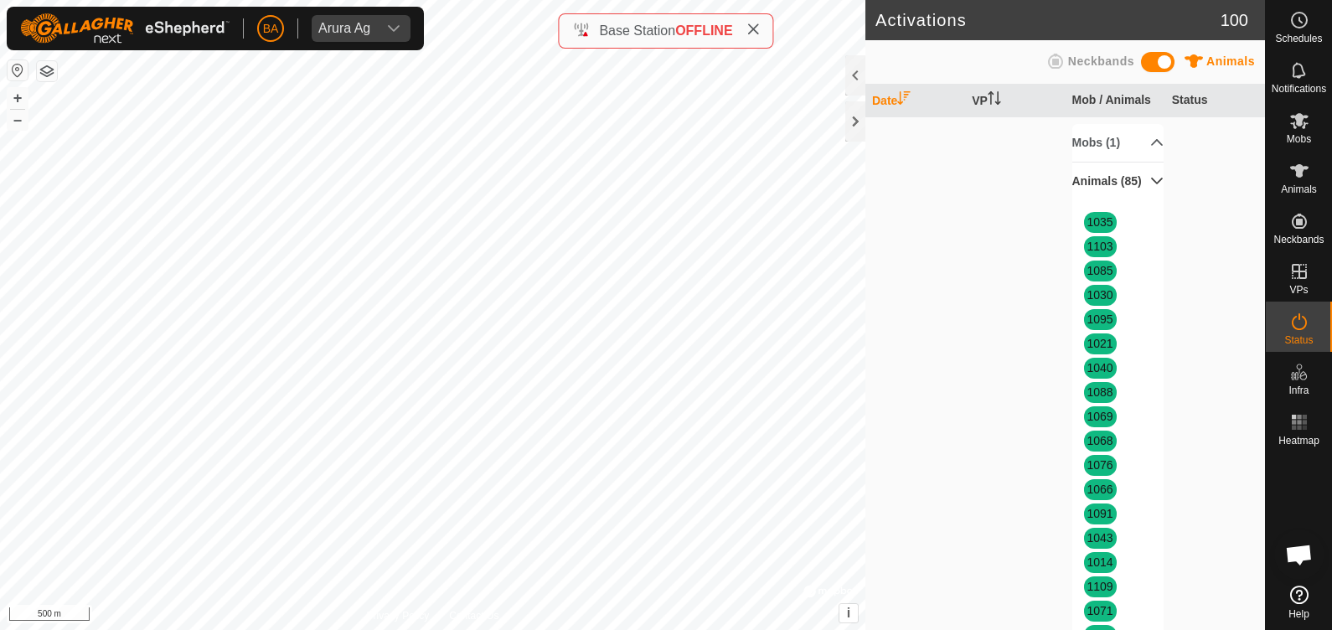
click at [1117, 185] on p-accordion-header "Animals (85)" at bounding box center [1118, 182] width 92 height 38
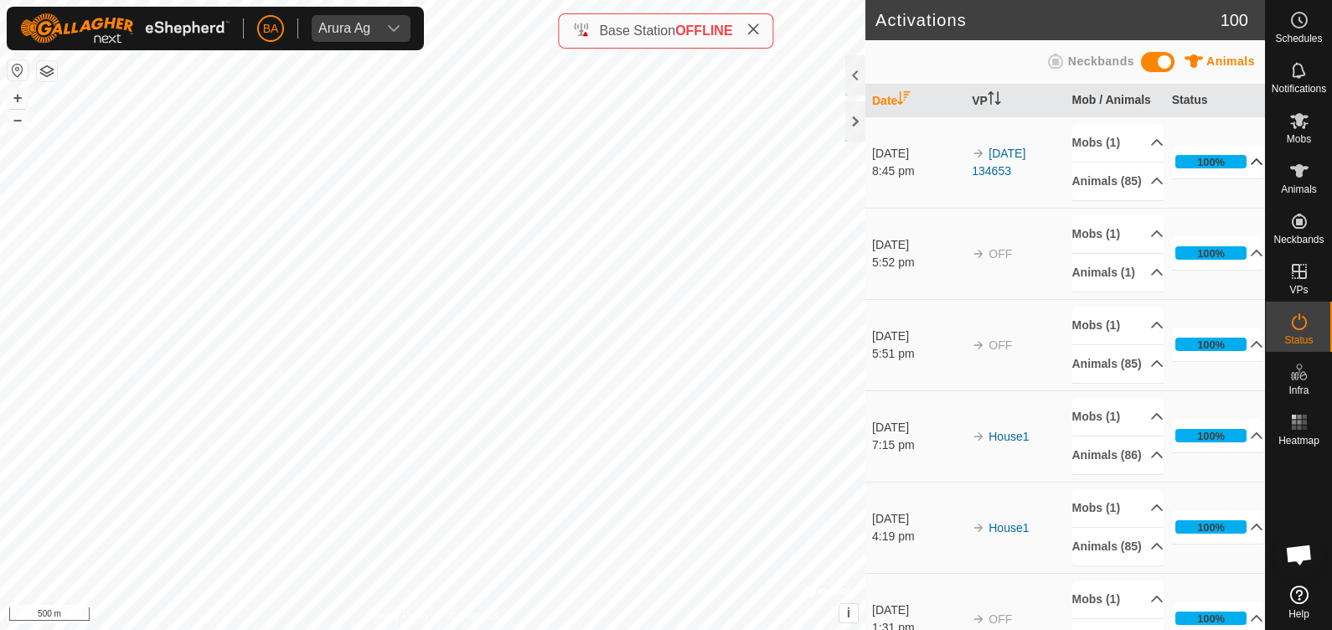
drag, startPoint x: 1236, startPoint y: 180, endPoint x: 1227, endPoint y: 176, distance: 10.1
click at [1227, 176] on p-accordion-header "100%" at bounding box center [1218, 162] width 92 height 34
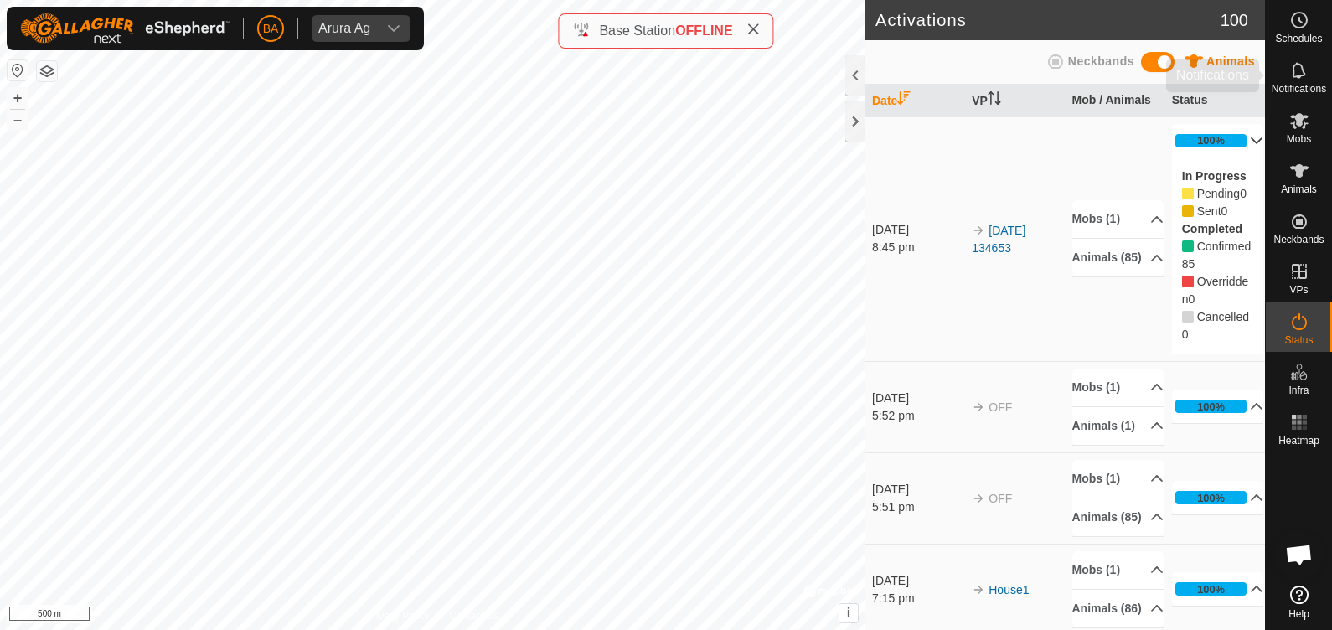
click at [1306, 73] on icon at bounding box center [1299, 70] width 20 height 20
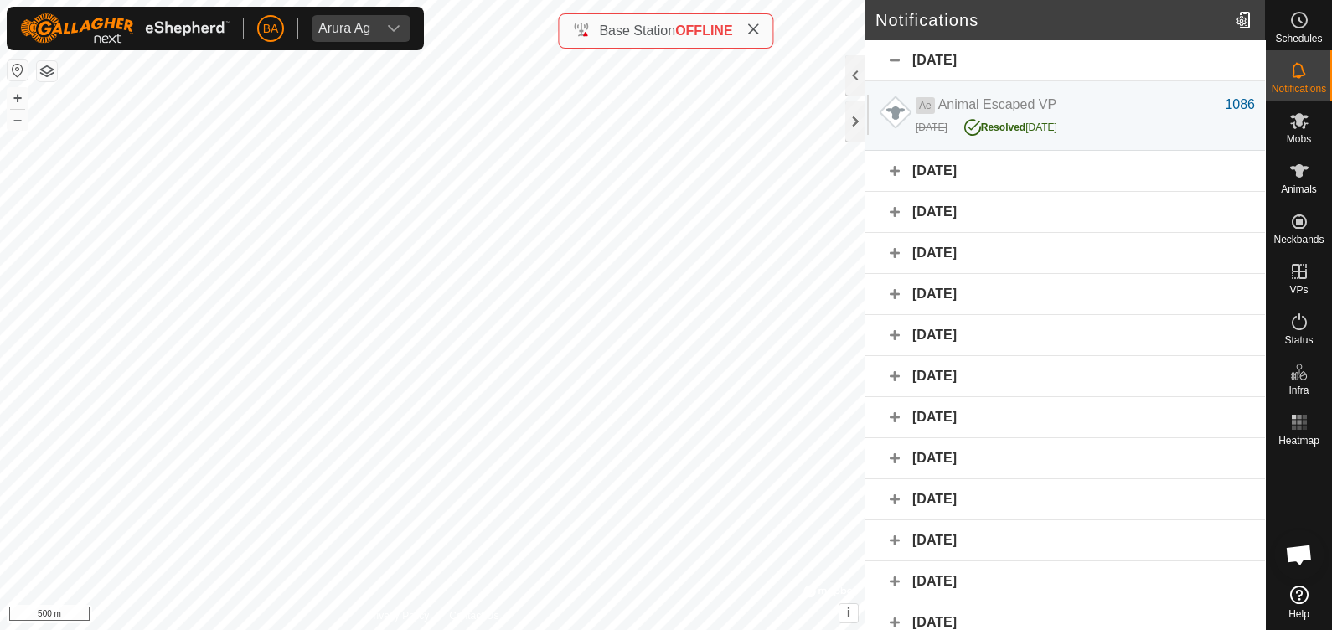
click at [961, 178] on div "[DATE]" at bounding box center [1065, 171] width 400 height 41
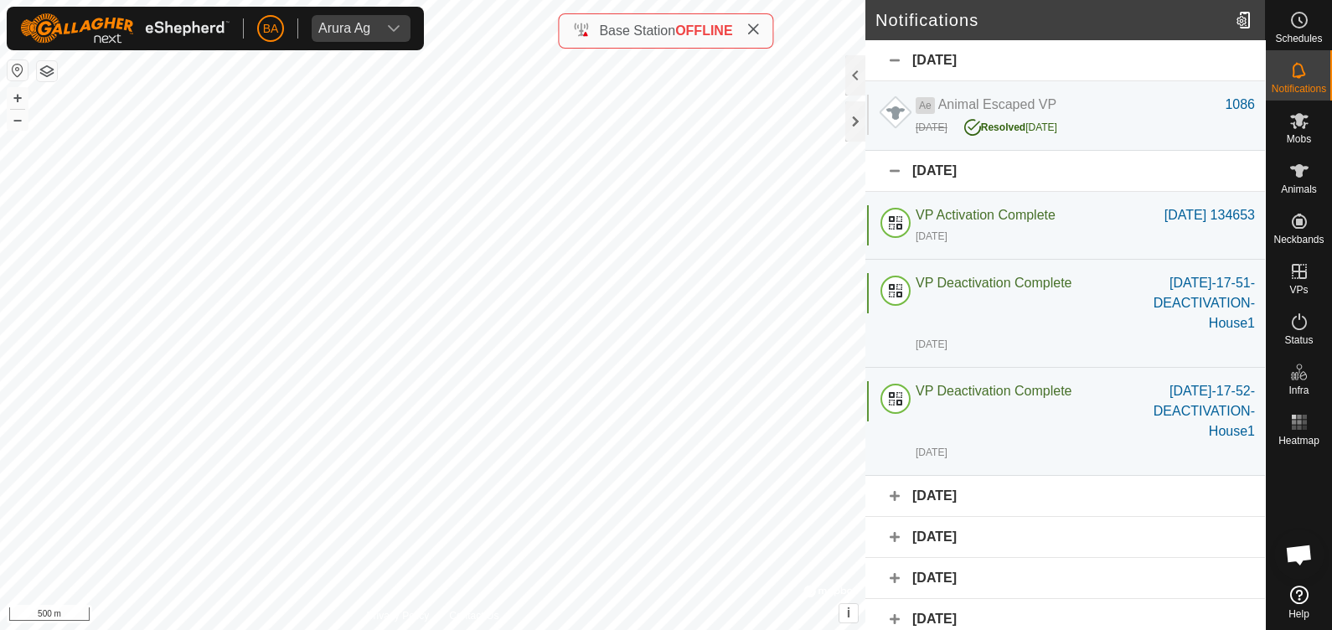
click at [1044, 491] on div "[DATE]" at bounding box center [1065, 496] width 400 height 41
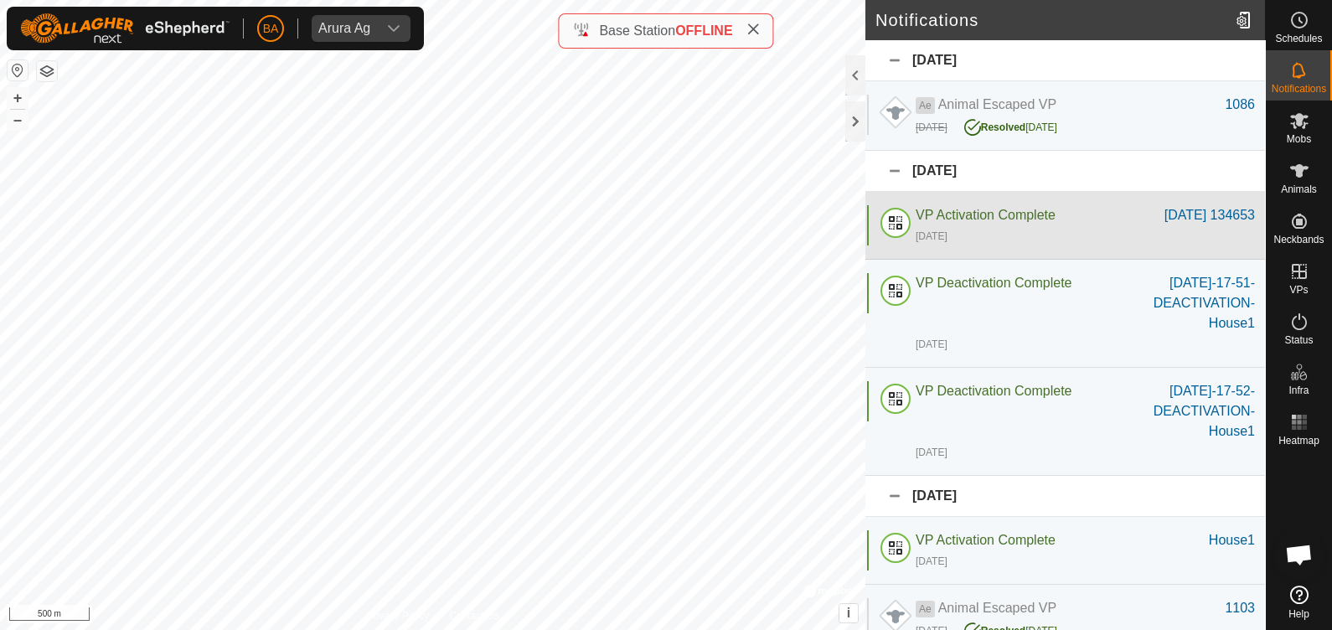
click at [974, 205] on div "VP Activation Complete" at bounding box center [1040, 215] width 249 height 20
click at [1185, 215] on div "[DATE] 134653" at bounding box center [1210, 215] width 90 height 20
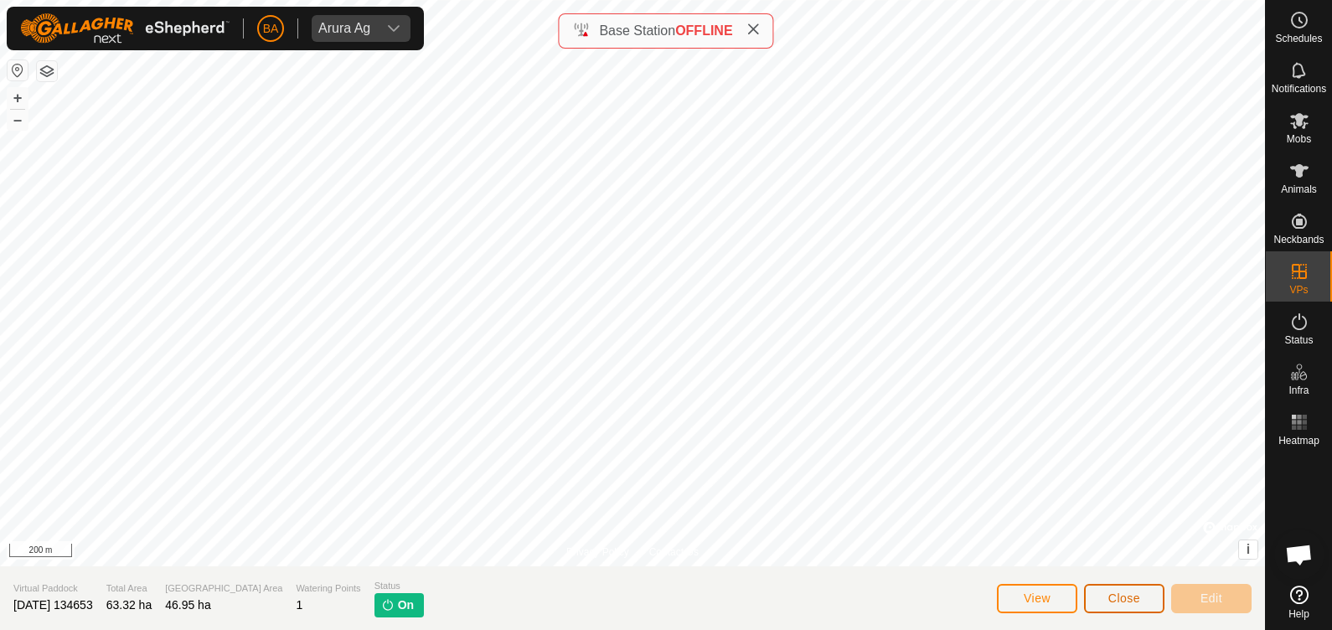
click at [1125, 599] on span "Close" at bounding box center [1124, 597] width 32 height 13
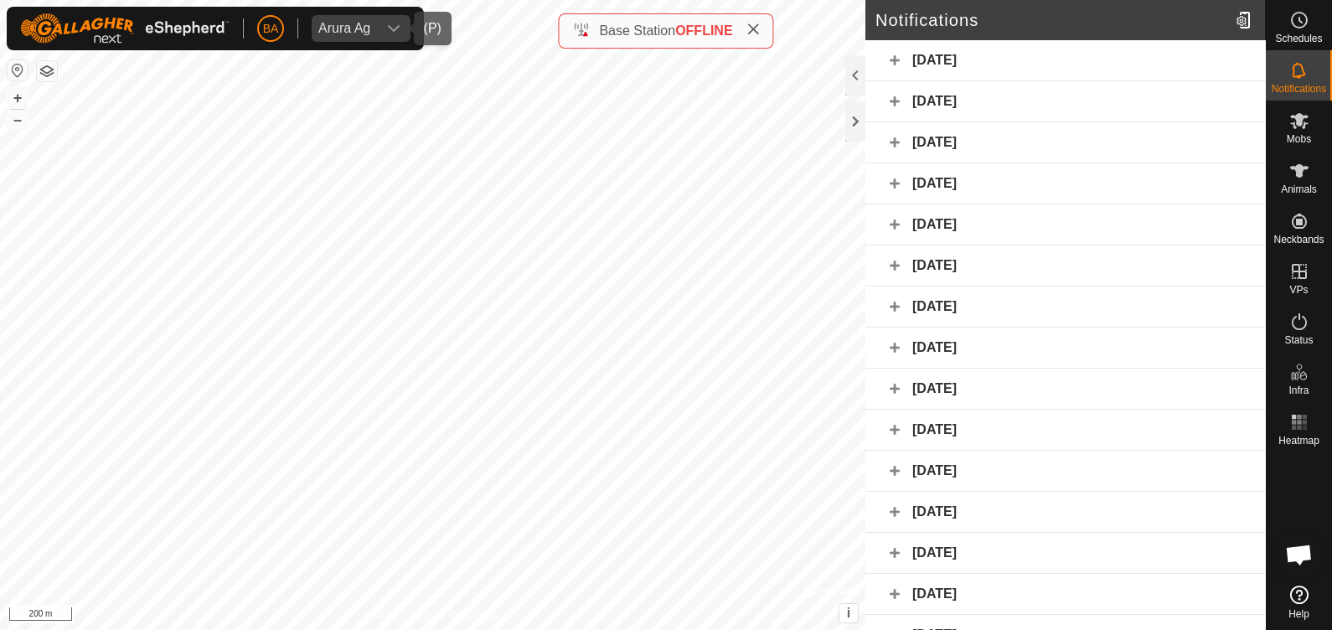
click at [394, 38] on div "dropdown trigger" at bounding box center [394, 28] width 34 height 27
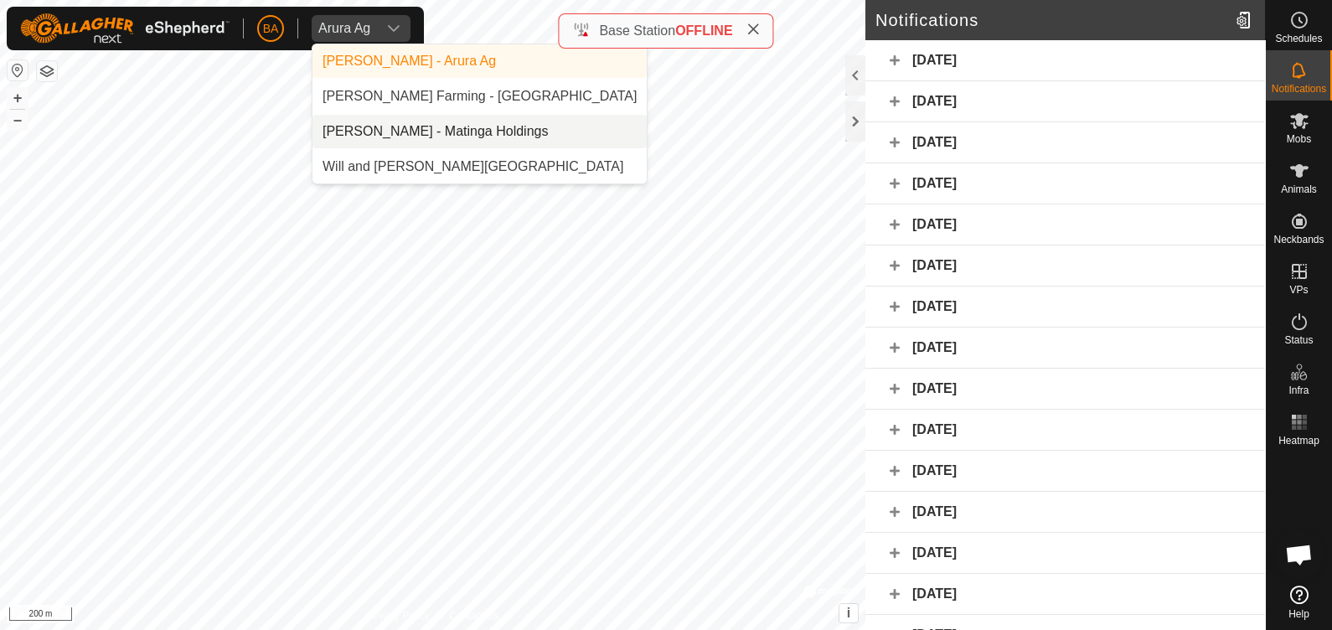
click at [400, 121] on li "[PERSON_NAME] - Matinga Holdings" at bounding box center [480, 132] width 334 height 34
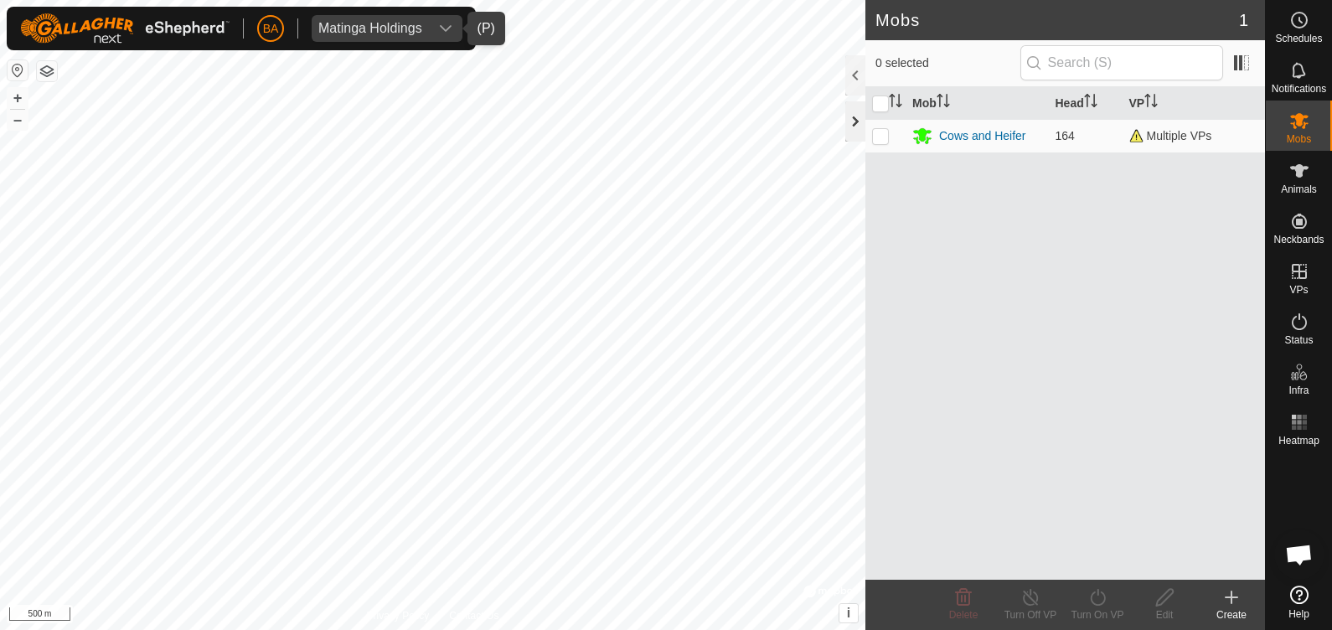
drag, startPoint x: 856, startPoint y: 132, endPoint x: 852, endPoint y: 116, distance: 16.5
click at [852, 116] on div at bounding box center [855, 121] width 20 height 40
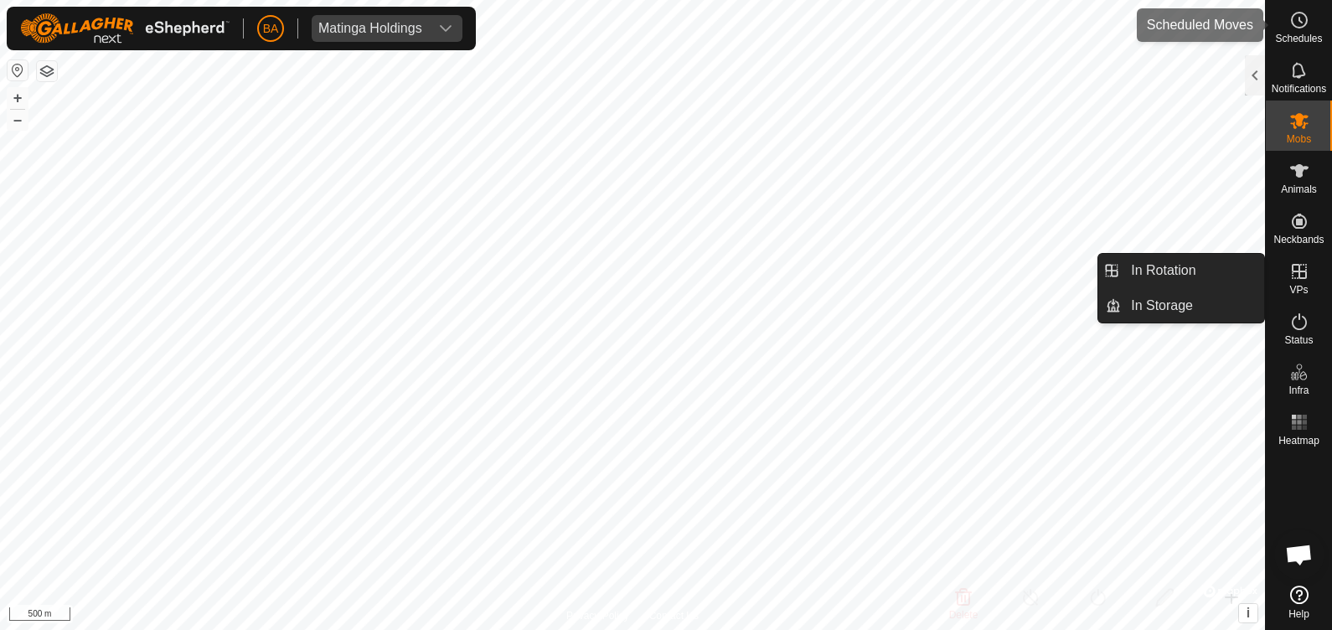
click at [1300, 23] on icon at bounding box center [1300, 20] width 3 height 5
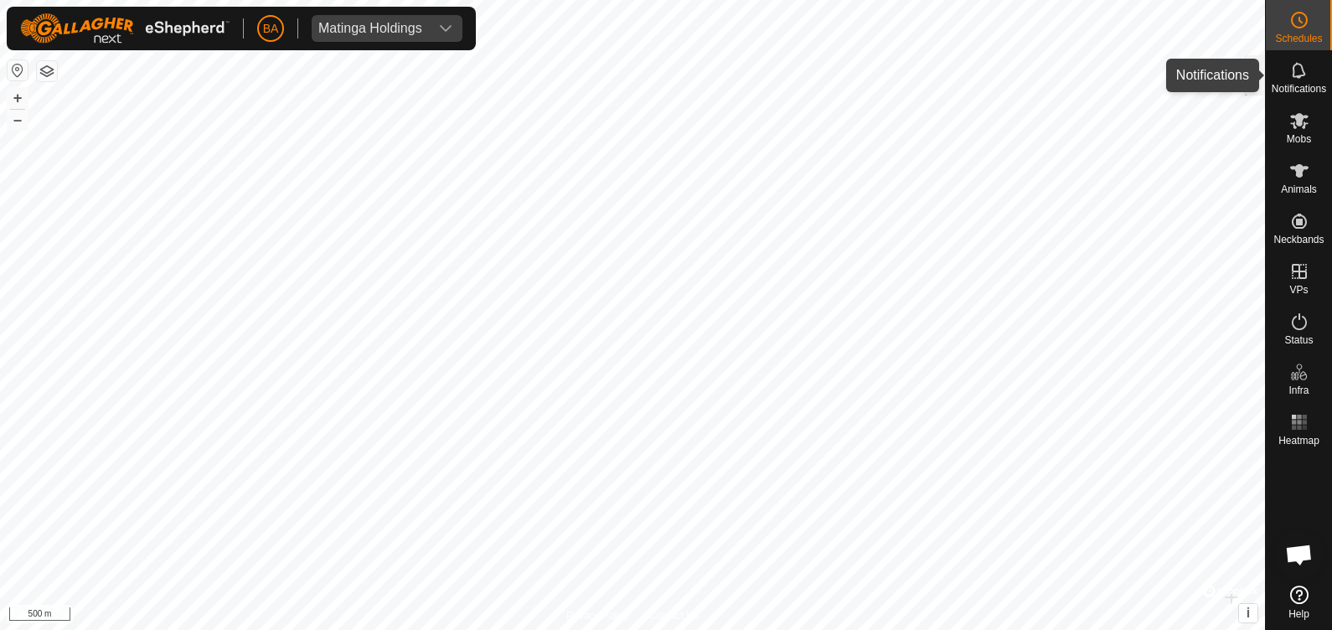
click at [1300, 84] on span "Notifications" at bounding box center [1299, 89] width 54 height 10
drag, startPoint x: 1244, startPoint y: 80, endPoint x: 1253, endPoint y: 69, distance: 13.7
click at [1253, 69] on div at bounding box center [1255, 75] width 20 height 40
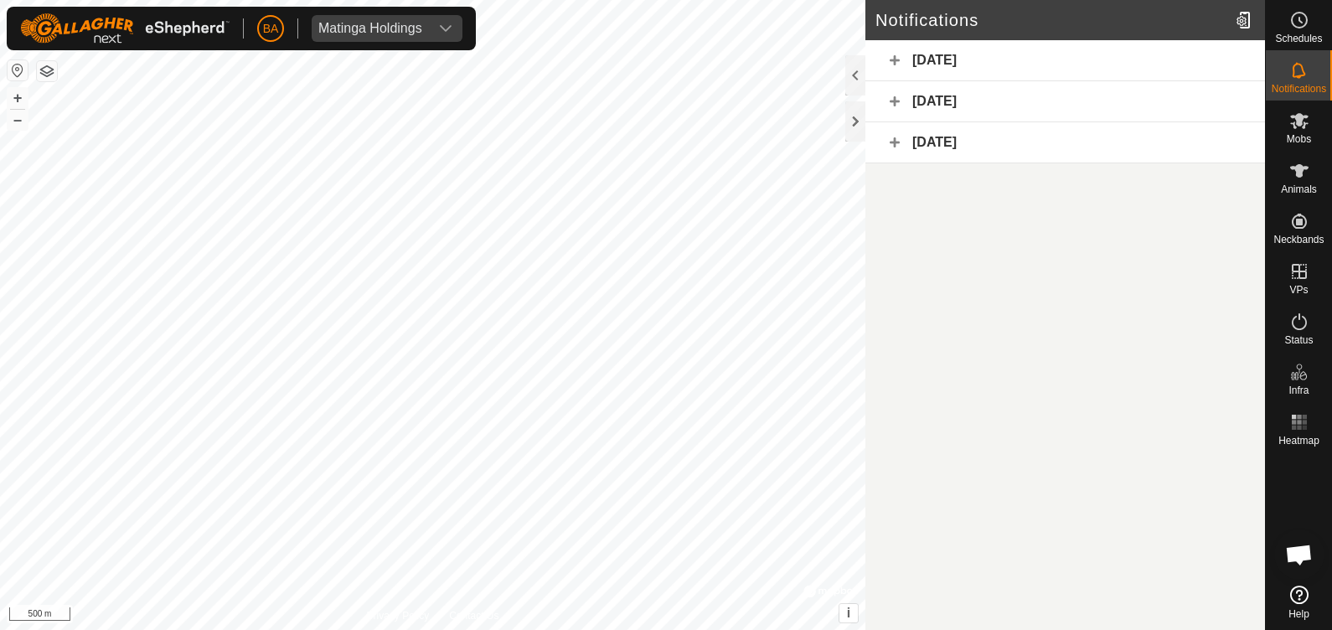
click at [1071, 63] on div "[DATE]" at bounding box center [1065, 60] width 400 height 41
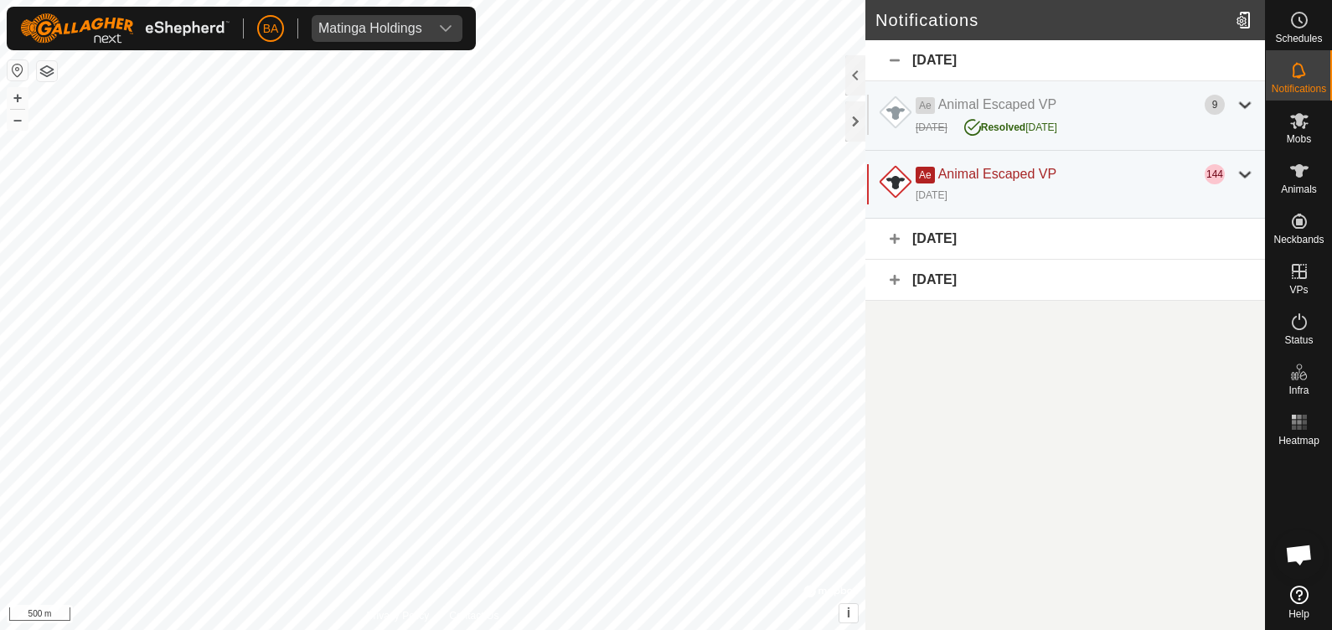
click at [902, 66] on div "[DATE]" at bounding box center [1065, 60] width 400 height 41
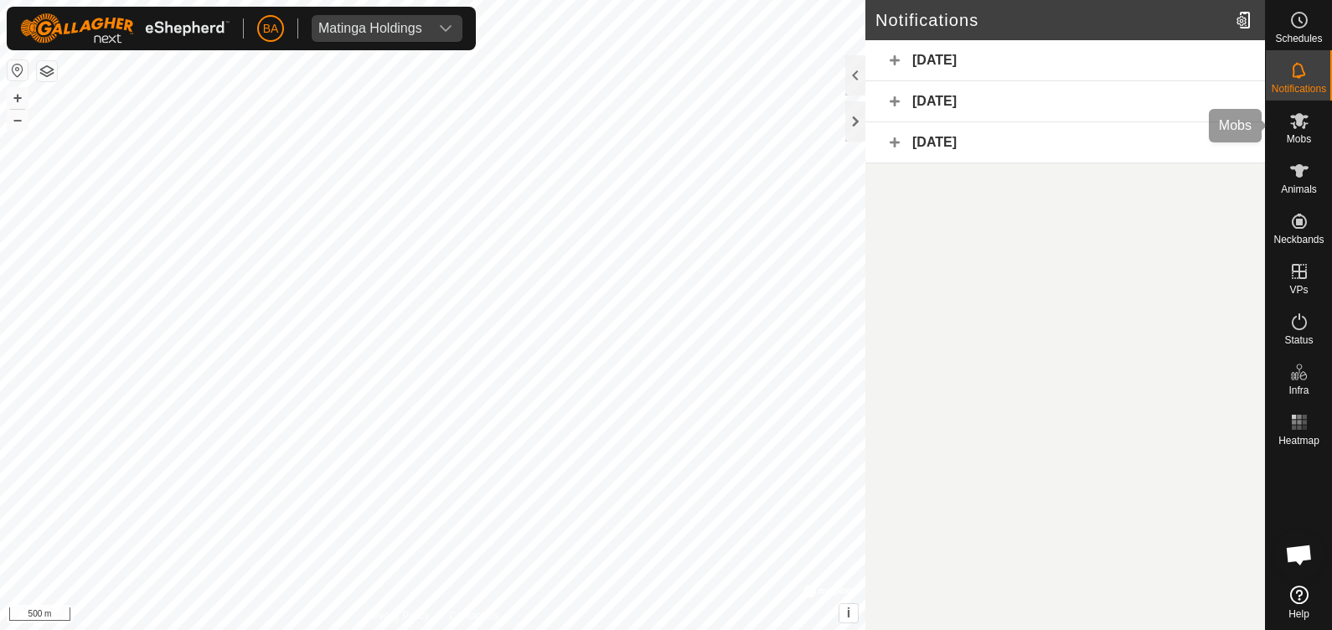
click at [1290, 113] on icon at bounding box center [1299, 121] width 20 height 20
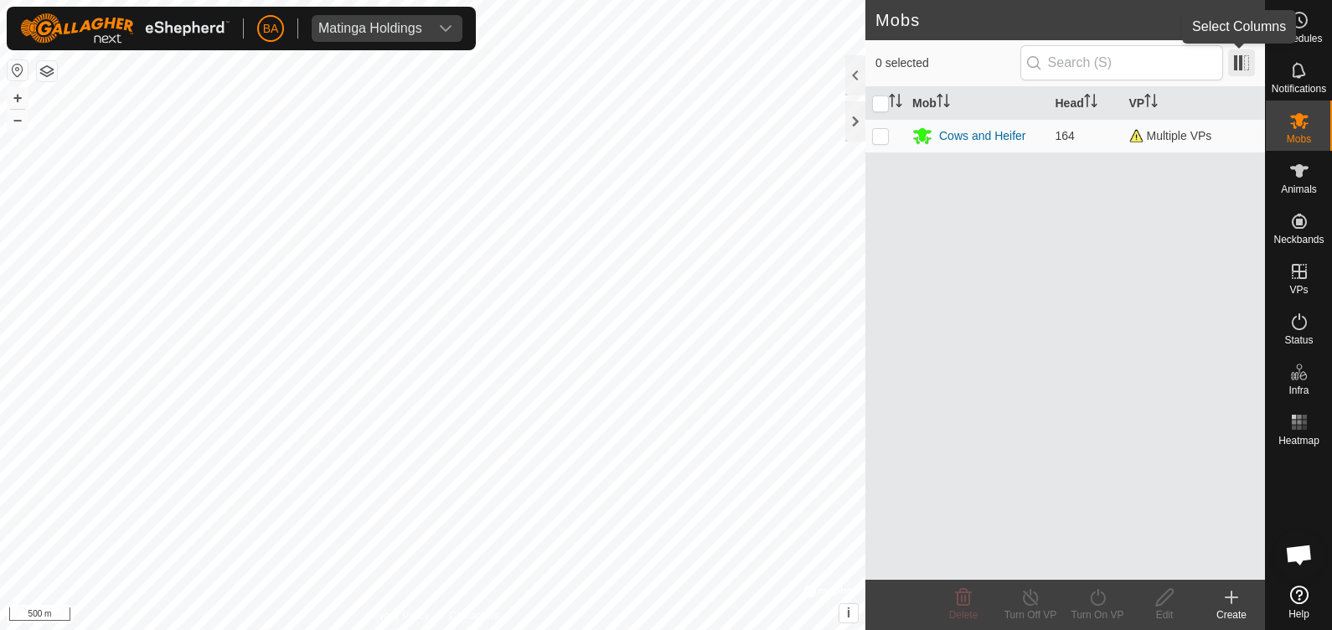
click at [1238, 67] on span at bounding box center [1241, 62] width 27 height 27
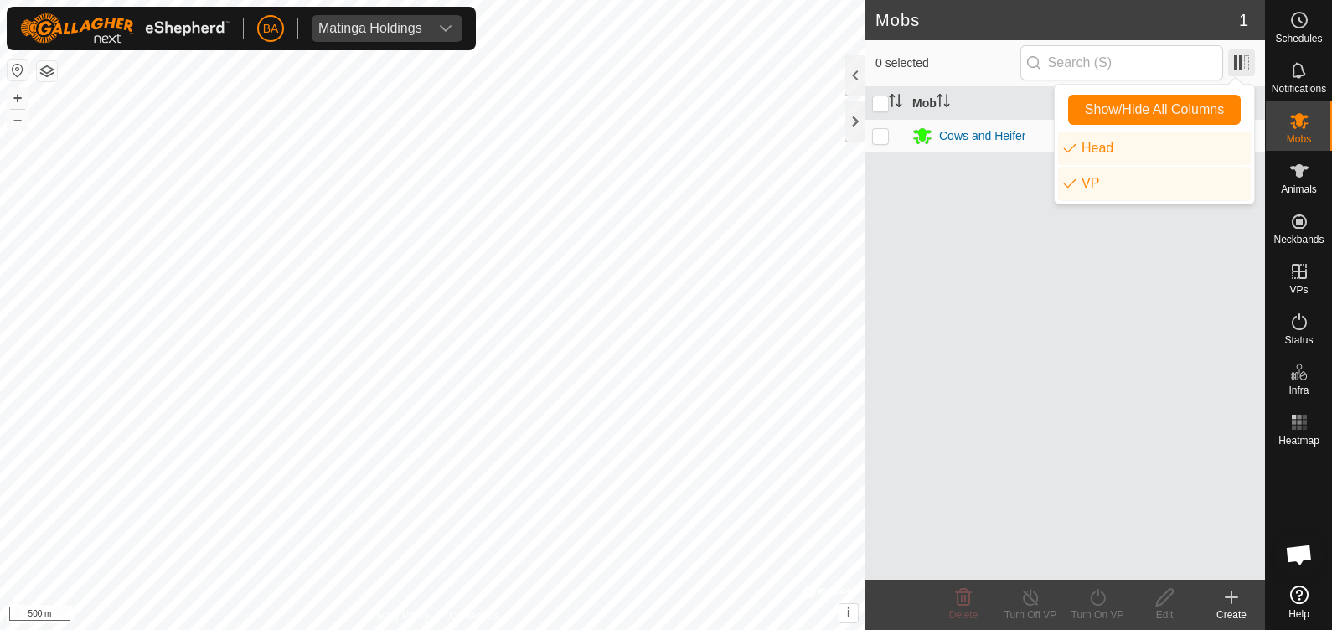
click at [1238, 67] on span at bounding box center [1241, 62] width 27 height 27
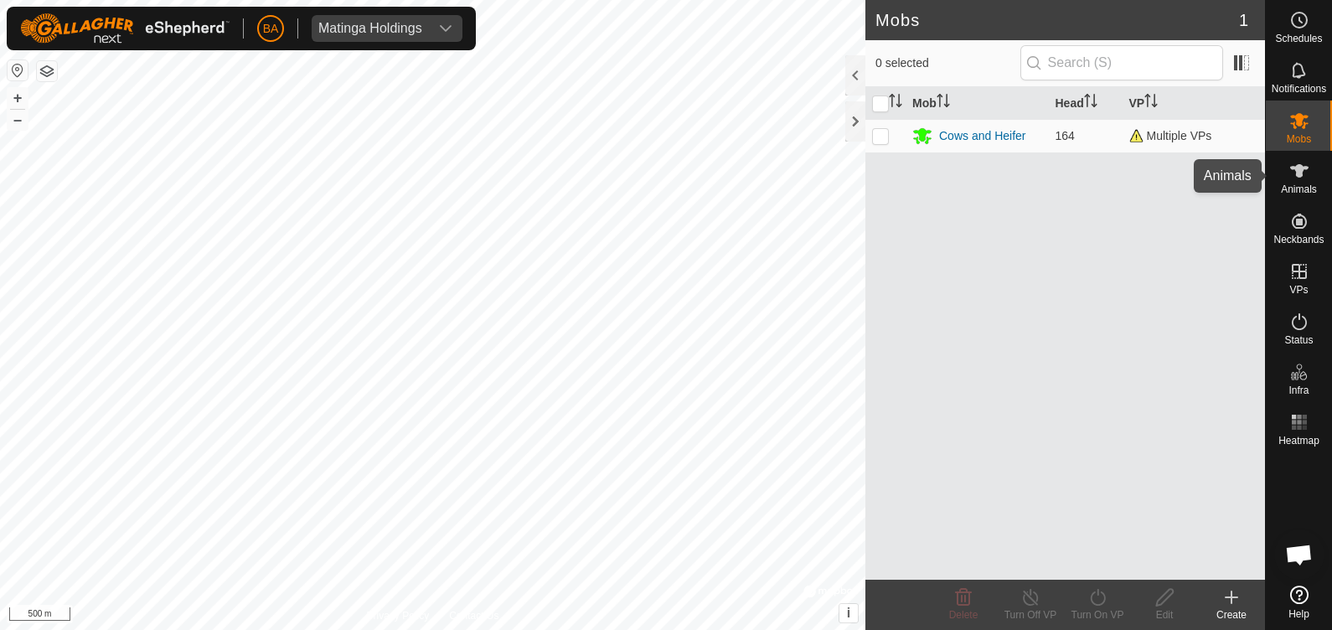
click at [1294, 189] on span "Animals" at bounding box center [1299, 189] width 36 height 10
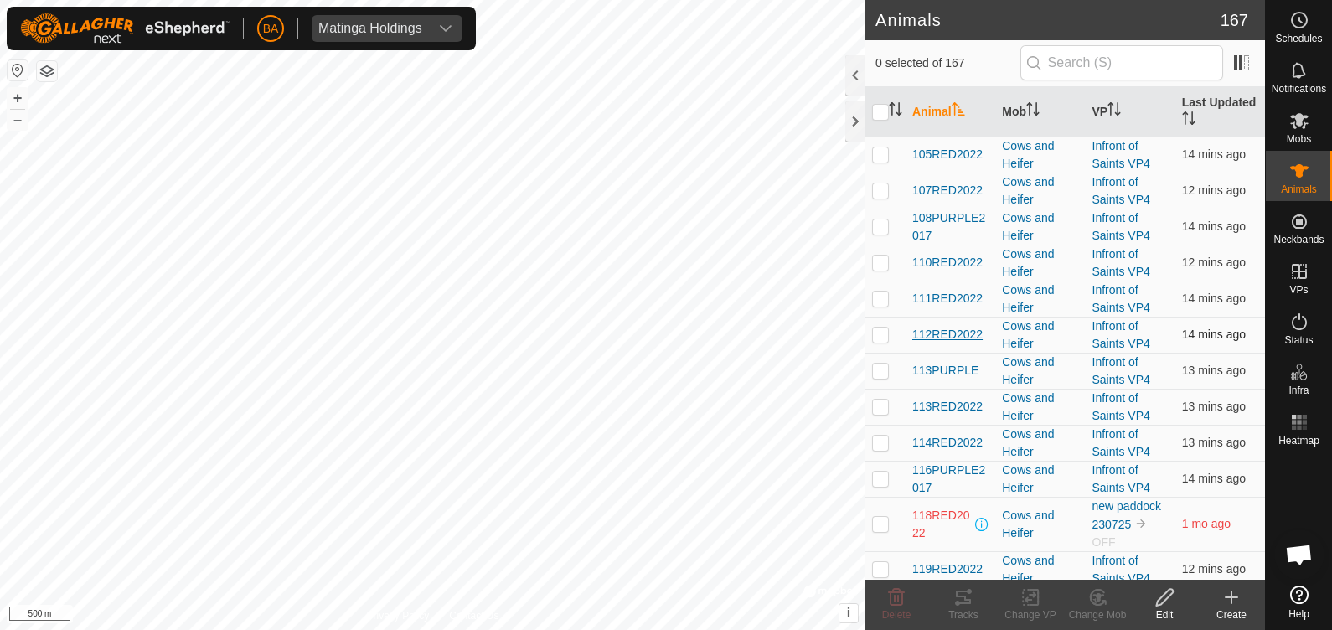
click at [953, 330] on span "112RED2022" at bounding box center [947, 335] width 70 height 18
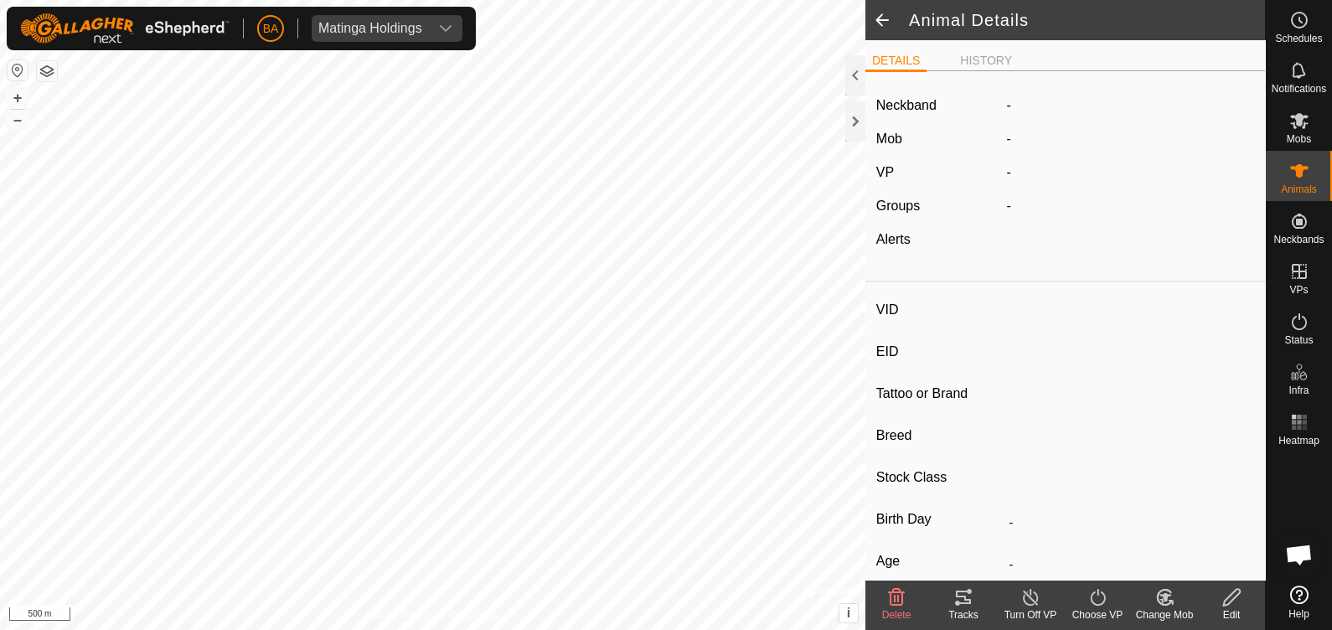
type input "112RED2022"
type input "-"
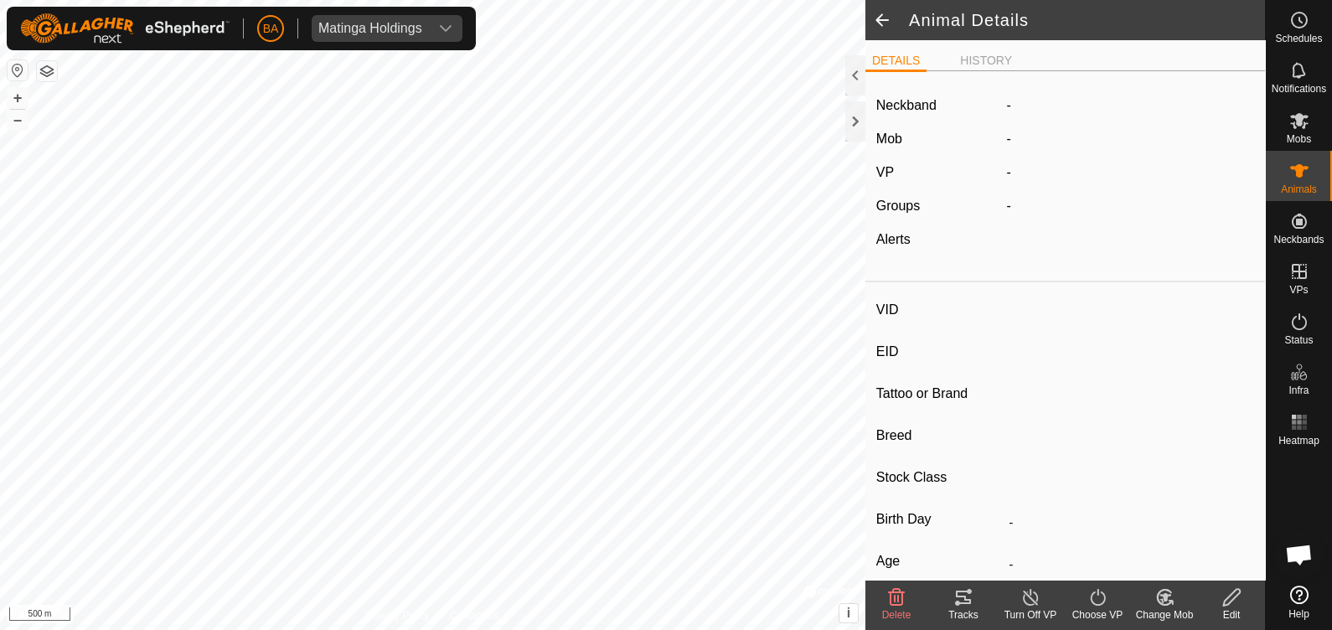
type input "0 kg"
type input "-"
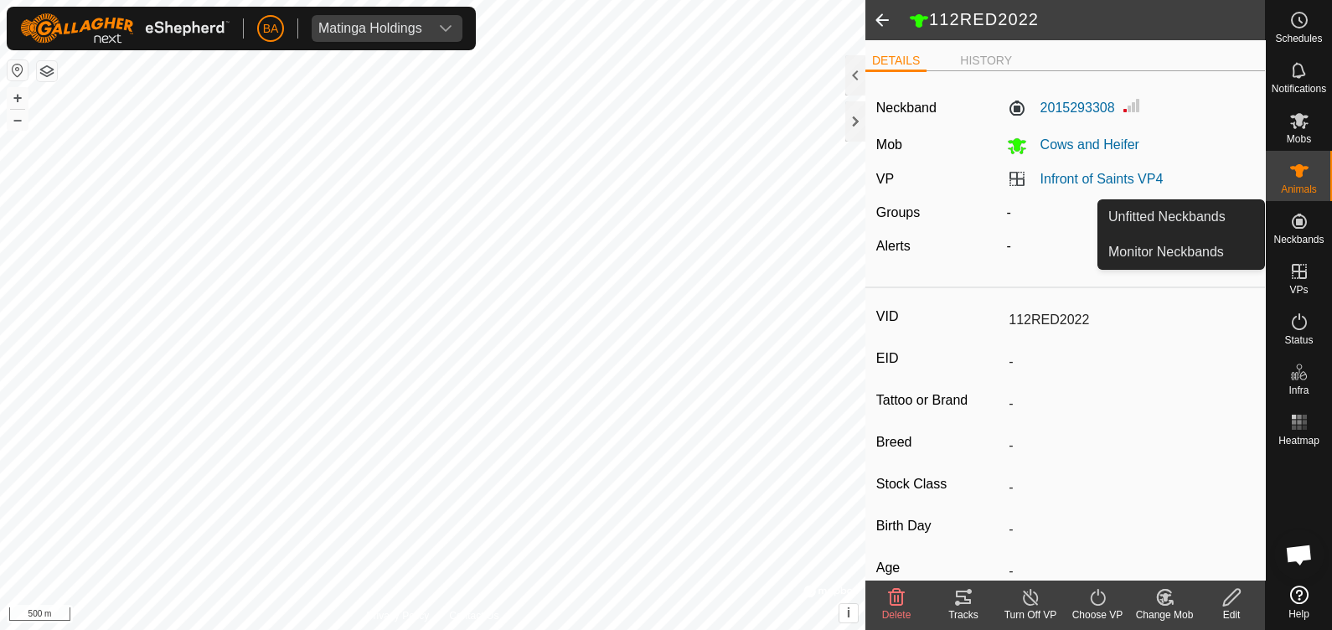
drag, startPoint x: 1270, startPoint y: 209, endPoint x: 1286, endPoint y: 214, distance: 16.5
click at [1286, 214] on es-neckbands-svg-icon at bounding box center [1299, 221] width 30 height 27
click at [1190, 240] on link "Monitor Neckbands" at bounding box center [1181, 252] width 166 height 34
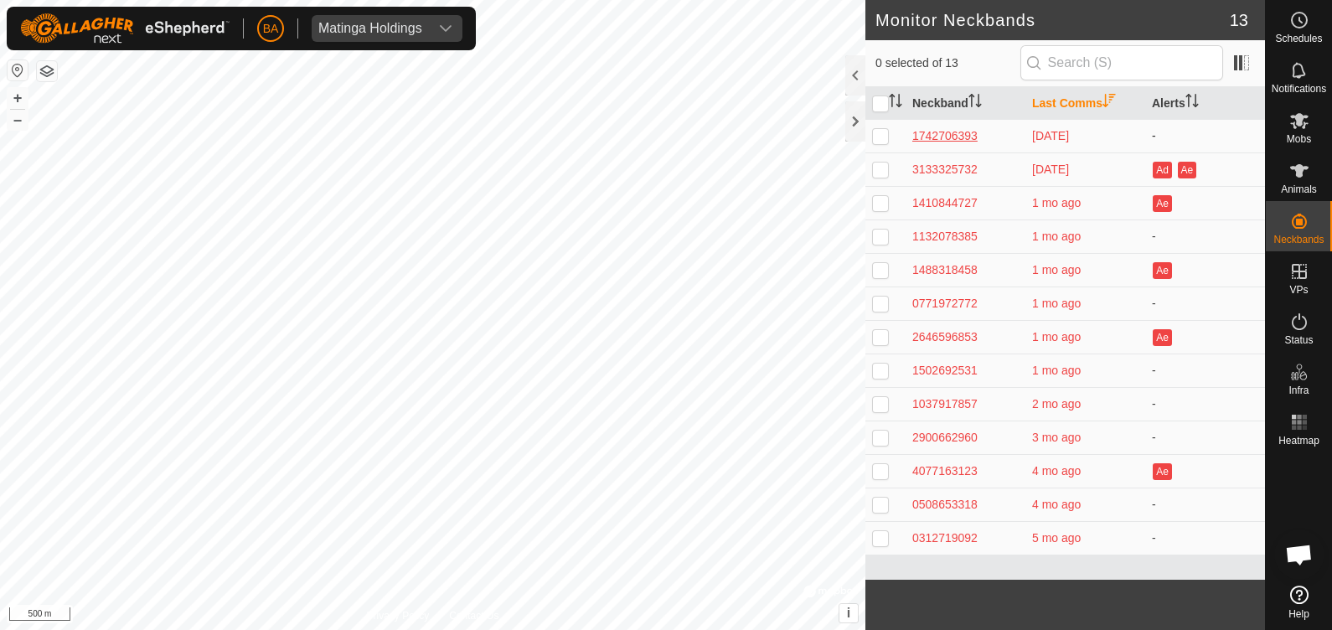
click at [930, 134] on div "1742706393" at bounding box center [965, 136] width 106 height 18
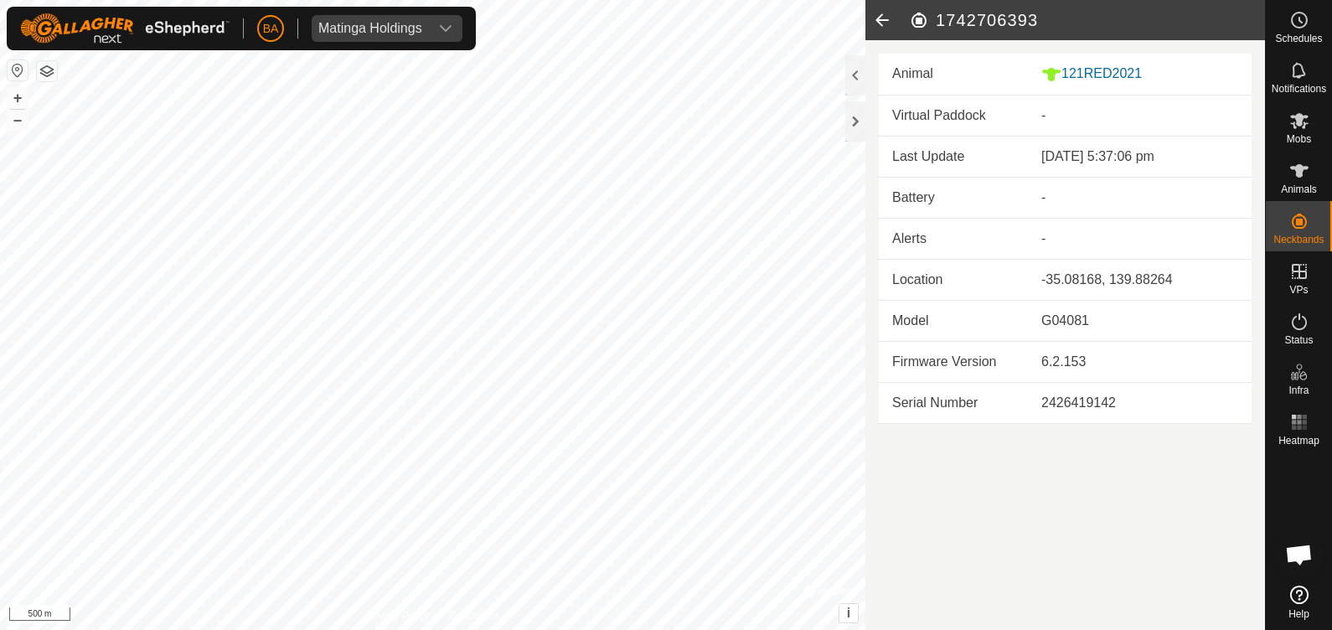
click at [888, 20] on icon at bounding box center [882, 20] width 34 height 40
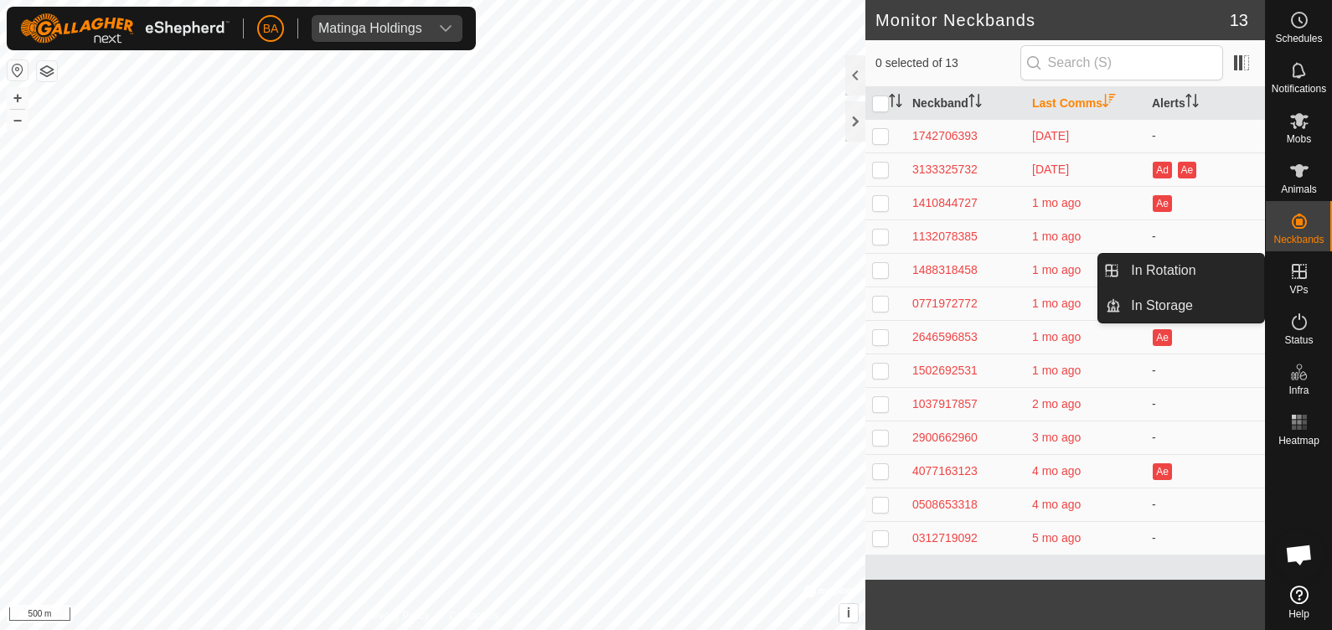
click at [1311, 287] on div "VPs" at bounding box center [1299, 276] width 66 height 50
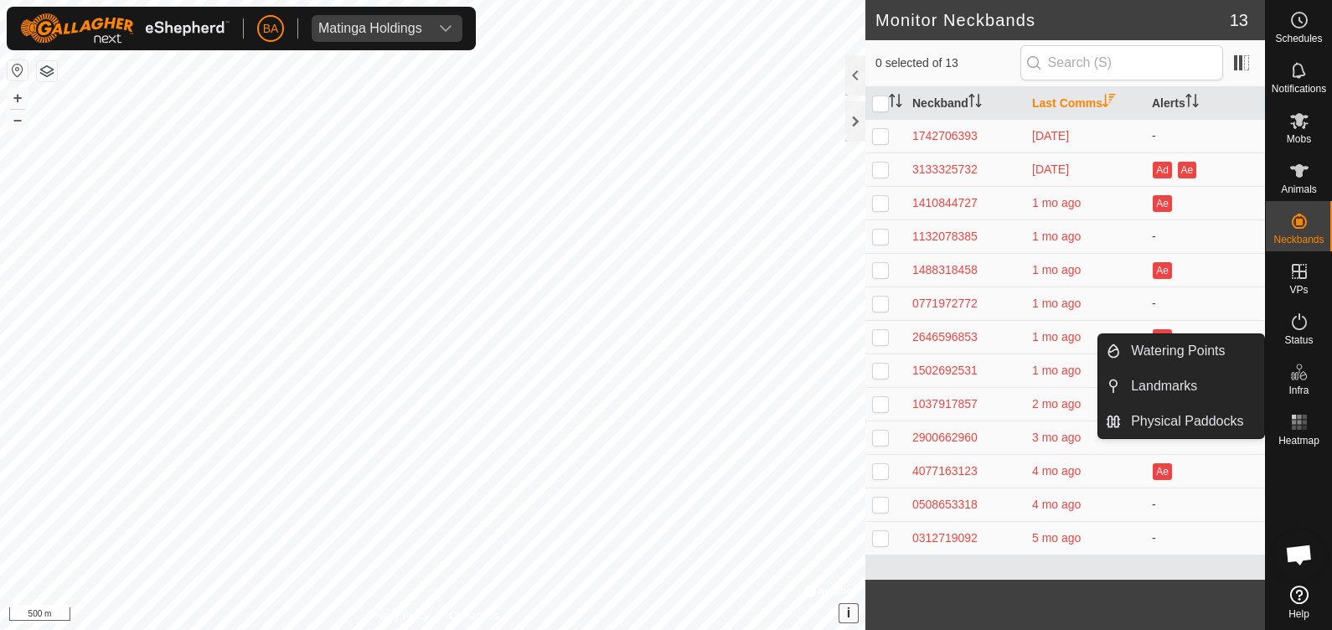
click at [850, 607] on span "i" at bounding box center [848, 613] width 3 height 14
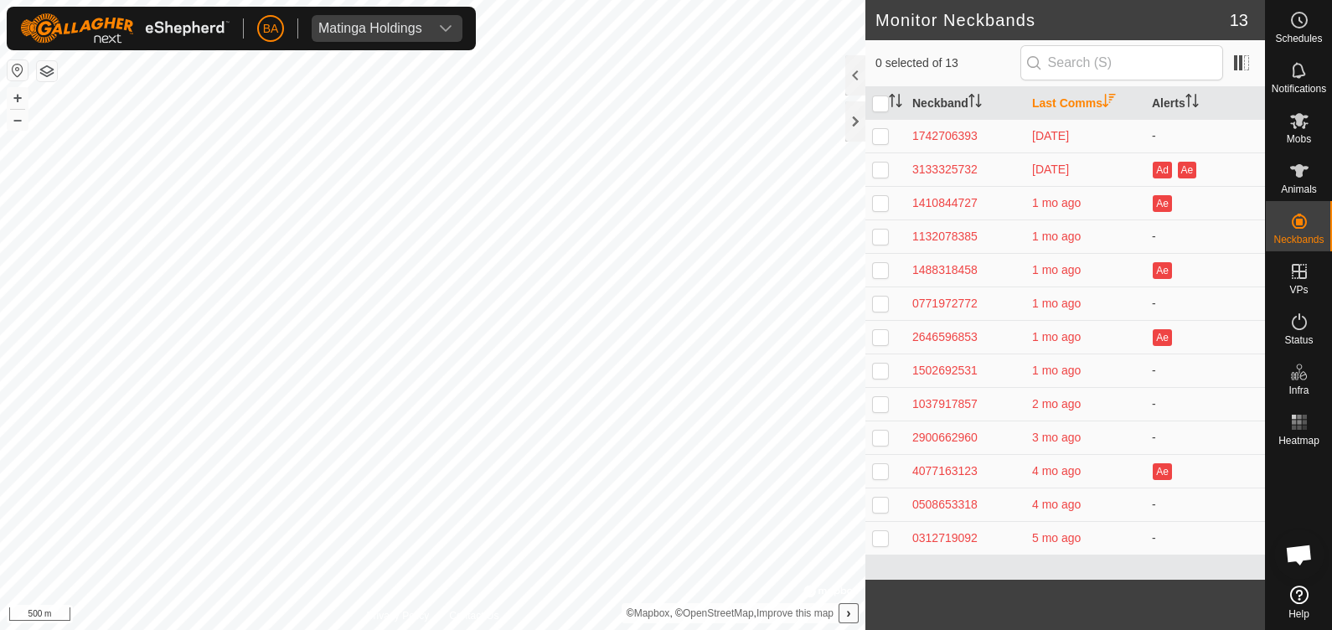
click at [850, 612] on span "›" at bounding box center [848, 613] width 4 height 14
click at [850, 612] on span "i" at bounding box center [848, 613] width 3 height 14
click at [850, 612] on span "›" at bounding box center [848, 613] width 4 height 14
click at [1304, 595] on icon at bounding box center [1299, 595] width 18 height 18
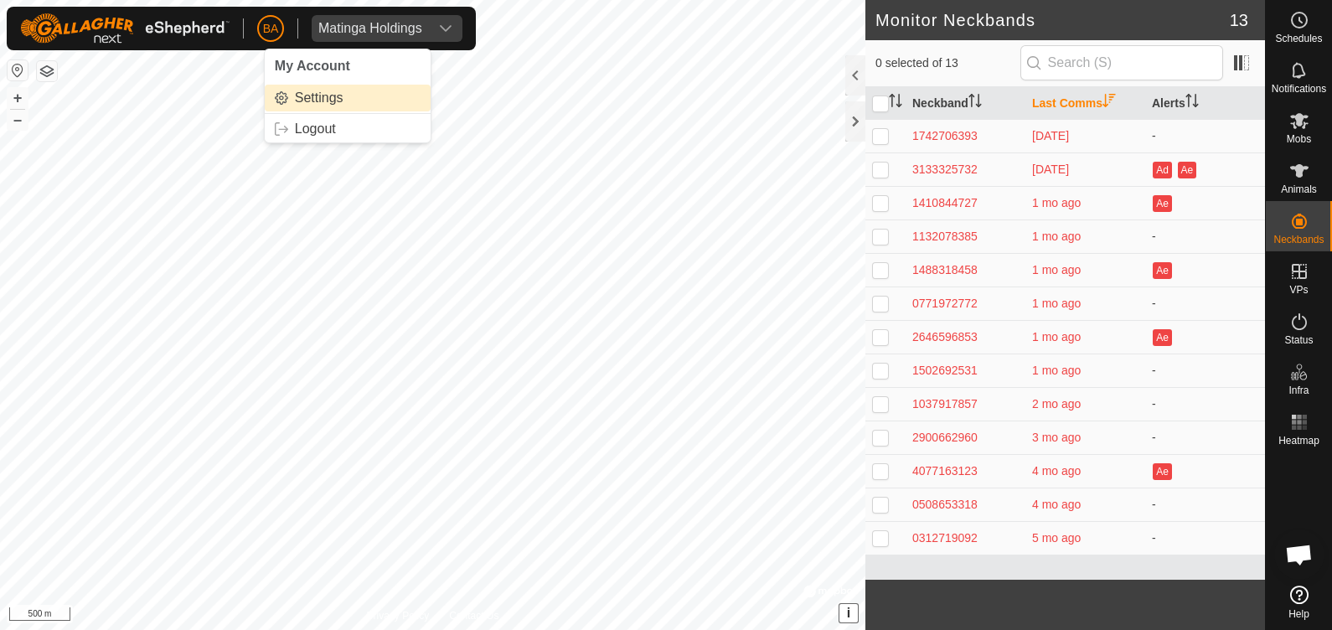
click at [296, 101] on link "Settings" at bounding box center [348, 98] width 166 height 27
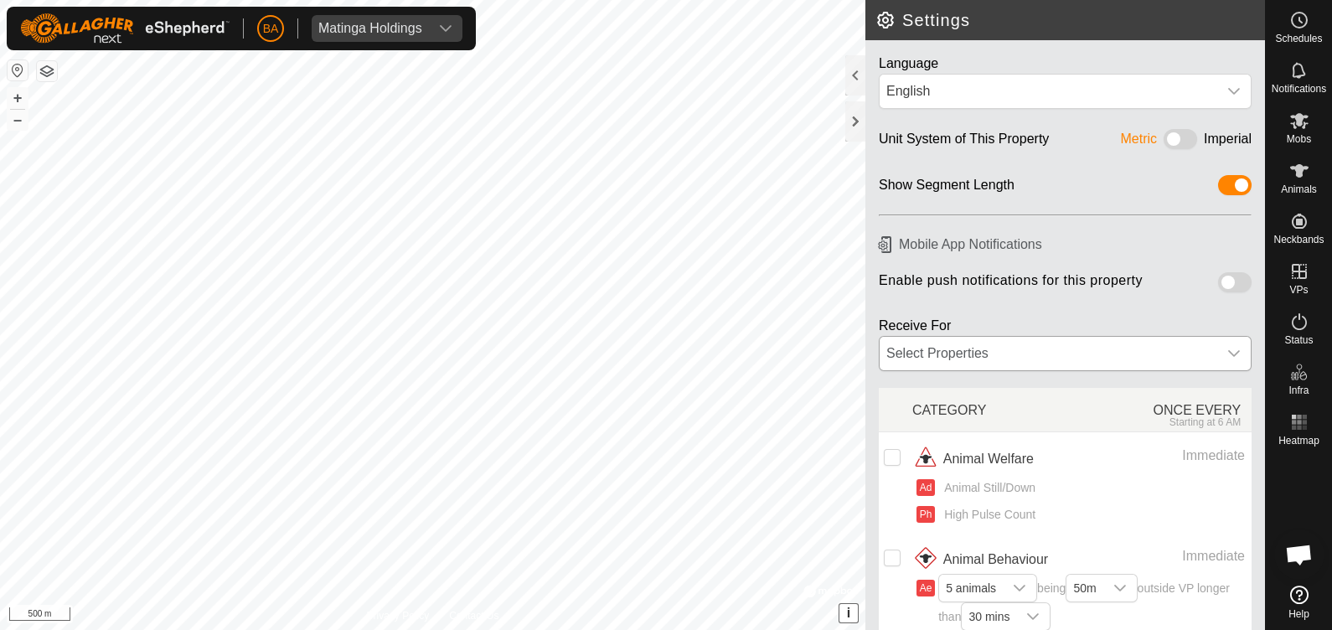
click at [1046, 349] on div "Select Properties" at bounding box center [1049, 354] width 338 height 34
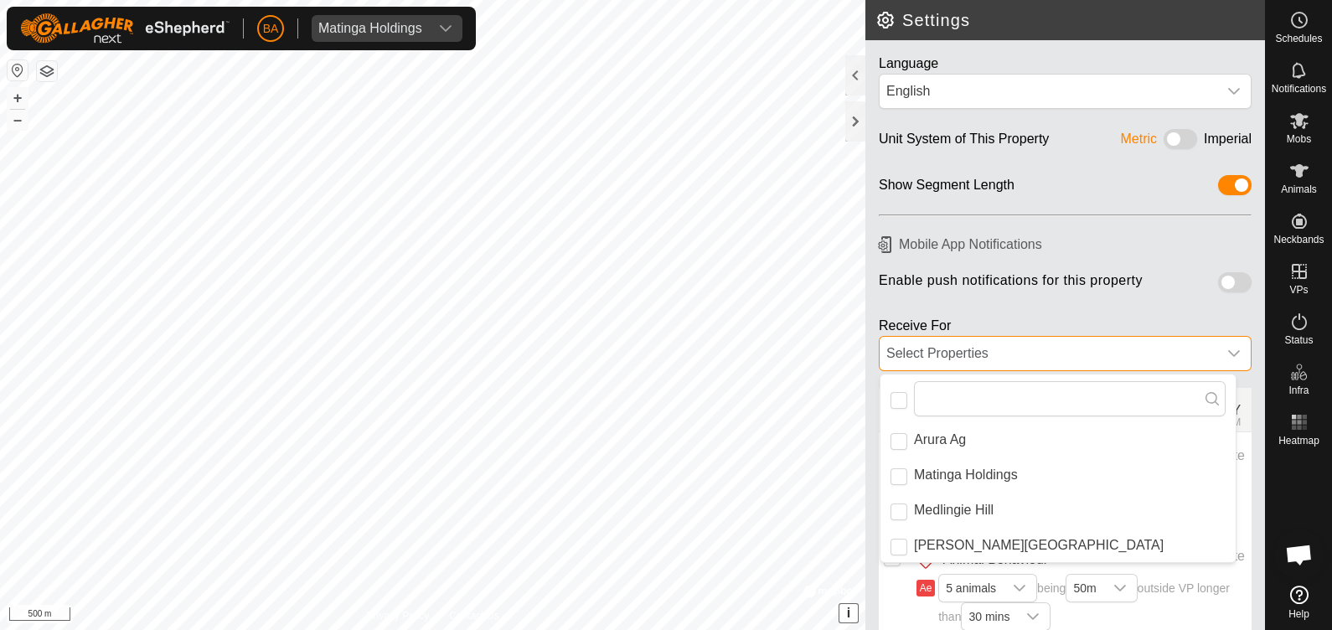
click at [1046, 349] on div "Select Properties" at bounding box center [1049, 354] width 338 height 34
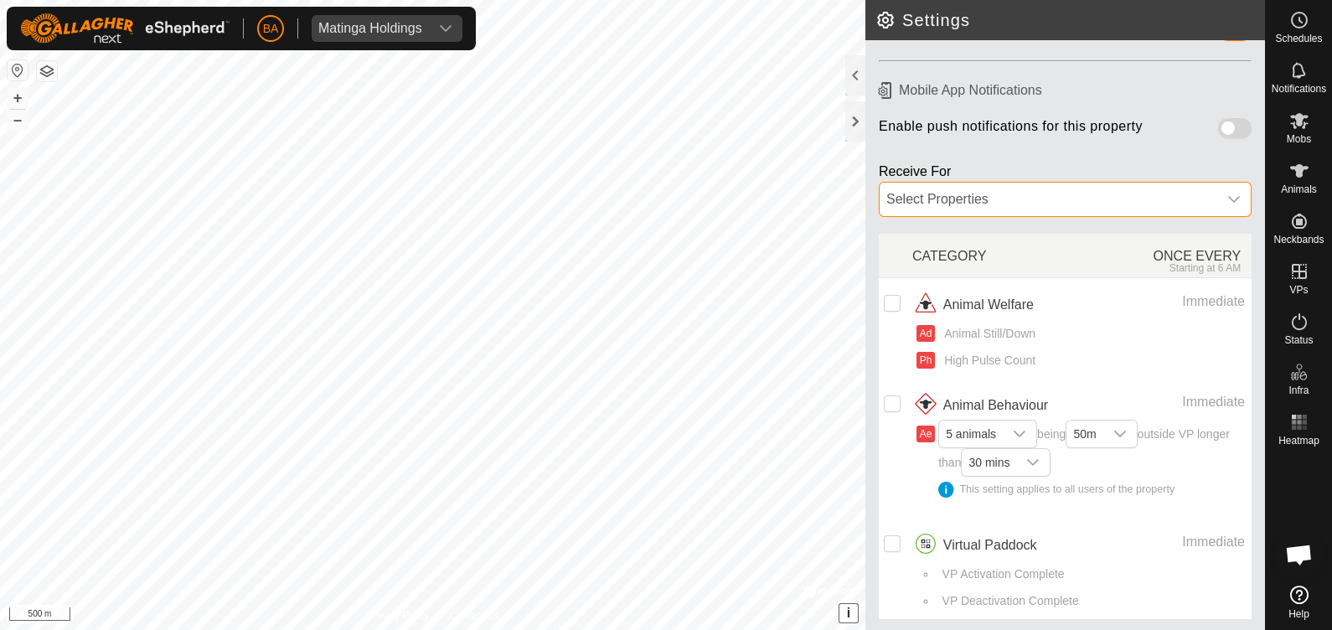
scroll to position [0, 0]
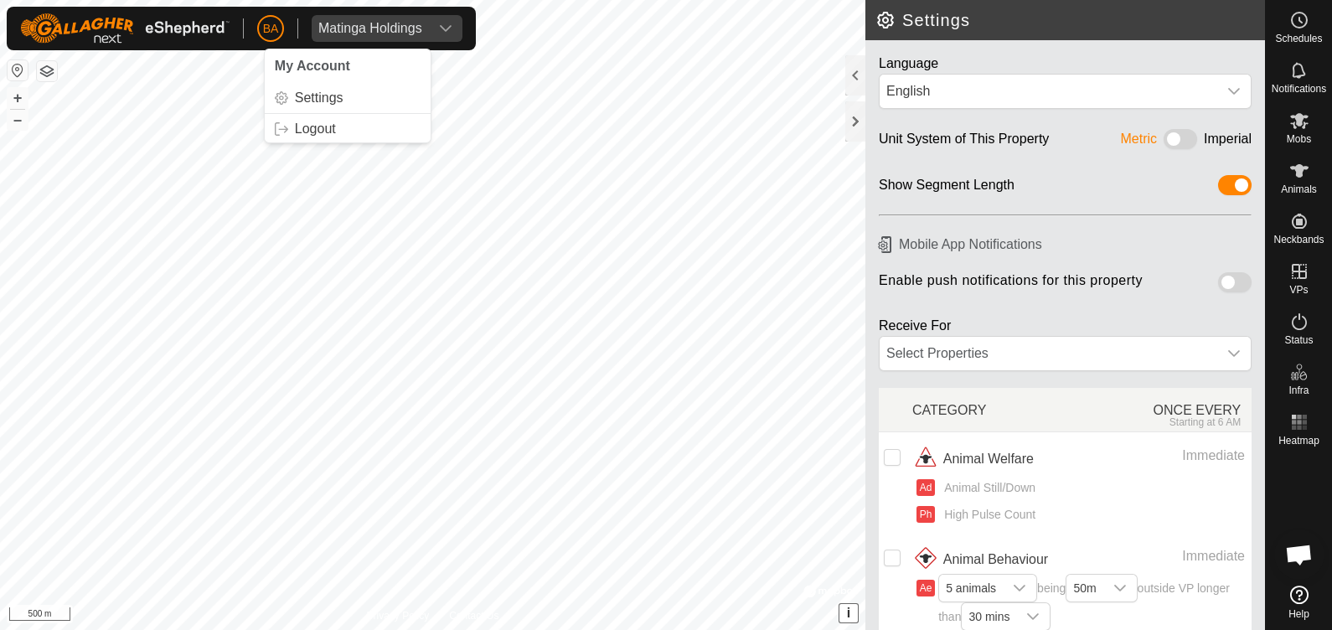
click at [274, 34] on span "BA" at bounding box center [271, 29] width 16 height 18
click at [860, 120] on div at bounding box center [855, 121] width 20 height 40
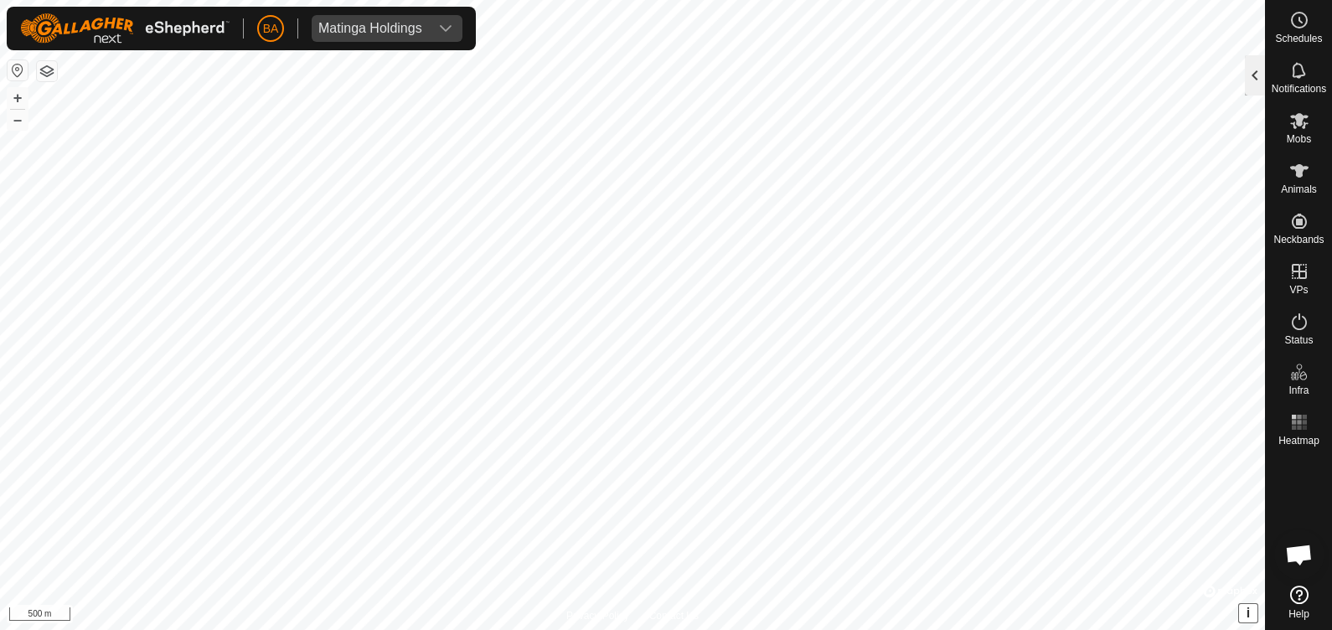
click at [1254, 64] on div at bounding box center [1255, 75] width 20 height 40
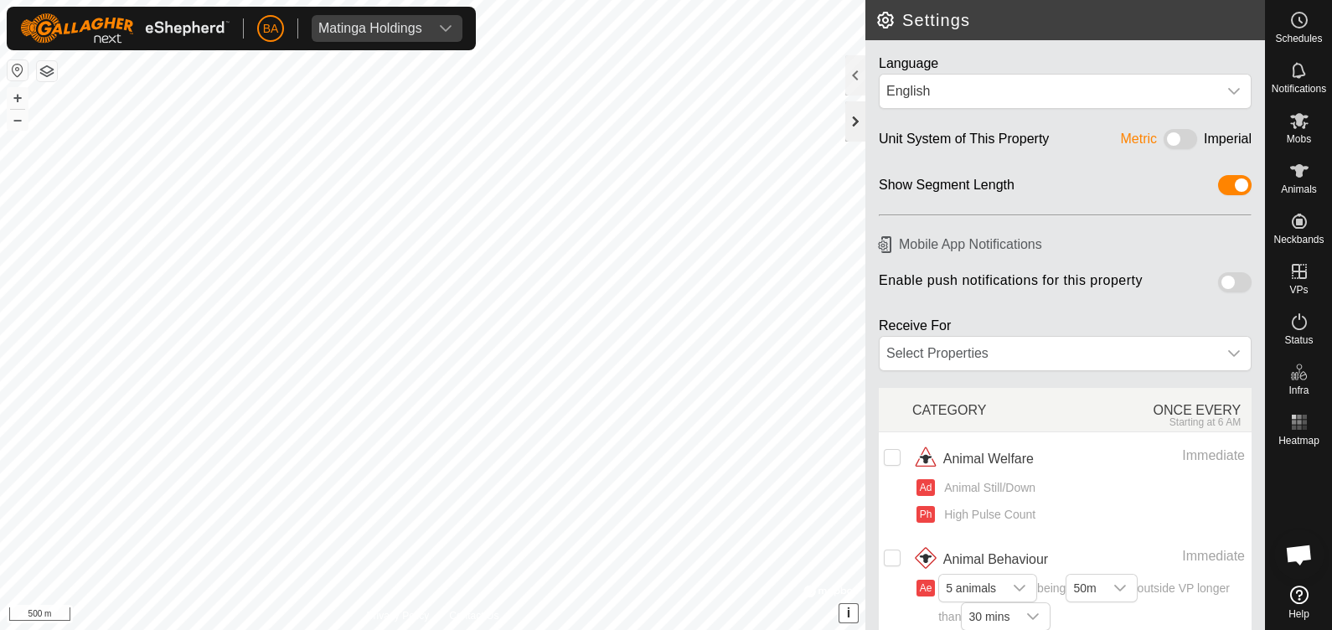
click at [864, 128] on div at bounding box center [855, 121] width 20 height 40
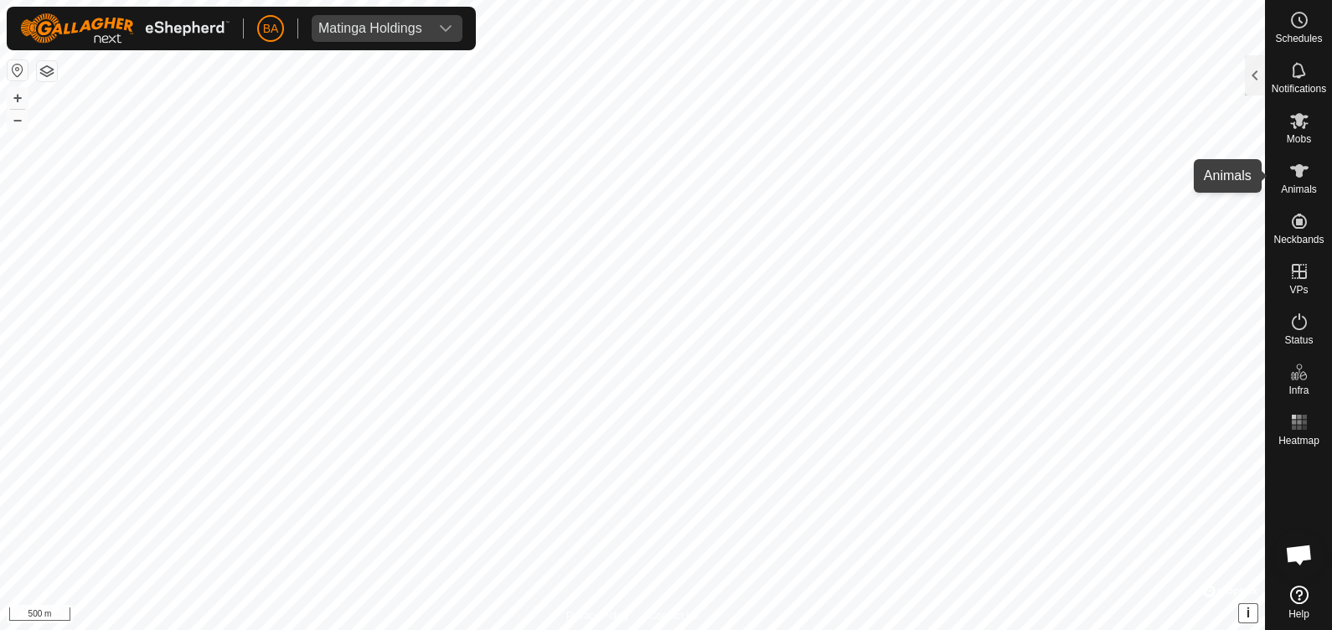
click at [1290, 177] on icon at bounding box center [1299, 171] width 20 height 20
click at [408, 15] on span "Matinga Holdings" at bounding box center [370, 28] width 117 height 27
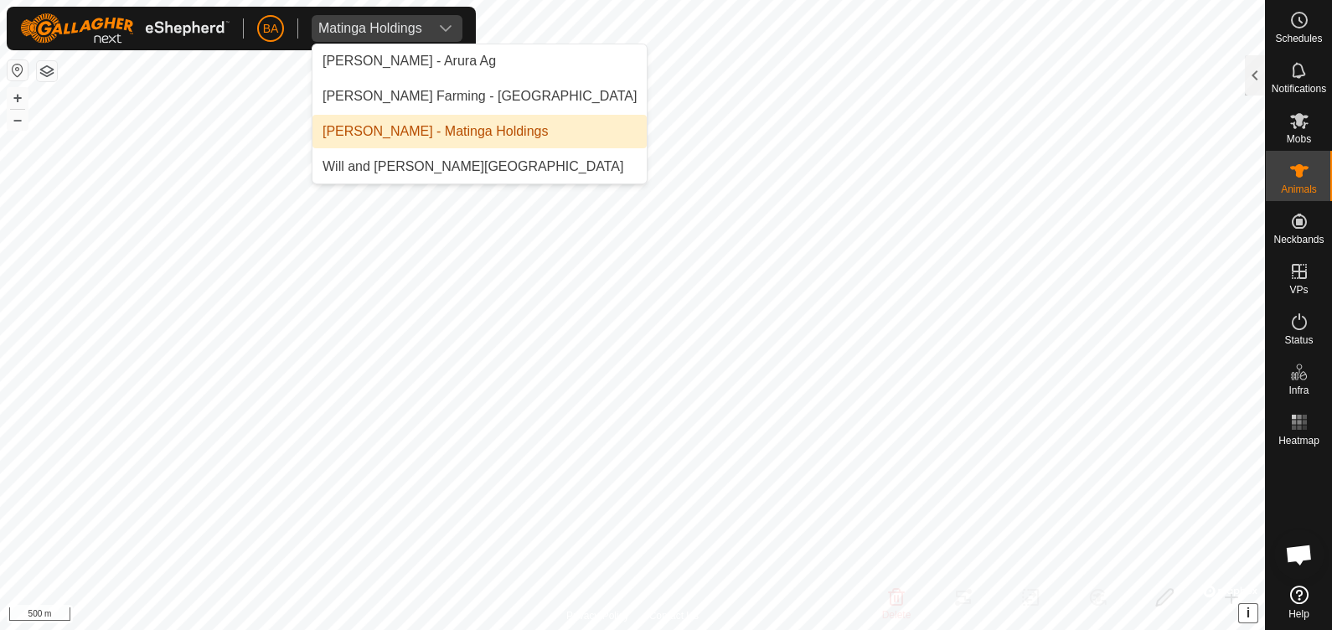
click at [171, 34] on img at bounding box center [124, 28] width 209 height 30
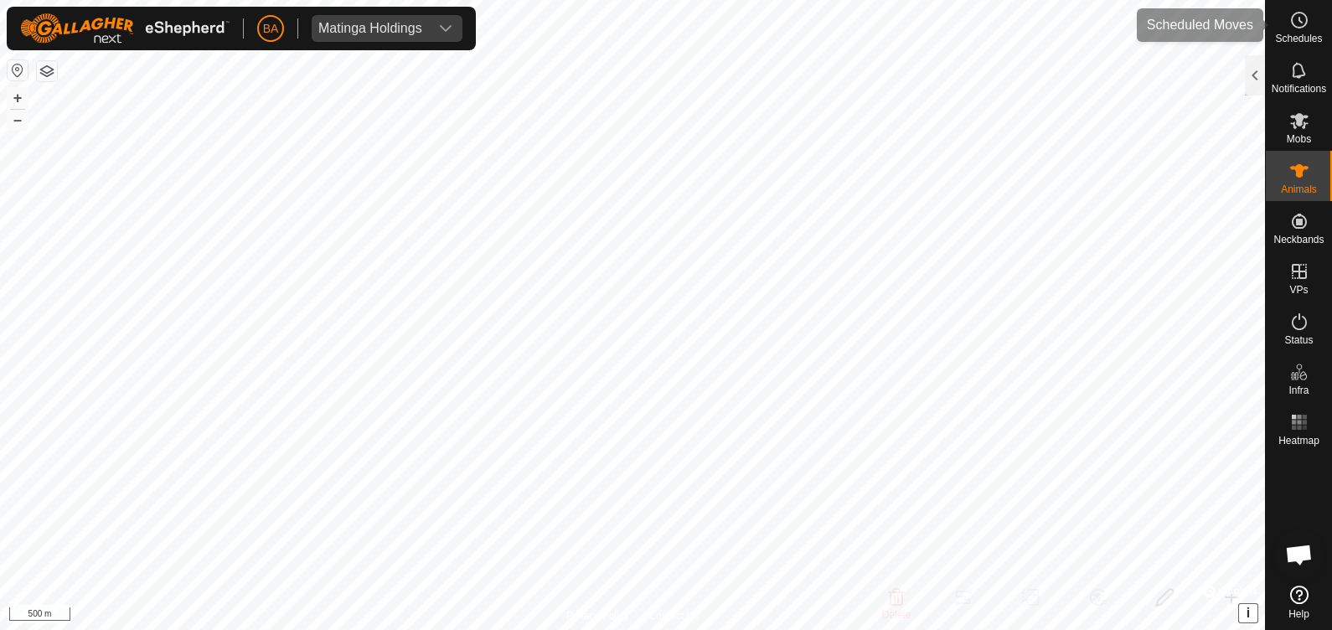
click at [1302, 44] on div "Schedules" at bounding box center [1299, 25] width 66 height 50
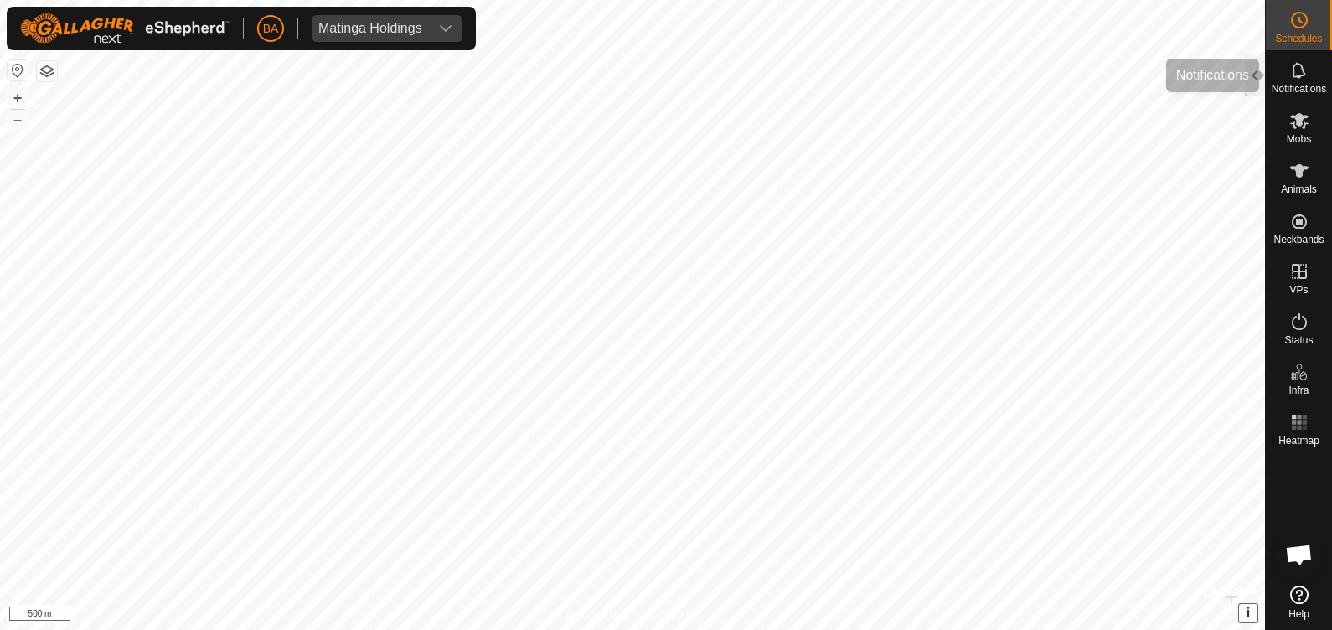
click at [1304, 80] on es-notification-svg-icon at bounding box center [1299, 70] width 30 height 27
click at [1253, 63] on div at bounding box center [1255, 75] width 20 height 40
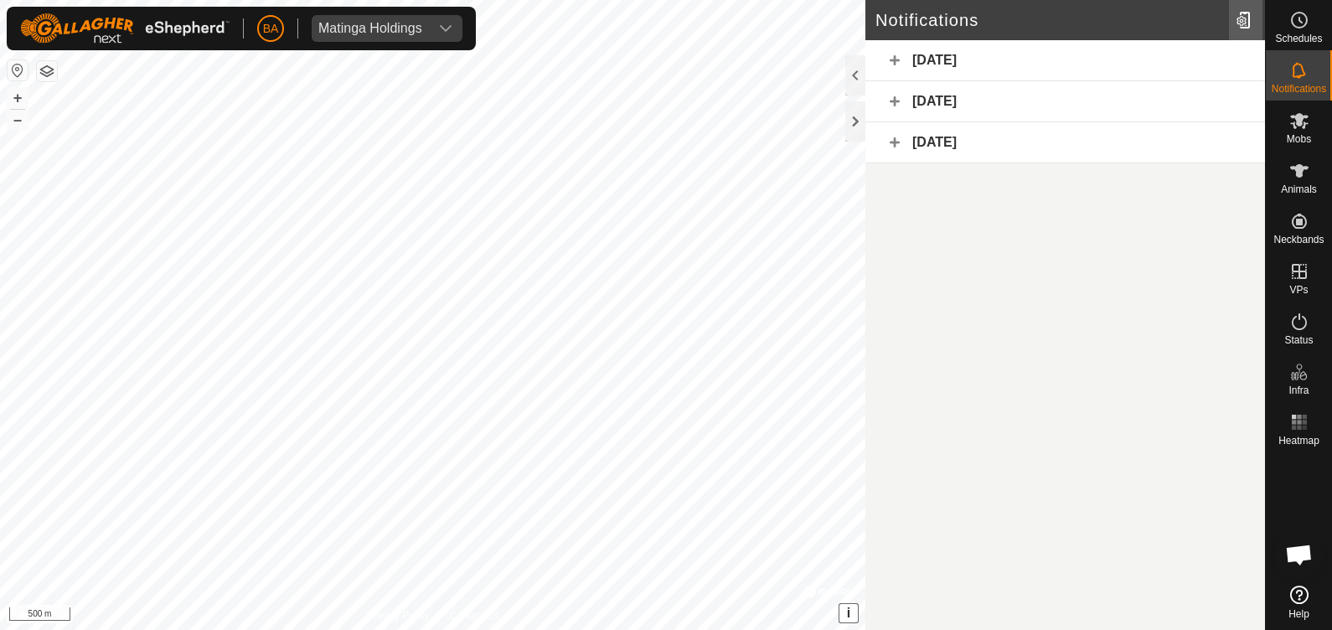
click at [1248, 17] on div at bounding box center [1246, 20] width 34 height 47
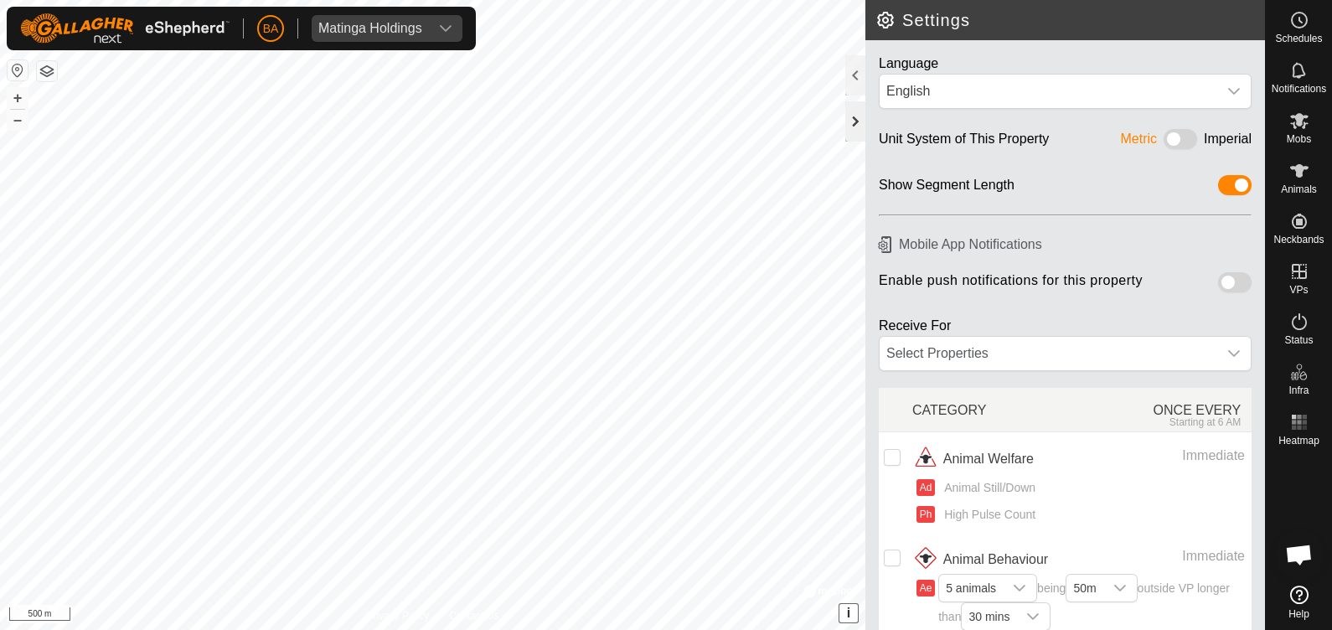
click at [859, 116] on div at bounding box center [855, 121] width 20 height 40
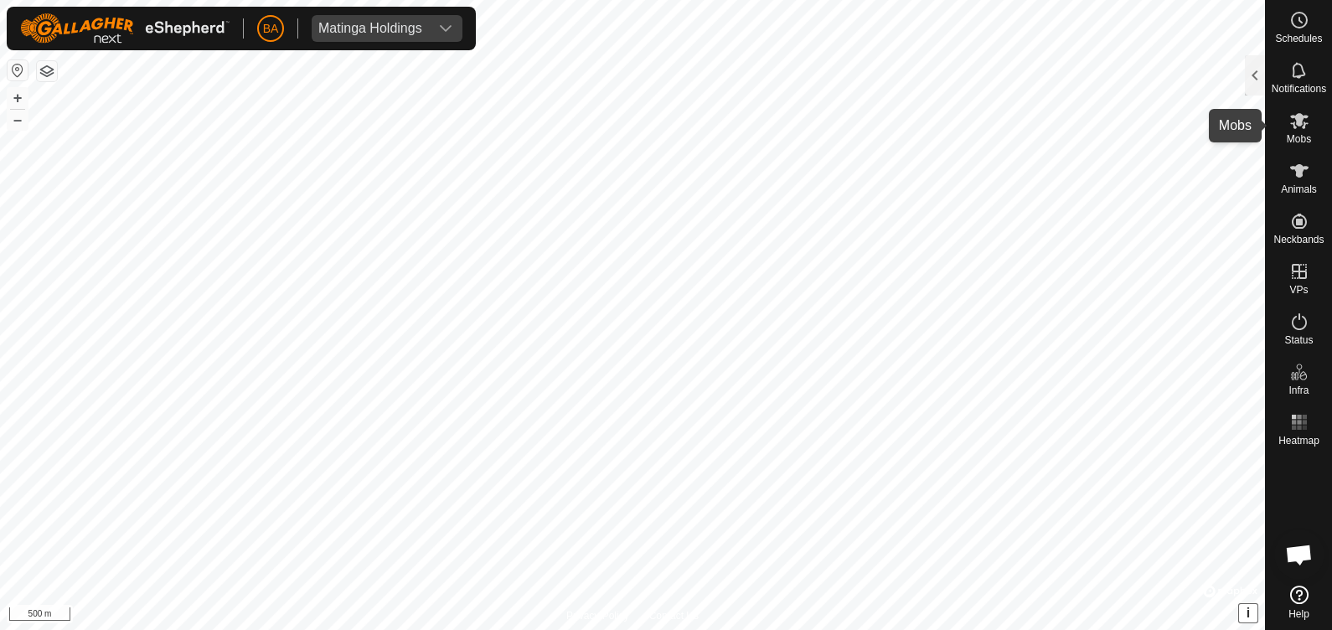
click at [1293, 141] on span "Mobs" at bounding box center [1299, 139] width 24 height 10
click at [1252, 67] on div at bounding box center [1255, 75] width 20 height 40
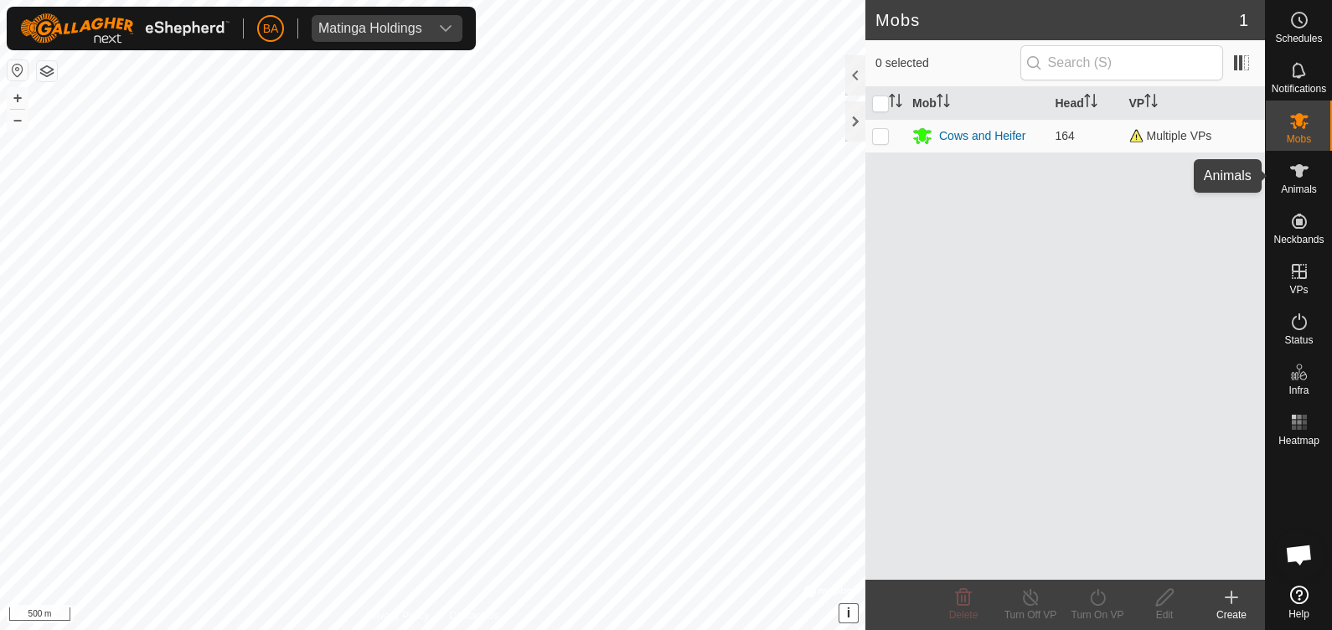
click at [1299, 180] on icon at bounding box center [1299, 171] width 20 height 20
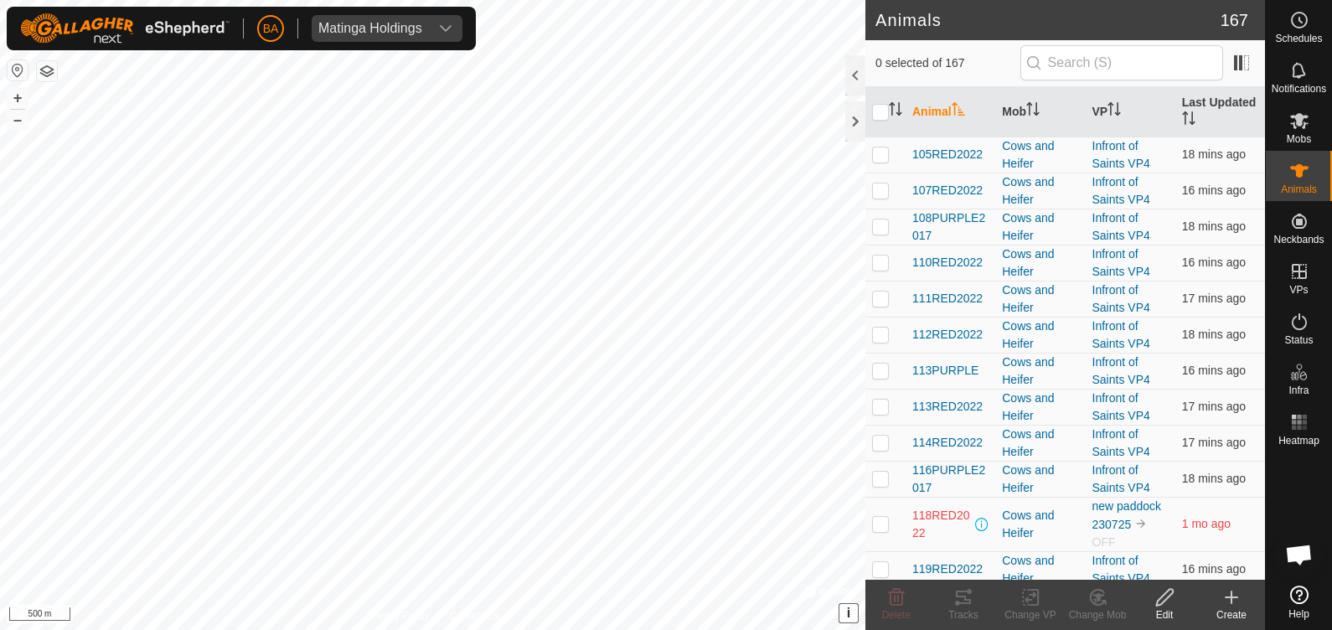
click at [1228, 21] on span "167" at bounding box center [1235, 20] width 28 height 25
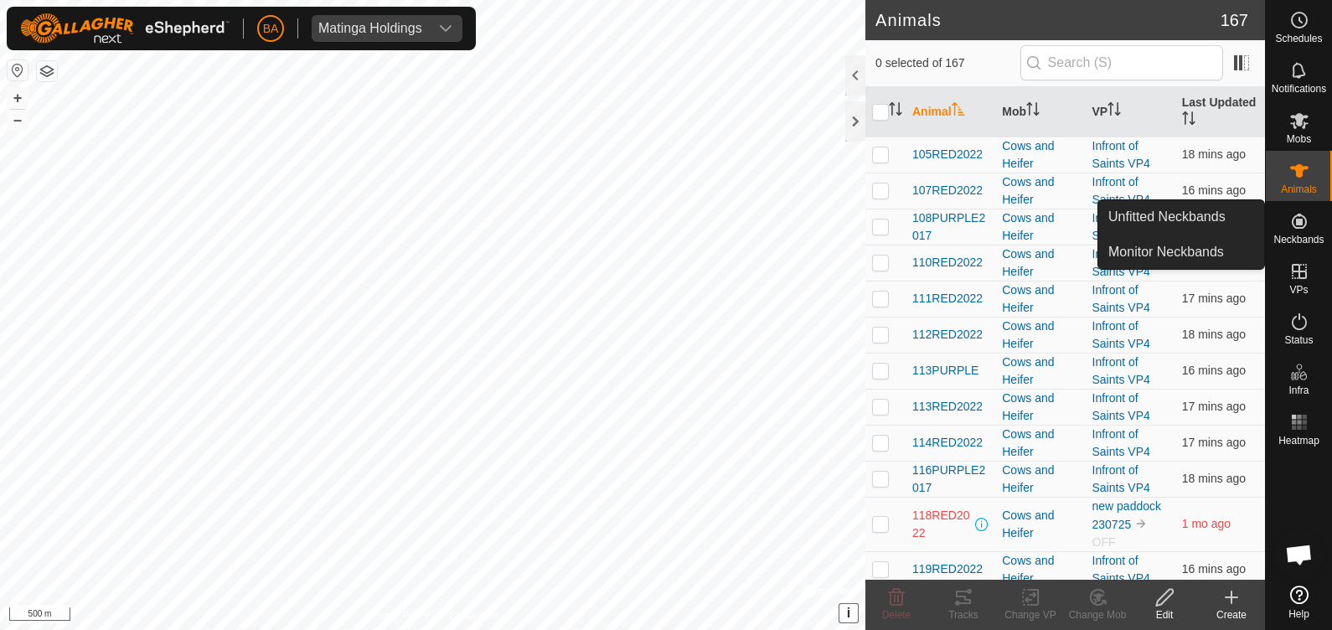
drag, startPoint x: 1299, startPoint y: 202, endPoint x: 1295, endPoint y: 223, distance: 21.2
click at [1295, 223] on icon at bounding box center [1299, 221] width 15 height 15
click at [1294, 225] on icon at bounding box center [1299, 221] width 15 height 15
click at [1307, 222] on icon at bounding box center [1299, 221] width 20 height 20
click at [1211, 240] on link "Monitor Neckbands" at bounding box center [1181, 252] width 166 height 34
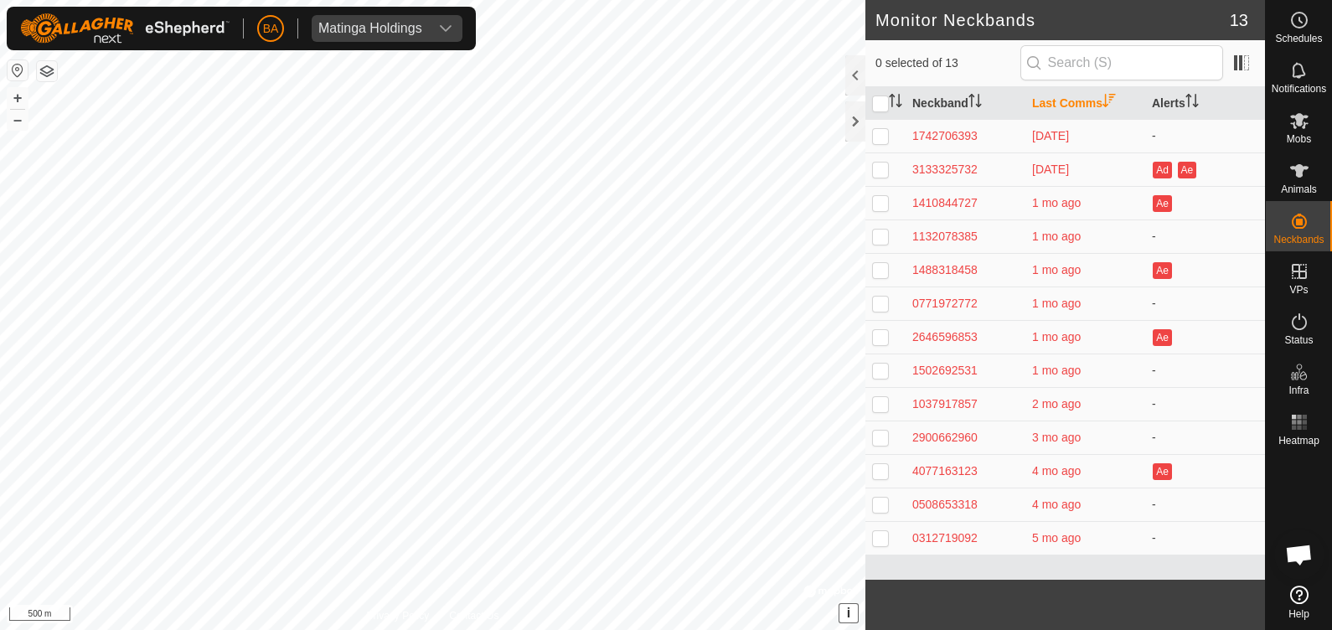
click at [1225, 19] on h2 "Monitor Neckbands" at bounding box center [1053, 20] width 354 height 20
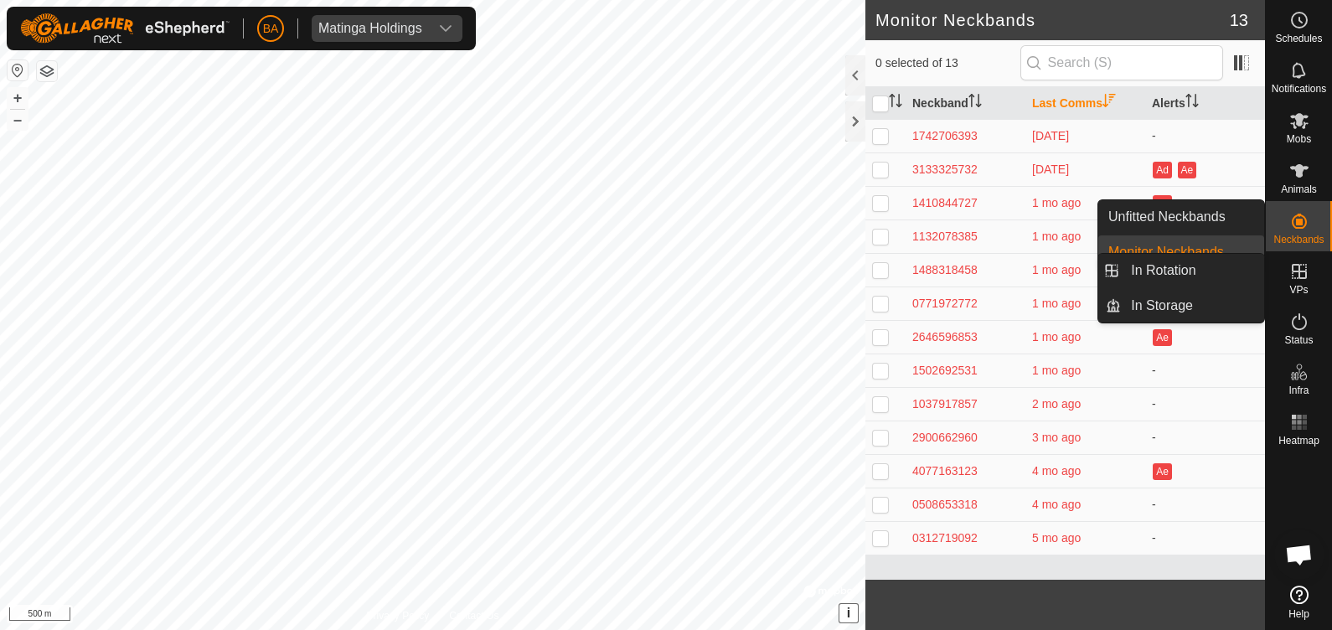
click at [1303, 276] on icon at bounding box center [1299, 271] width 20 height 20
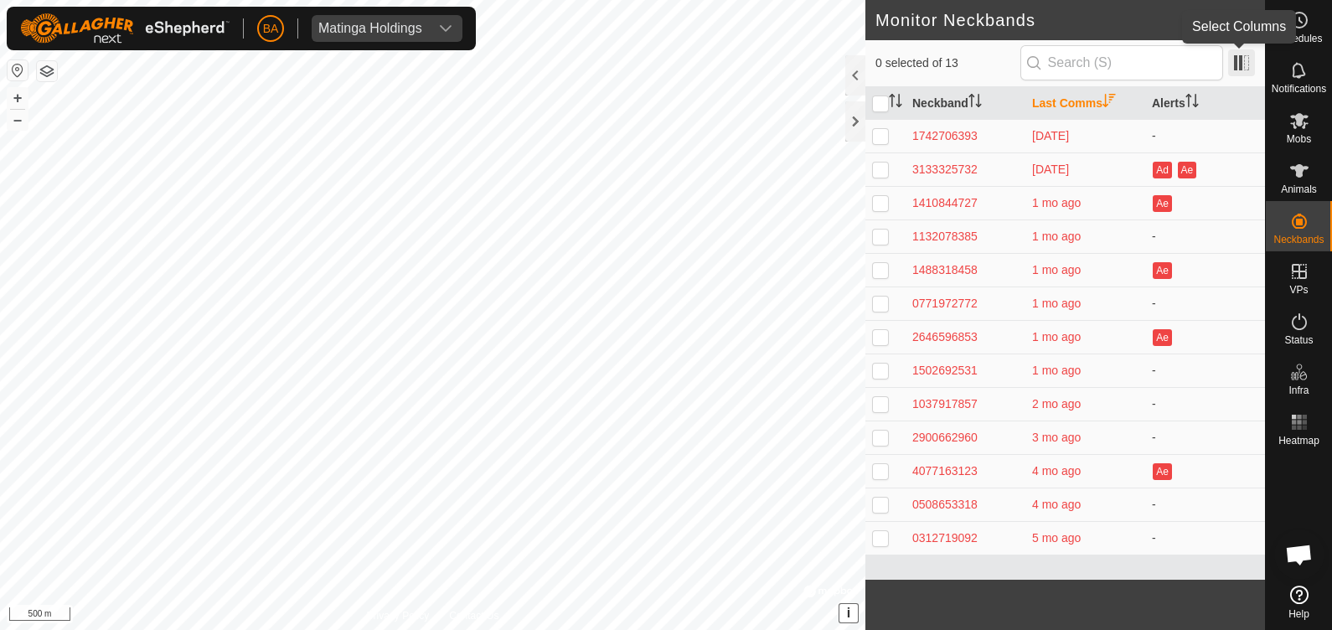
click at [1249, 50] on span at bounding box center [1241, 62] width 27 height 27
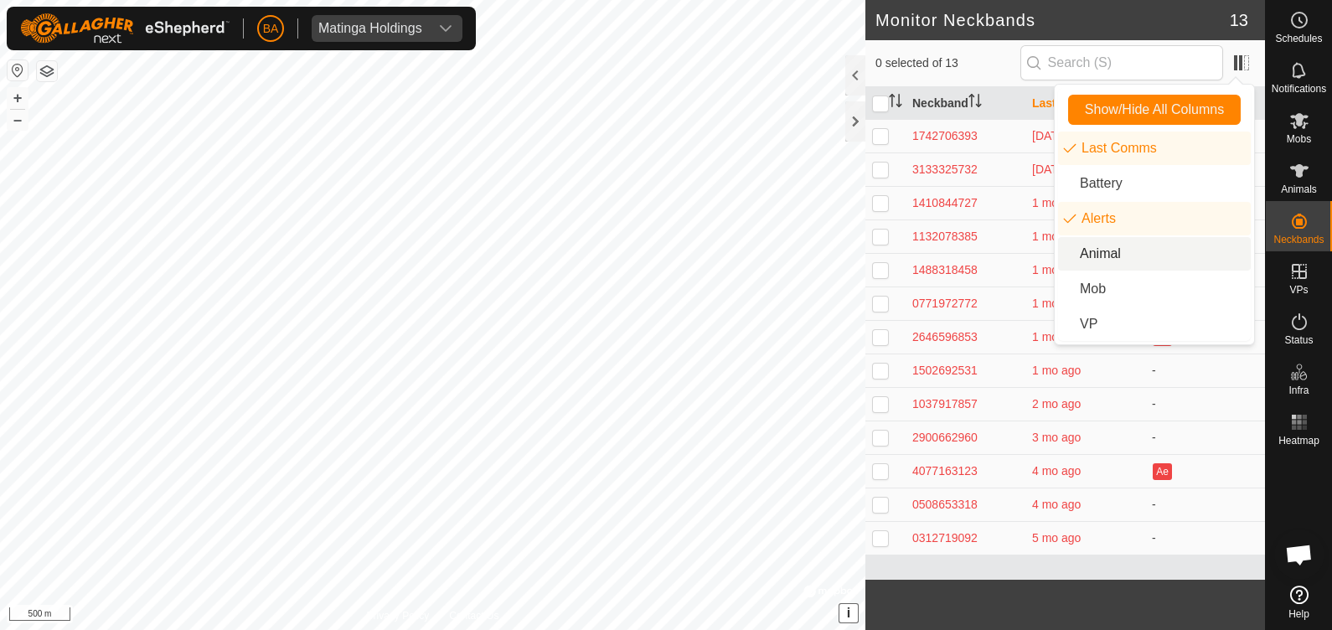
click at [1210, 239] on li "Animal" at bounding box center [1154, 254] width 193 height 34
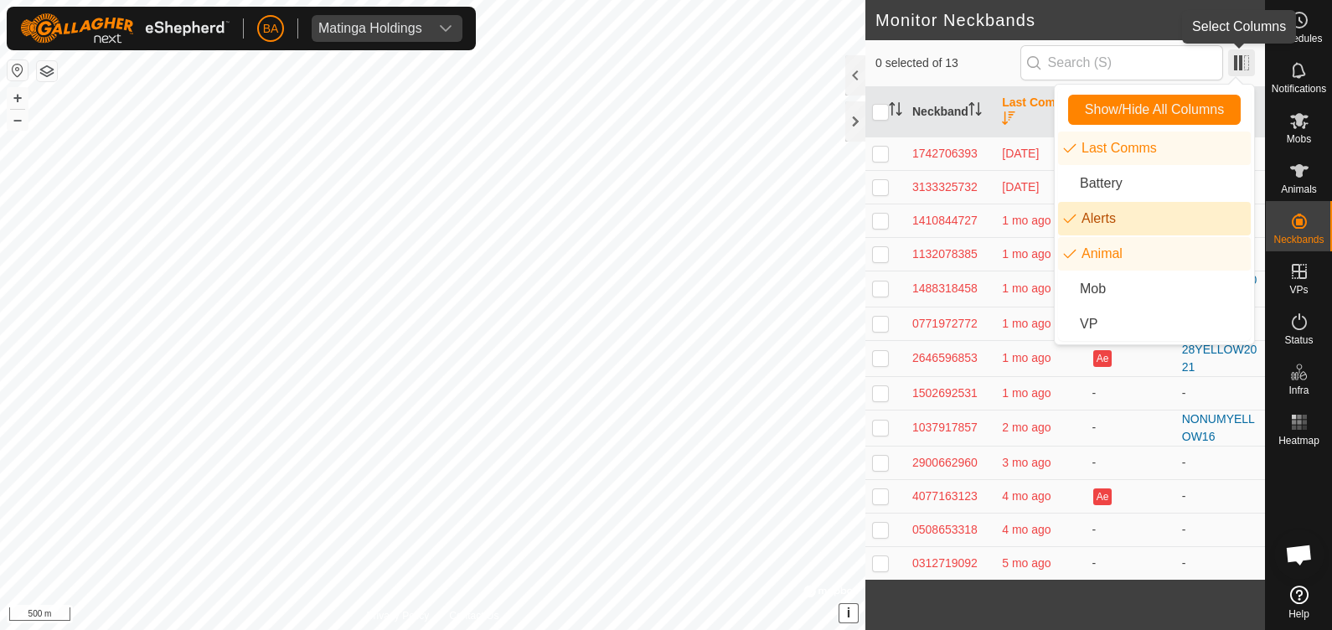
click at [1245, 62] on span at bounding box center [1241, 62] width 27 height 27
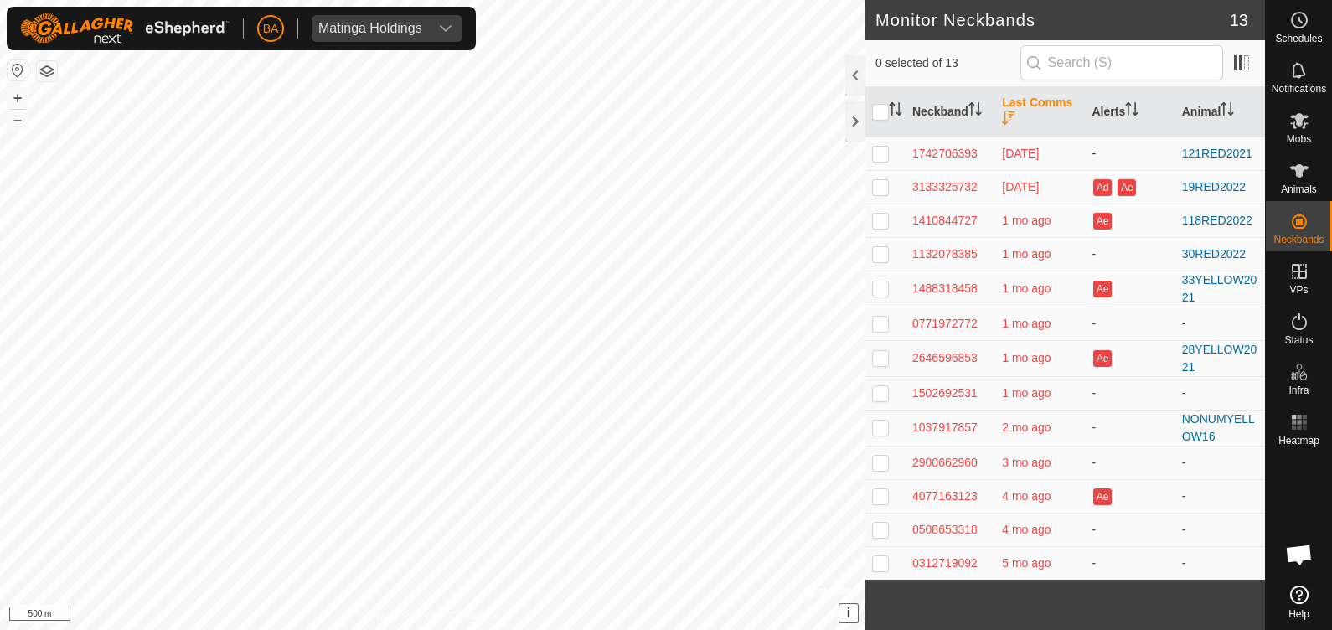
click at [1209, 144] on td "121RED2021" at bounding box center [1220, 154] width 90 height 34
click at [1209, 149] on link "121RED2021" at bounding box center [1217, 153] width 70 height 13
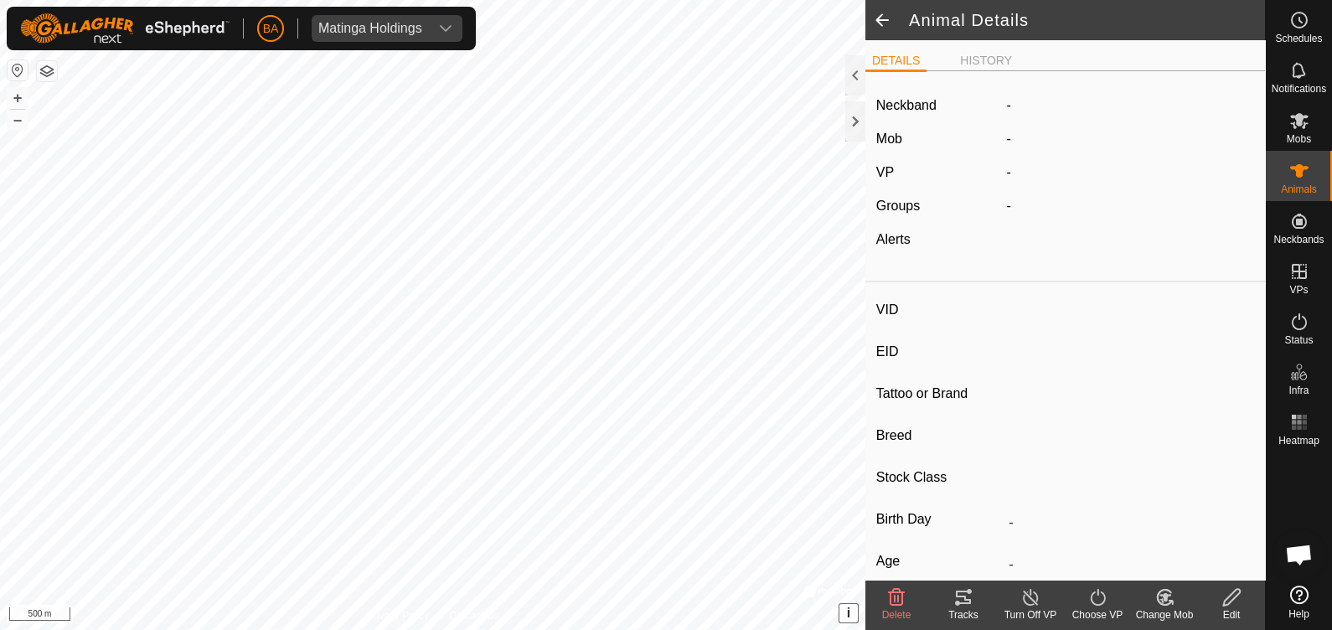
type input "121RED2021"
type input "-"
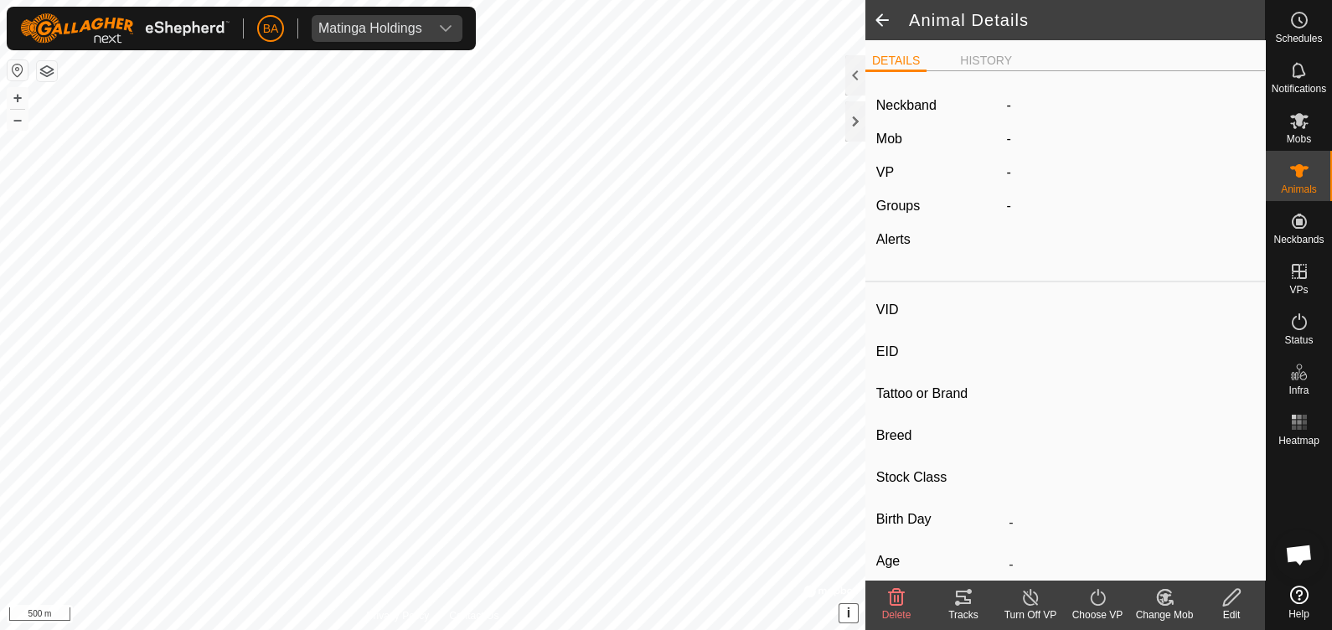
type input "0 kg"
type input "-"
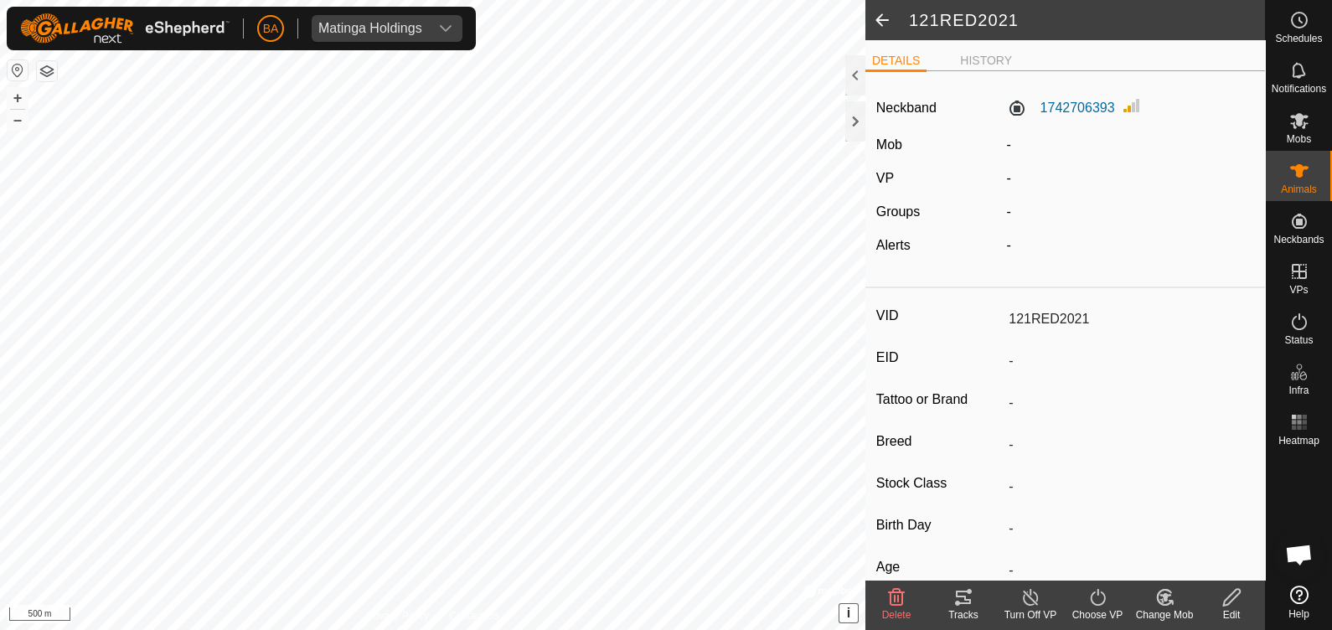
click at [959, 612] on div "Tracks" at bounding box center [963, 614] width 67 height 15
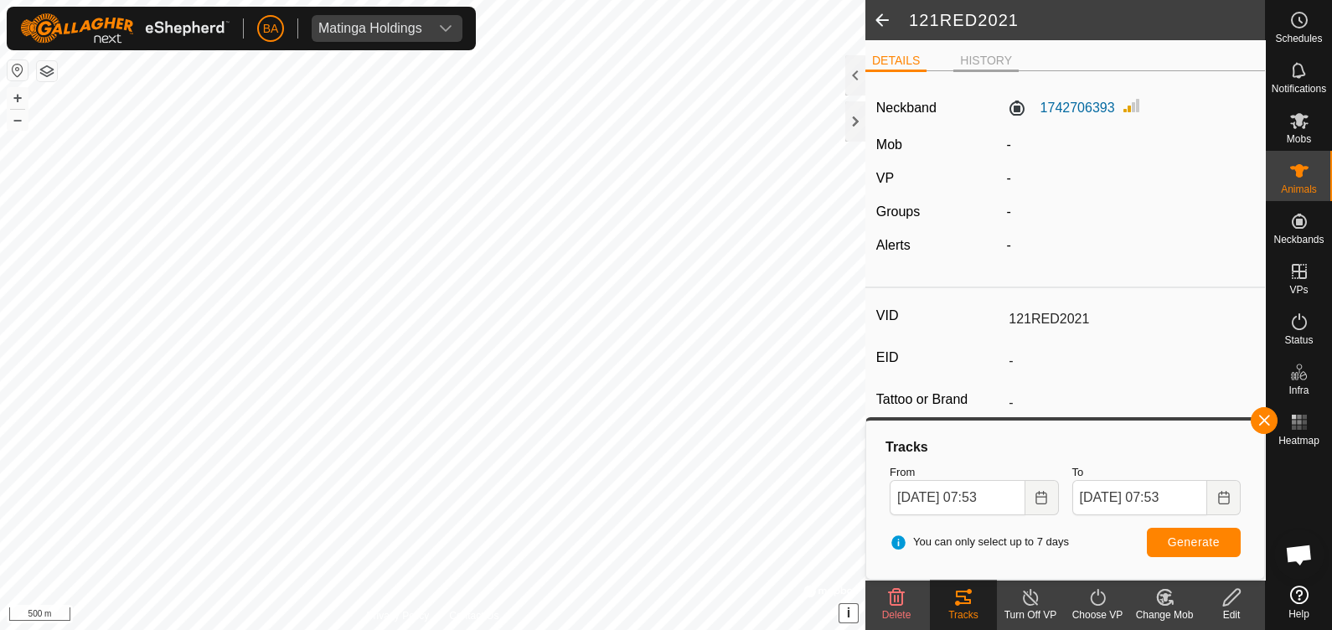
click at [971, 62] on li "HISTORY" at bounding box center [985, 62] width 65 height 20
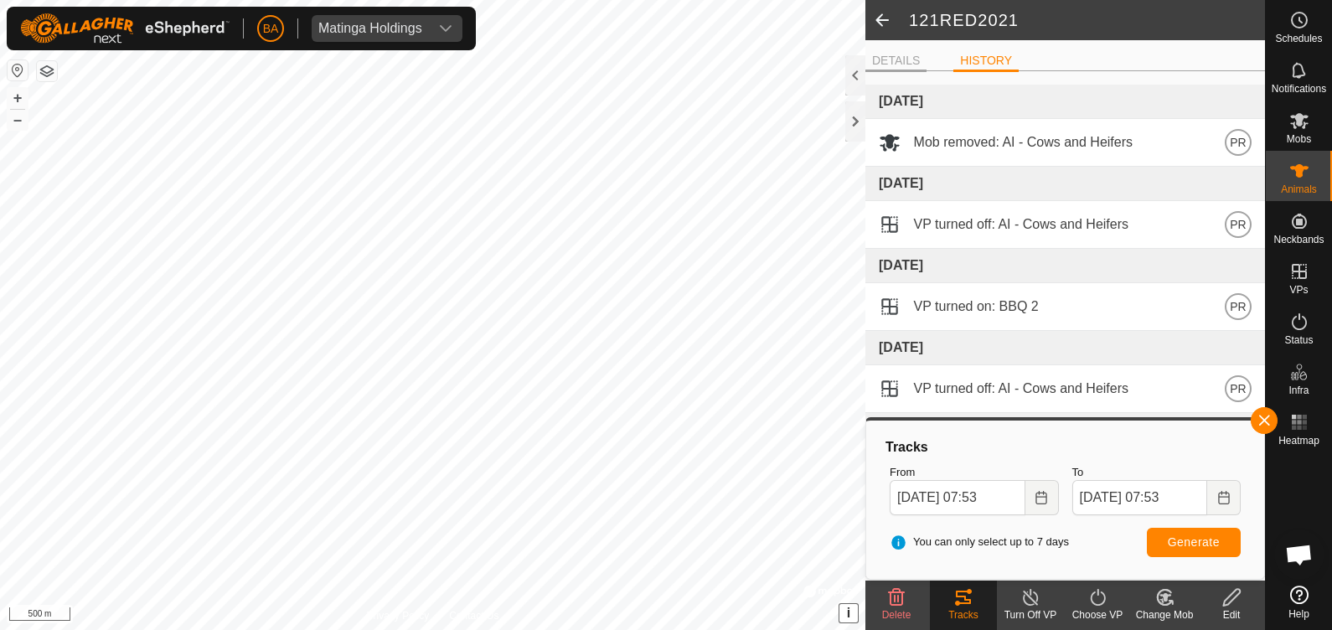
click at [891, 69] on li "DETAILS" at bounding box center [895, 62] width 61 height 20
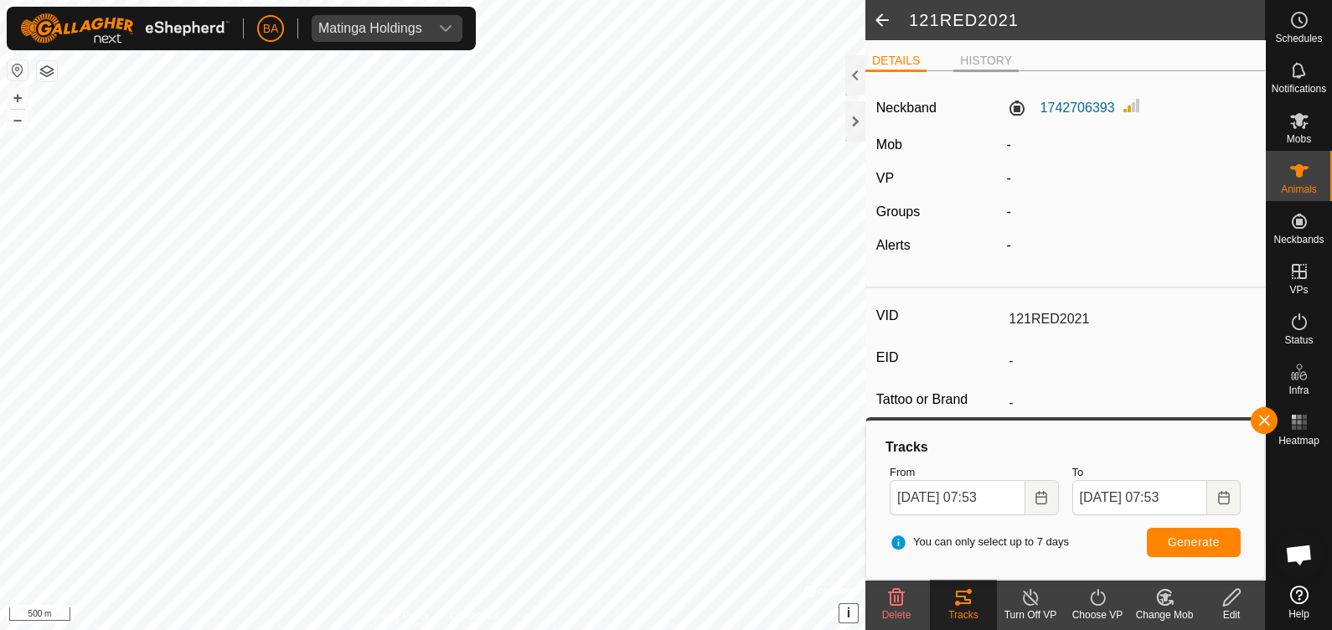
click at [978, 54] on li "HISTORY" at bounding box center [985, 62] width 65 height 20
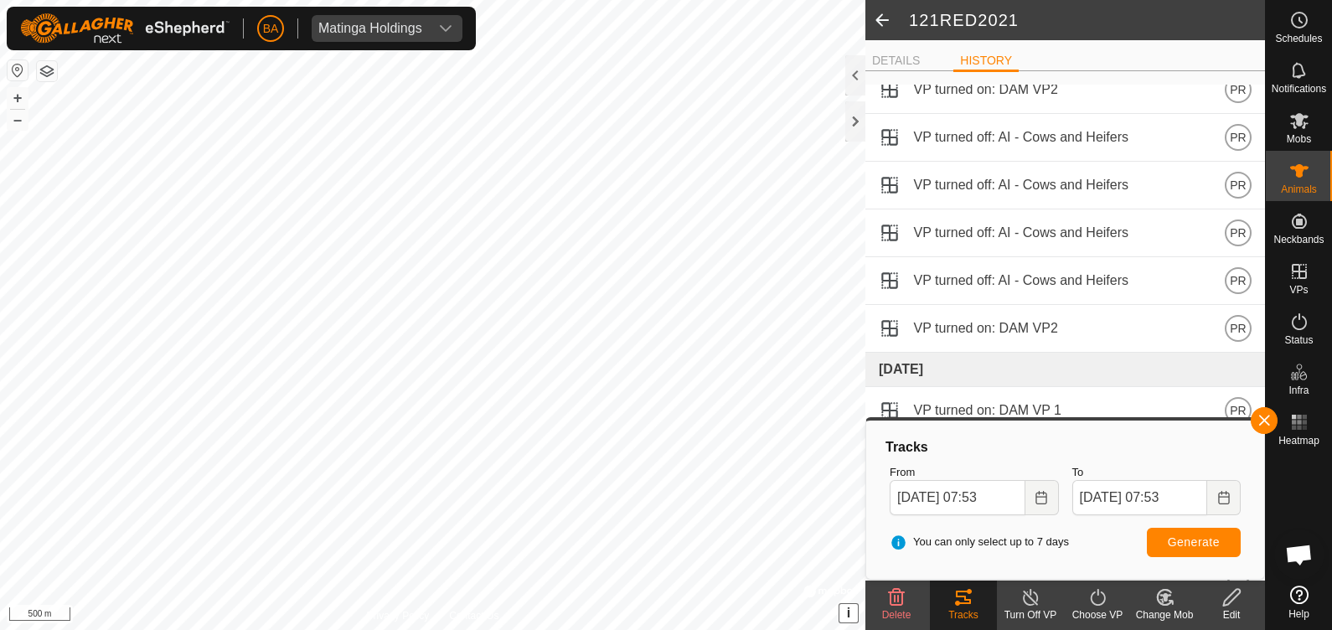
scroll to position [3275, 0]
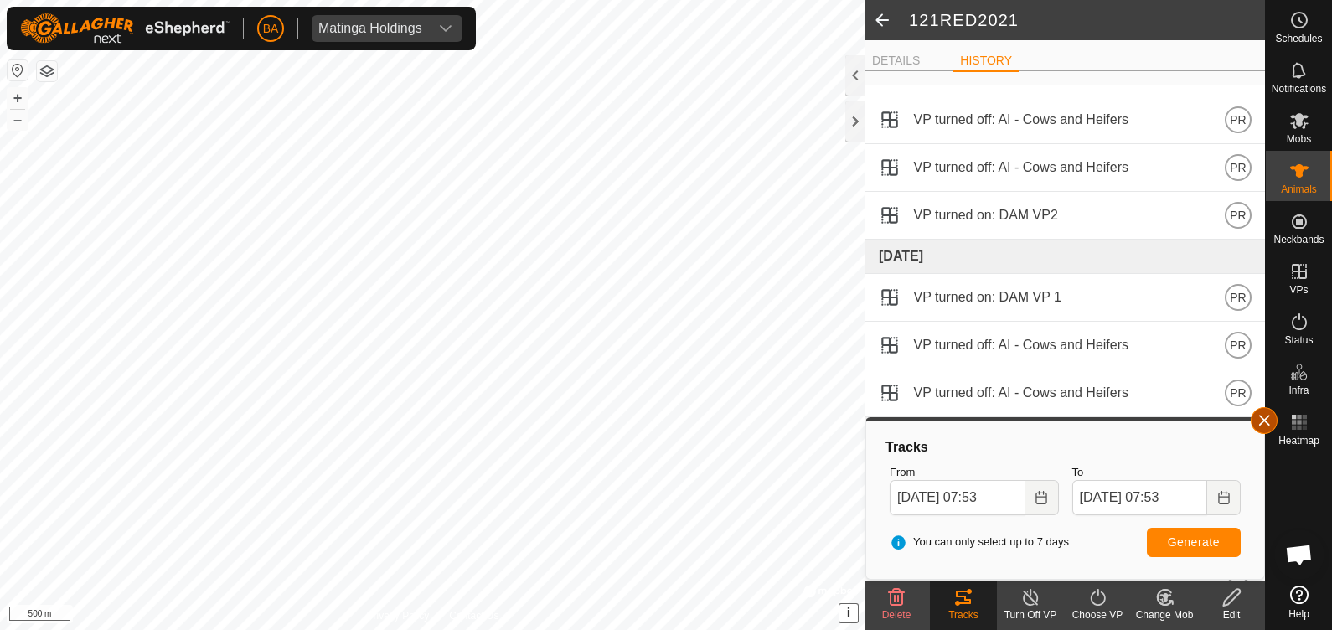
click at [1273, 413] on button "button" at bounding box center [1264, 420] width 27 height 27
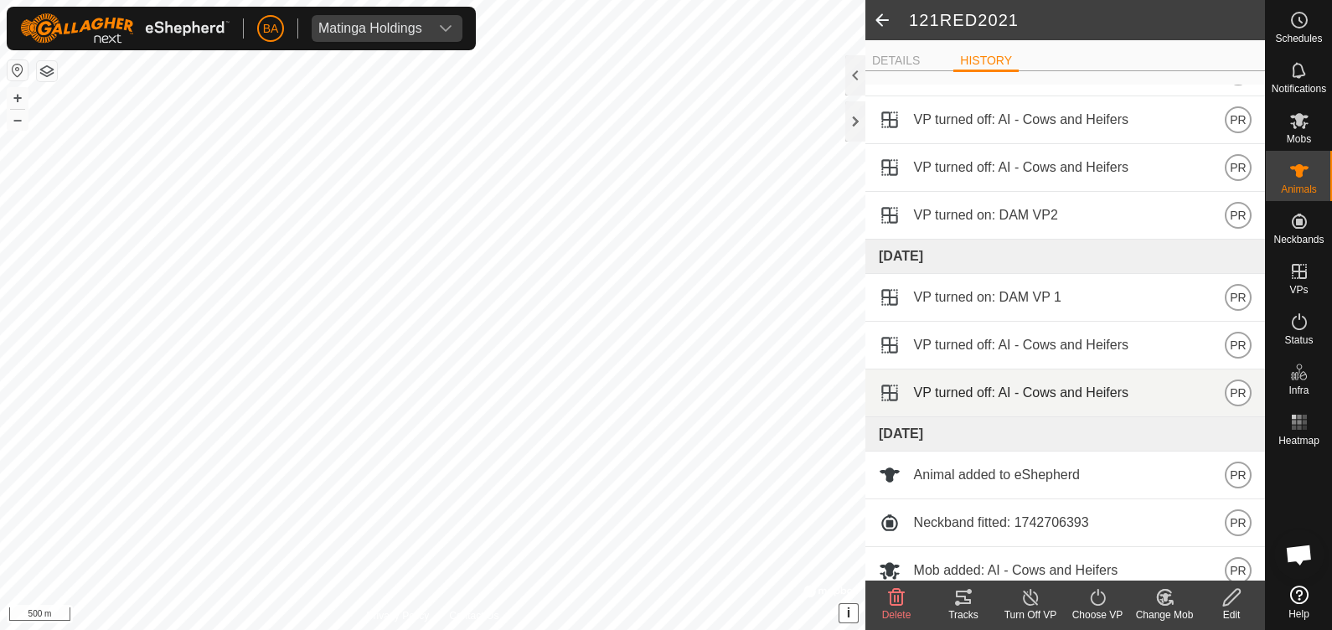
drag, startPoint x: 994, startPoint y: 382, endPoint x: 923, endPoint y: 369, distance: 71.5
click at [923, 383] on span "VP turned off: AI - Cows and Heifers" at bounding box center [1021, 393] width 214 height 20
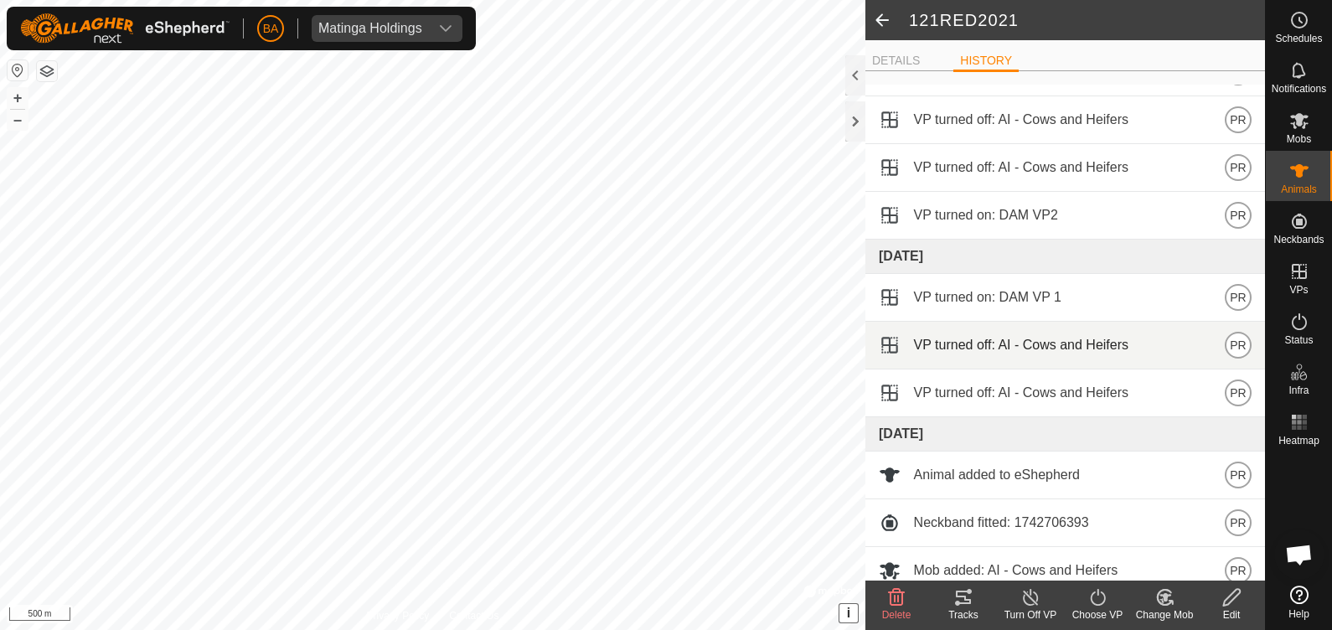
click at [1109, 335] on span "VP turned off: AI - Cows and Heifers" at bounding box center [1021, 345] width 214 height 20
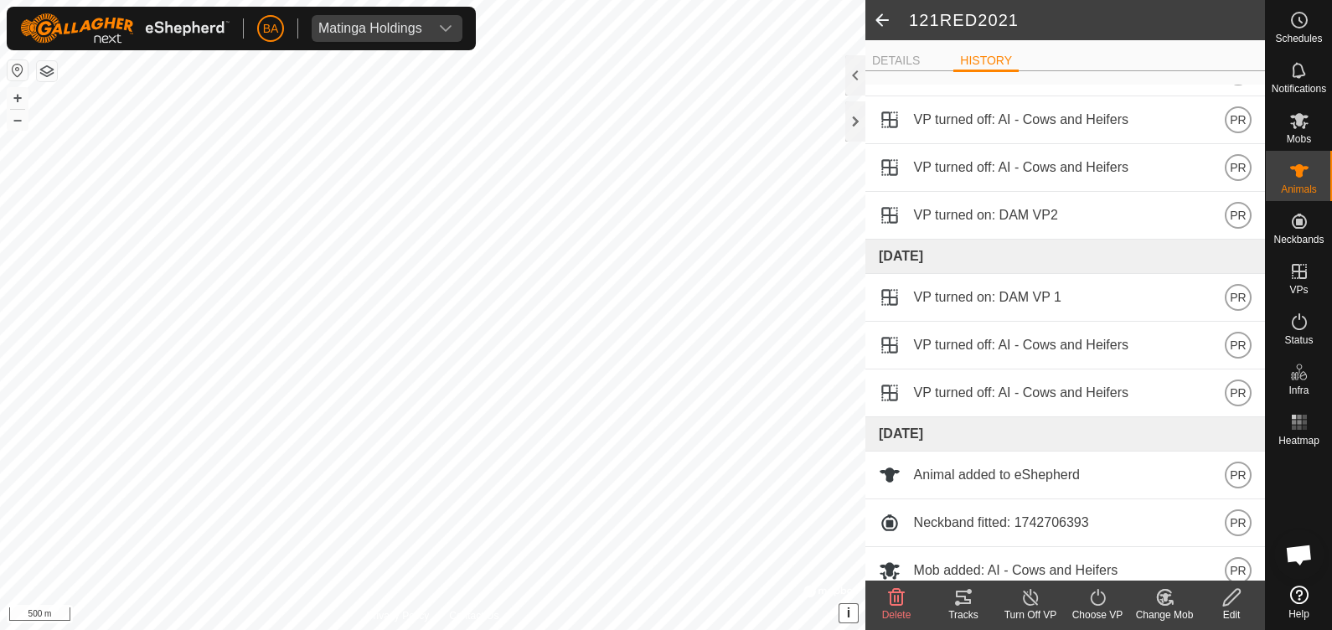
click at [887, 29] on span at bounding box center [882, 20] width 34 height 40
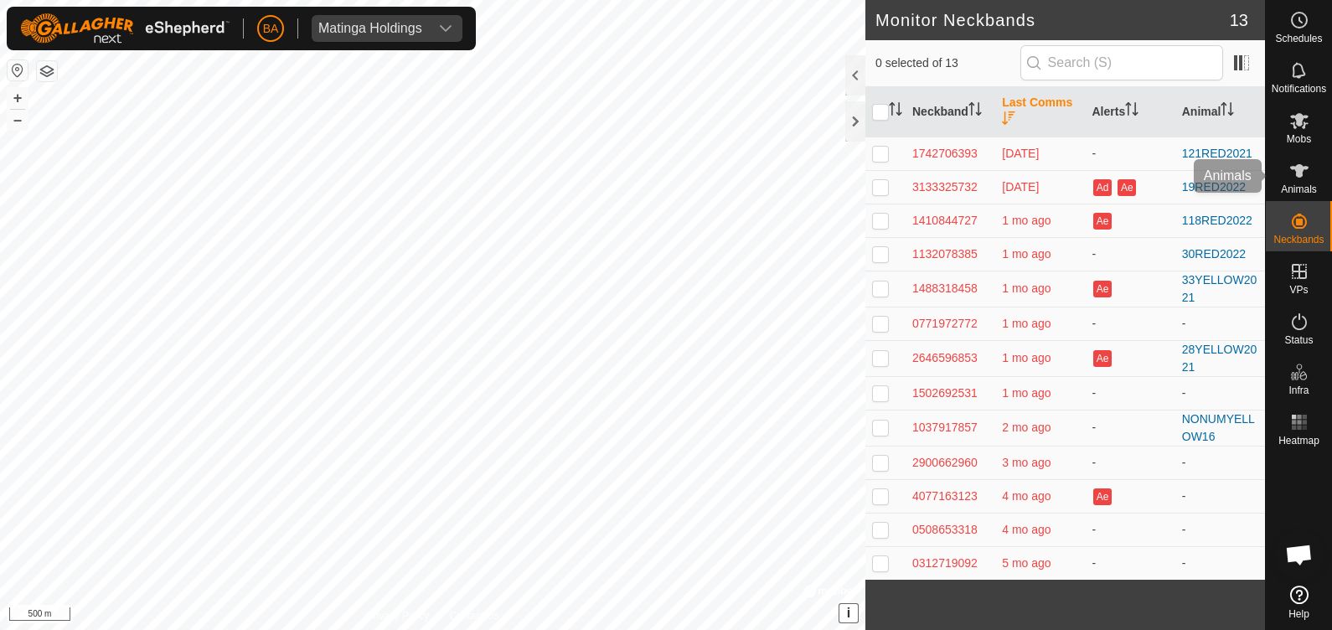
click at [1292, 172] on icon at bounding box center [1299, 171] width 20 height 20
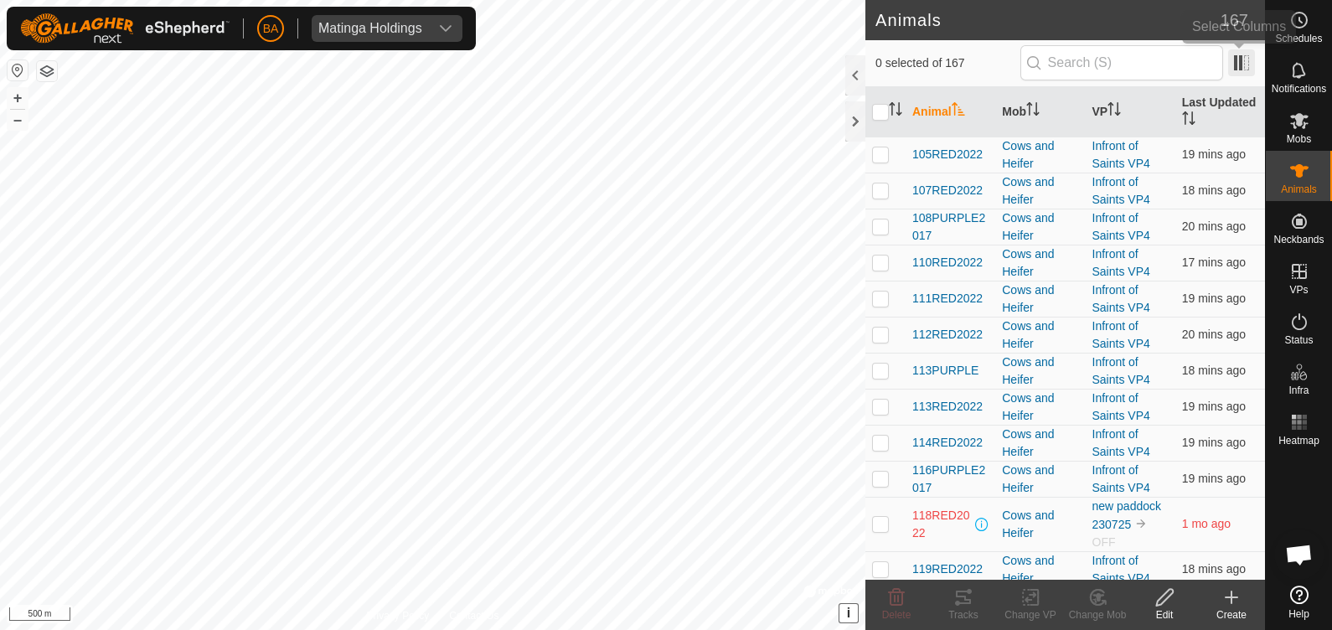
drag, startPoint x: 1279, startPoint y: 114, endPoint x: 1242, endPoint y: 71, distance: 57.0
click at [1242, 71] on span at bounding box center [1241, 62] width 27 height 27
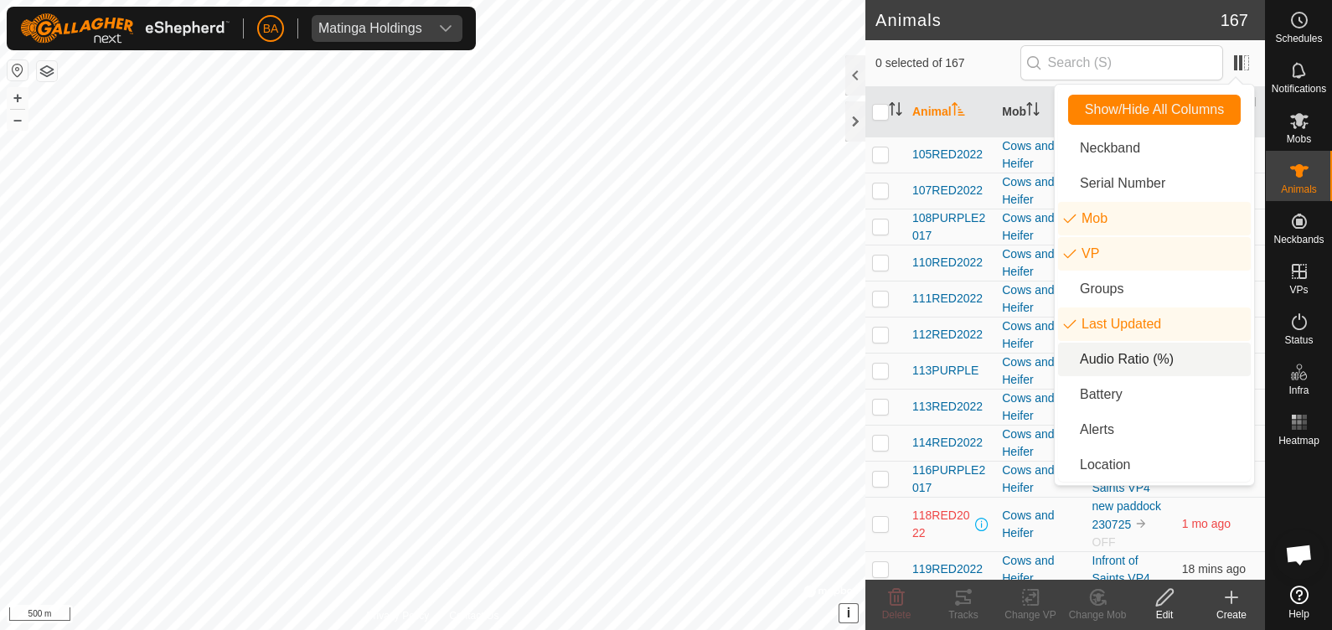
click at [1191, 360] on li "Audio Ratio (%)" at bounding box center [1154, 360] width 193 height 34
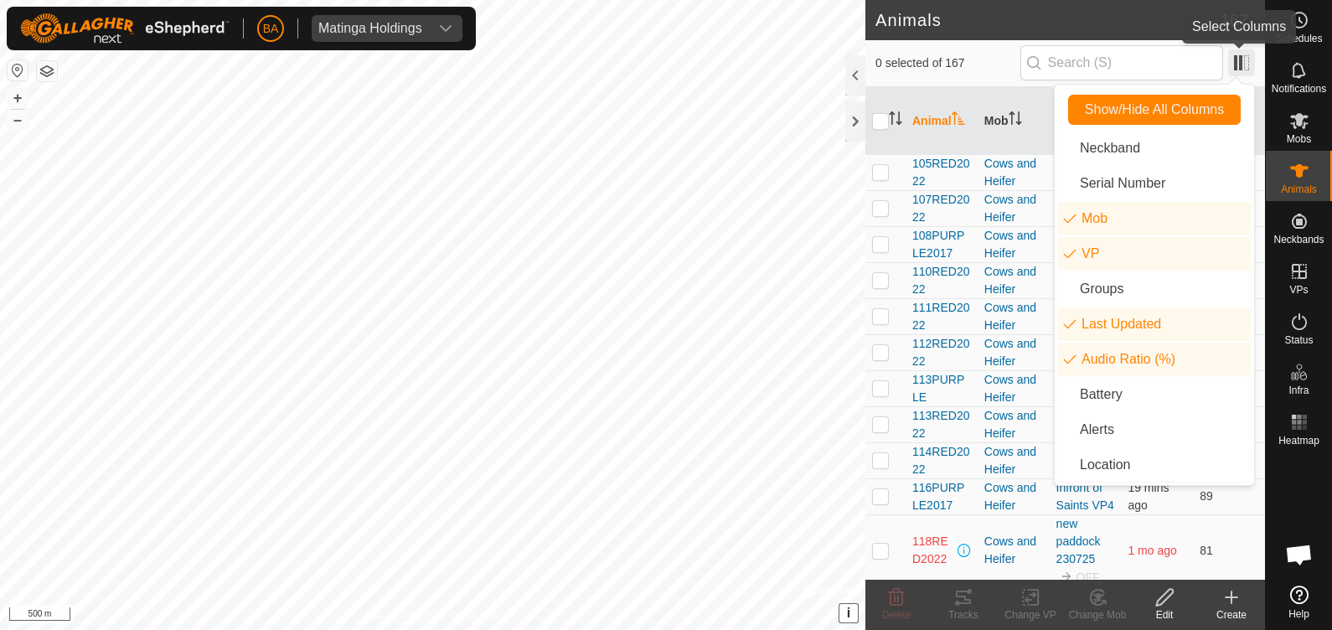
click at [1232, 64] on span at bounding box center [1241, 62] width 27 height 27
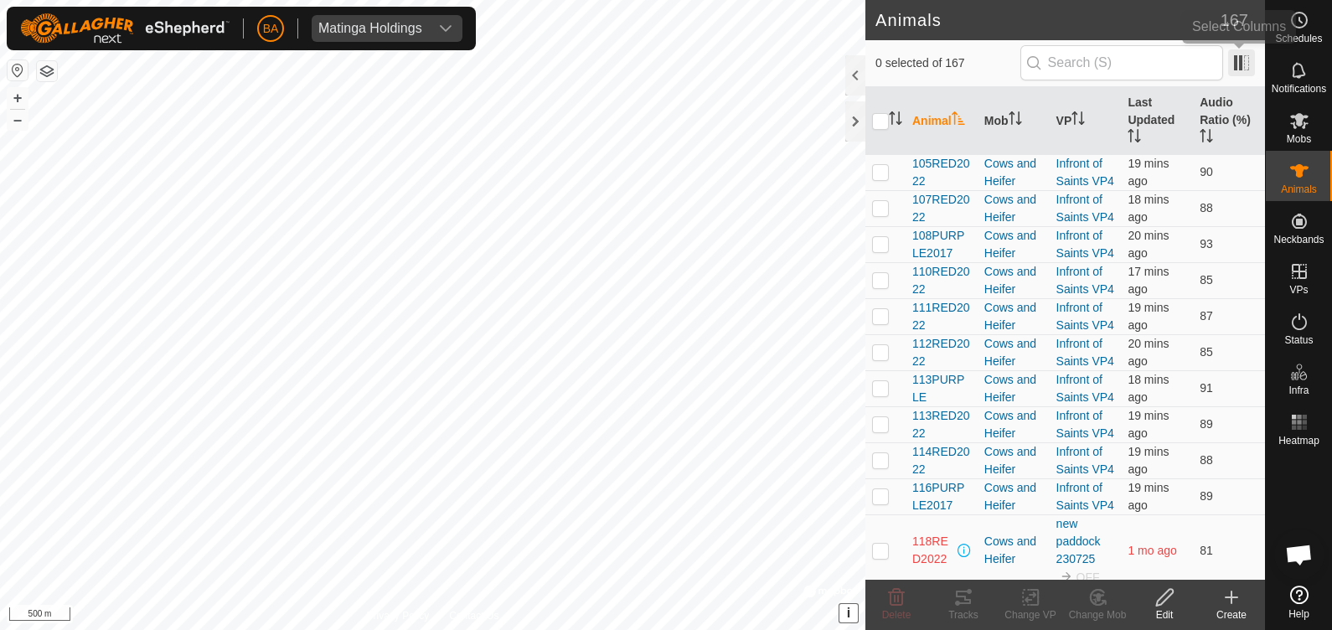
click at [1238, 63] on span at bounding box center [1241, 62] width 27 height 27
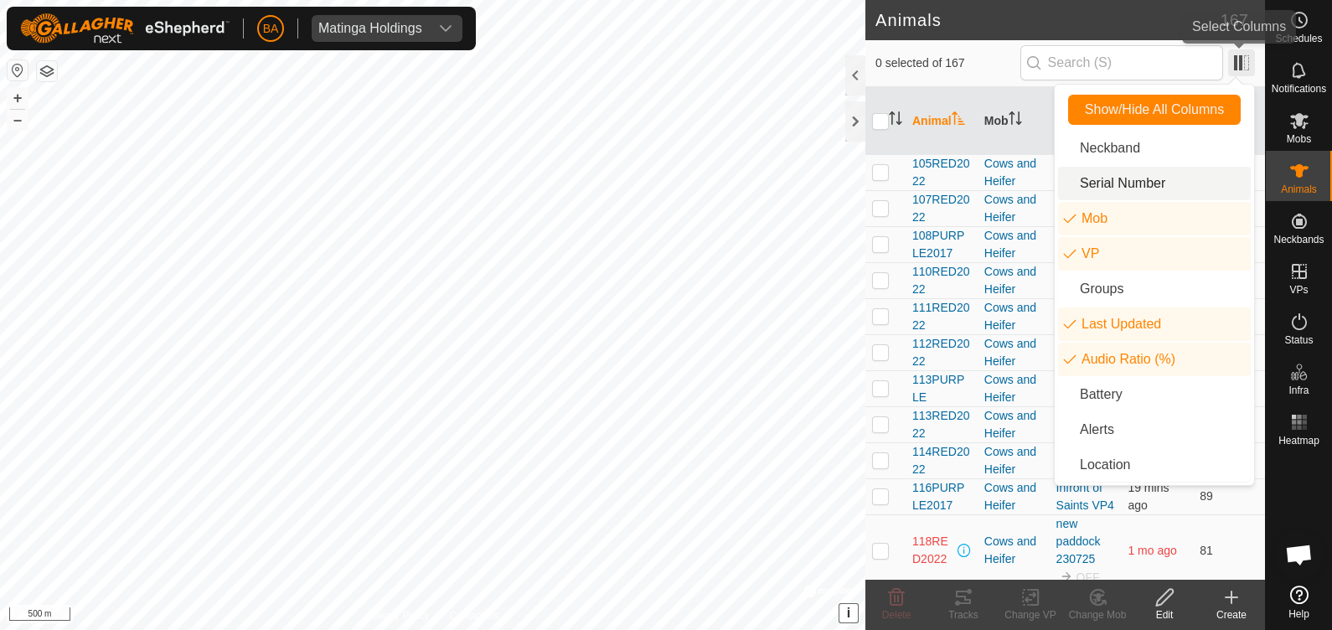
click at [1237, 59] on span at bounding box center [1241, 62] width 27 height 27
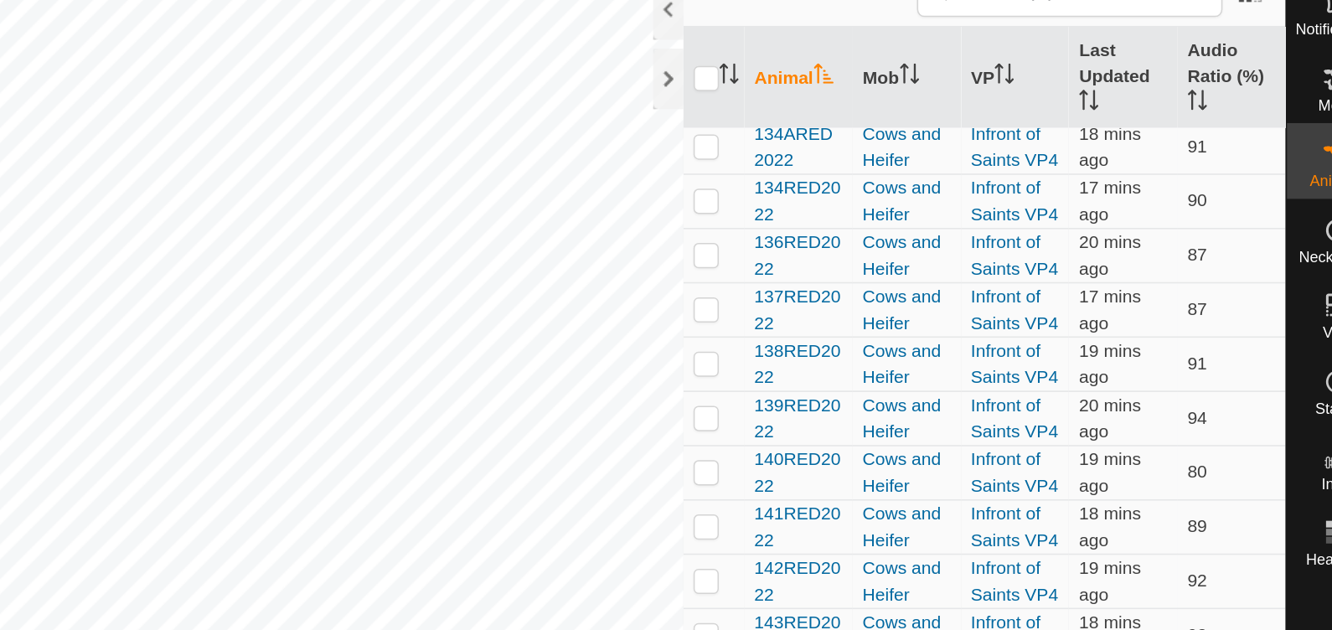
scroll to position [1016, 0]
